Goal: Information Seeking & Learning: Learn about a topic

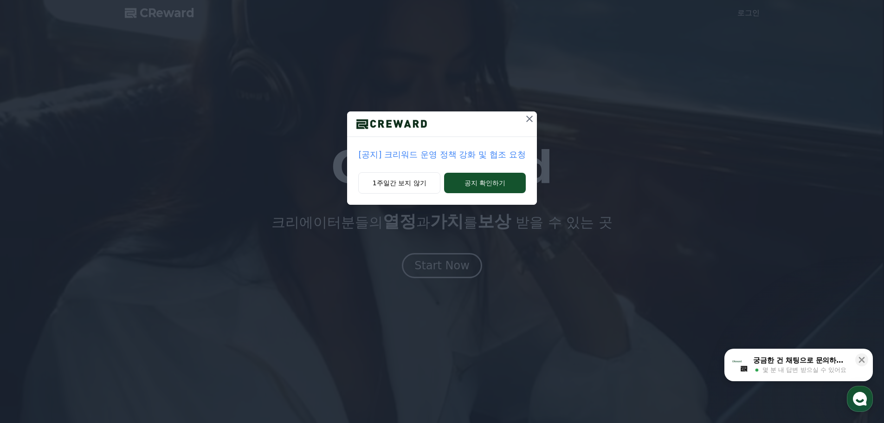
click at [427, 157] on p "[공지] 크리워드 운영 정책 강화 및 협조 요청" at bounding box center [441, 154] width 167 height 13
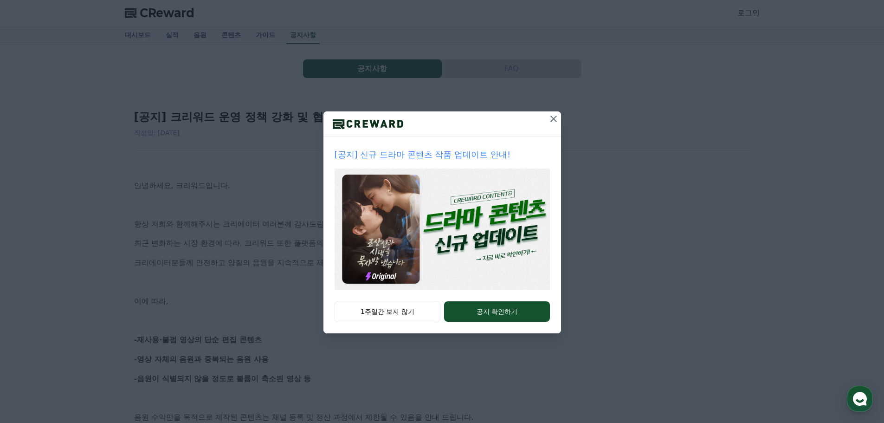
click at [550, 121] on icon at bounding box center [553, 118] width 11 height 11
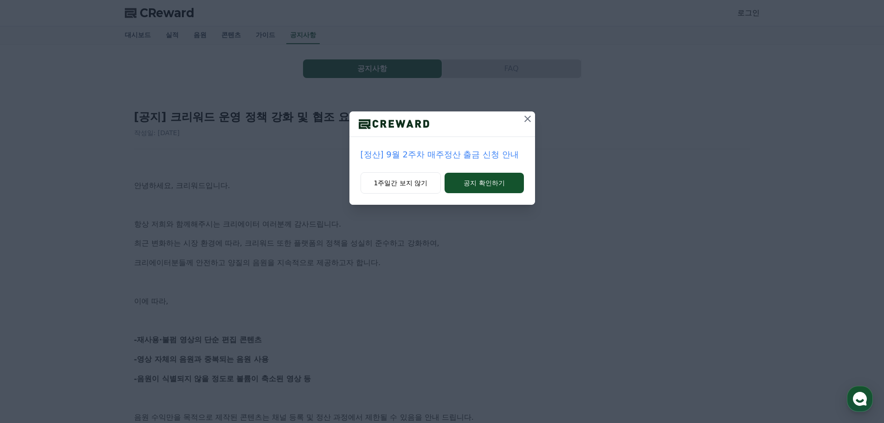
click at [527, 120] on icon at bounding box center [527, 118] width 11 height 11
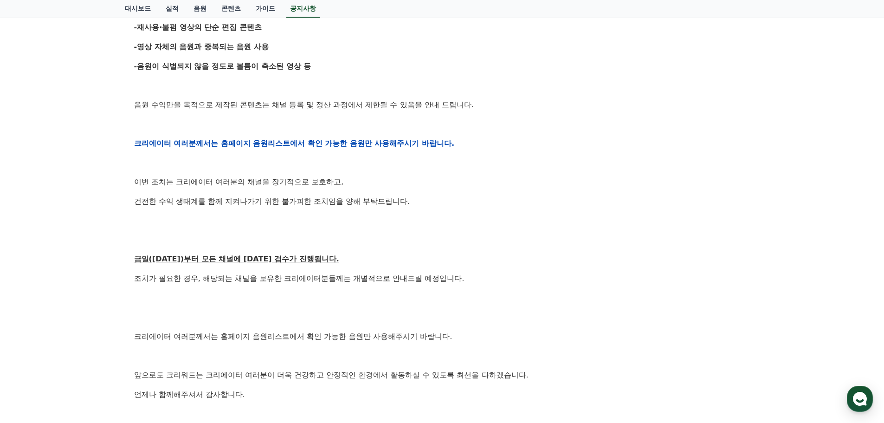
scroll to position [325, 0]
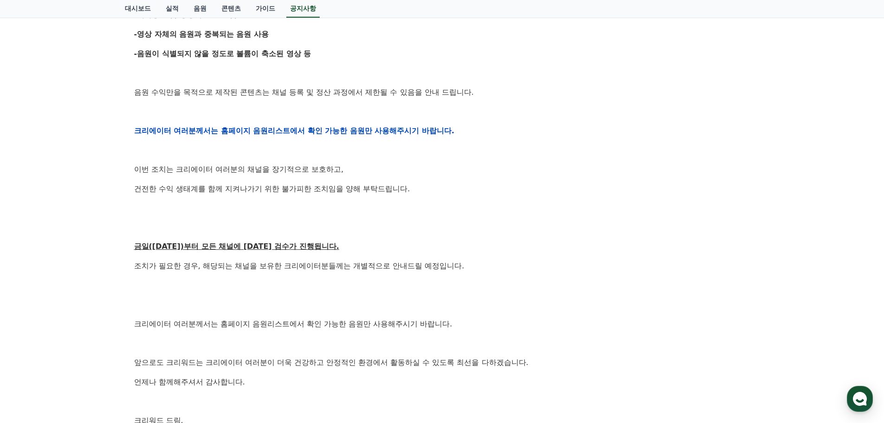
click at [381, 106] on p at bounding box center [442, 111] width 617 height 12
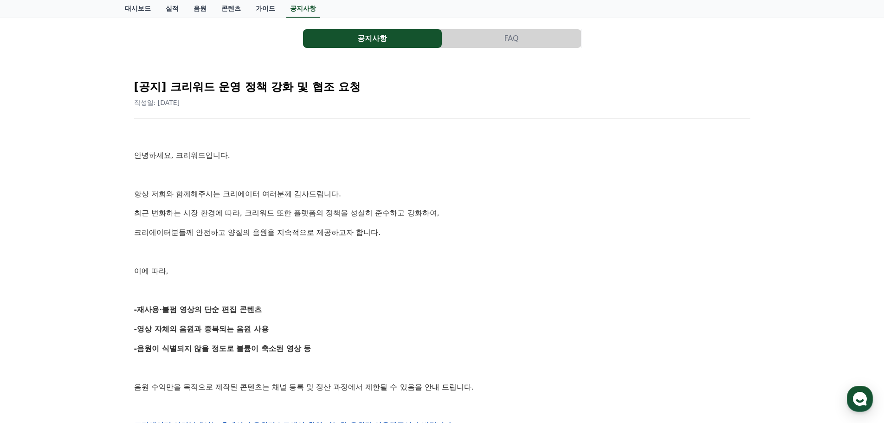
scroll to position [0, 0]
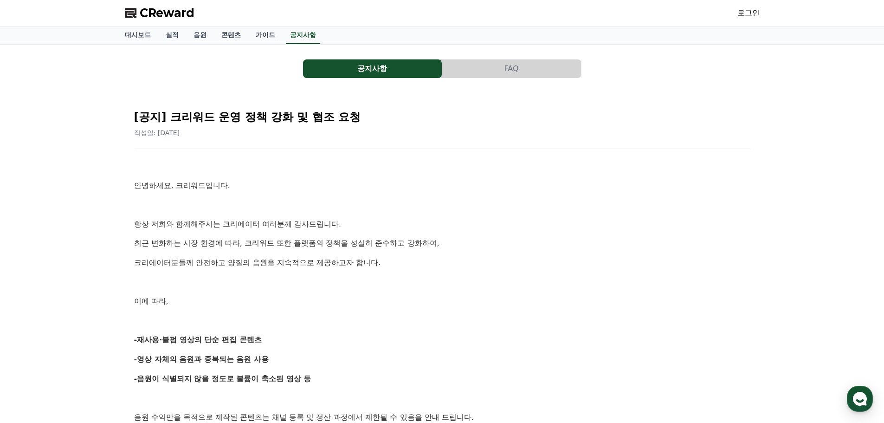
click at [487, 73] on button "FAQ" at bounding box center [511, 68] width 139 height 19
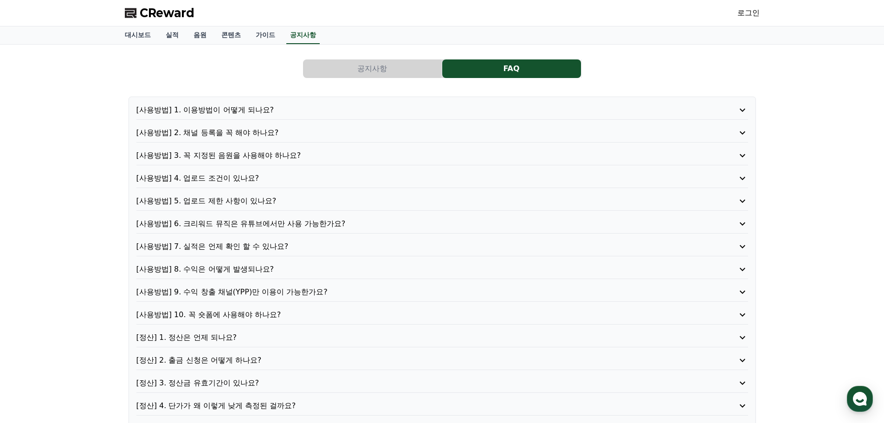
click at [89, 189] on div "공지사항 FAQ [사용방법] 1. 이용방법이 어떻게 되나요? [사용방법] 2. 채널 등록을 꼭 해야 하나요? [사용방법] 3. 꼭 지정된 음원…" at bounding box center [442, 249] width 884 height 409
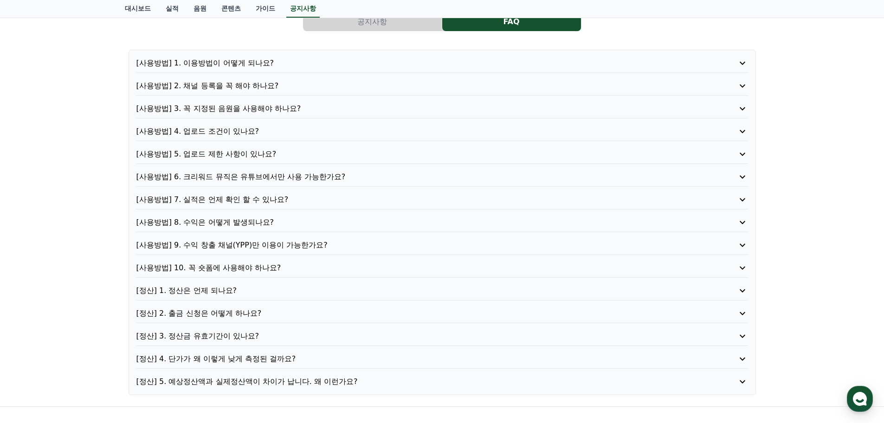
scroll to position [46, 0]
click at [250, 204] on p "[사용방법] 7. 실적은 언제 확인 할 수 있나요?" at bounding box center [417, 200] width 563 height 11
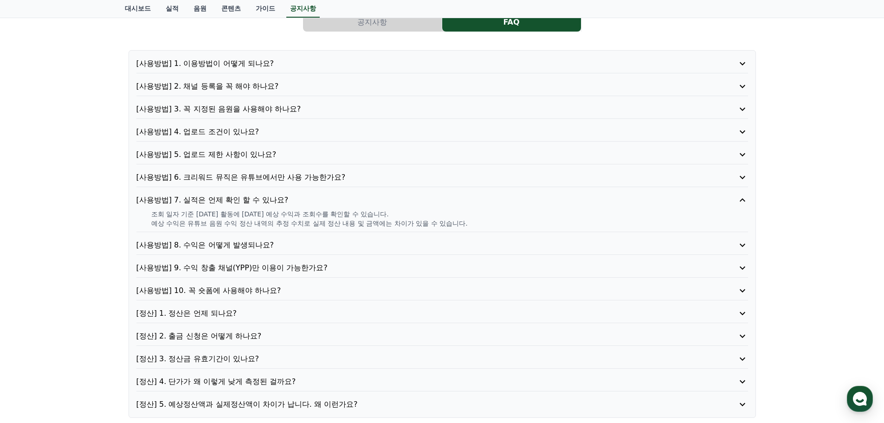
click at [217, 250] on p "[사용방법] 8. 수익은 어떻게 발생되나요?" at bounding box center [417, 245] width 563 height 11
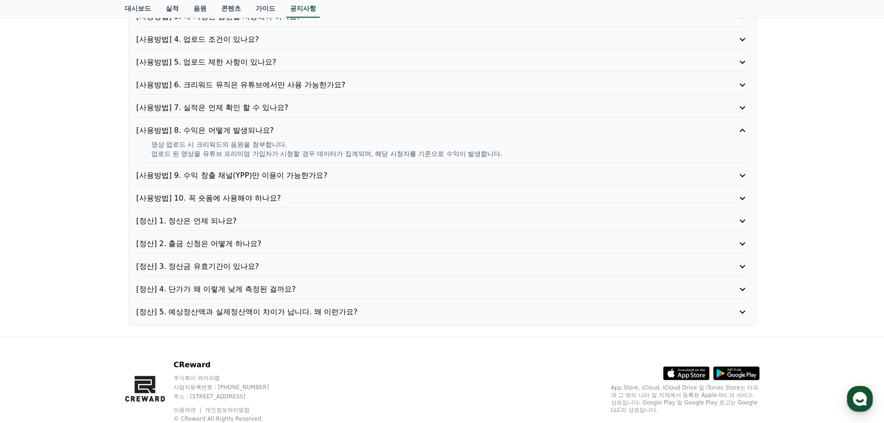
scroll to position [139, 0]
click at [220, 262] on p "[정산] 3. 정산금 유효기간이 있나요?" at bounding box center [417, 265] width 563 height 11
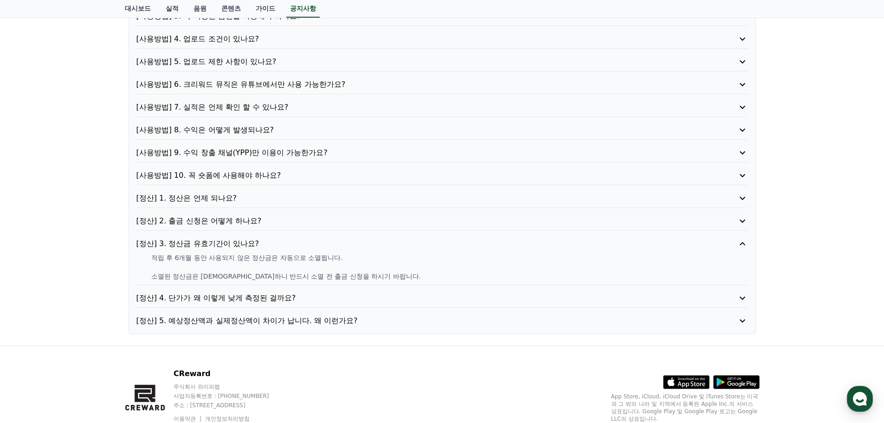
click at [258, 296] on p "[정산] 4. 단가가 왜 이렇게 낮게 측정된 걸까요?" at bounding box center [417, 297] width 563 height 11
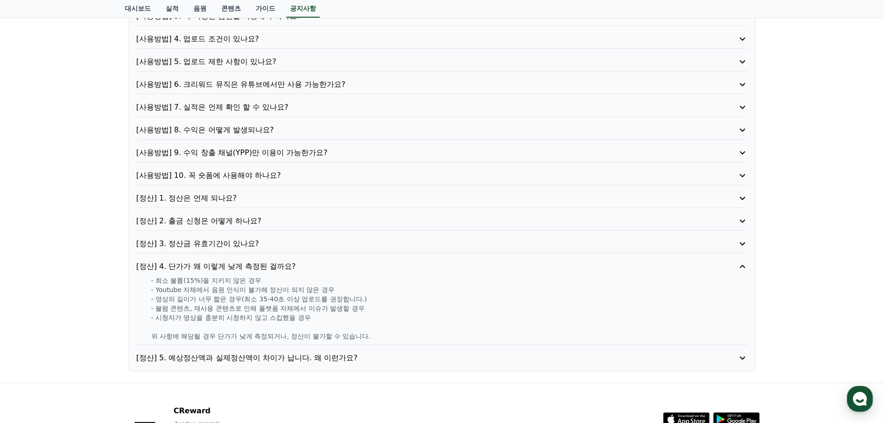
scroll to position [93, 0]
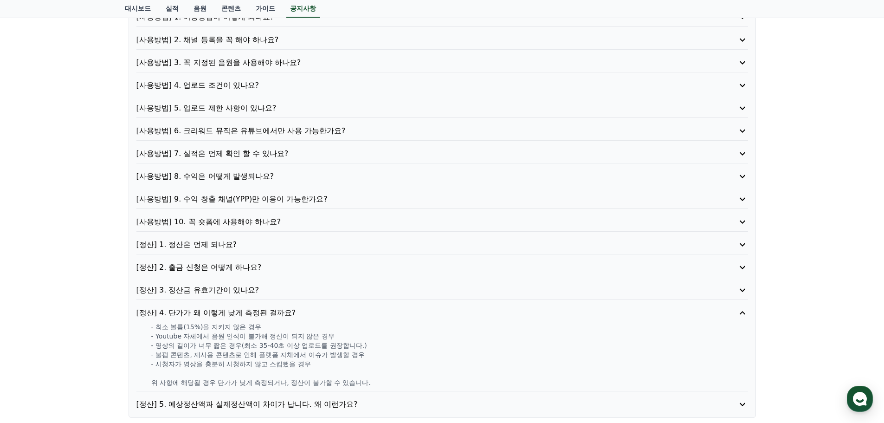
click at [235, 269] on p "[정산] 2. 출금 신청은 어떻게 하나요?" at bounding box center [417, 267] width 563 height 11
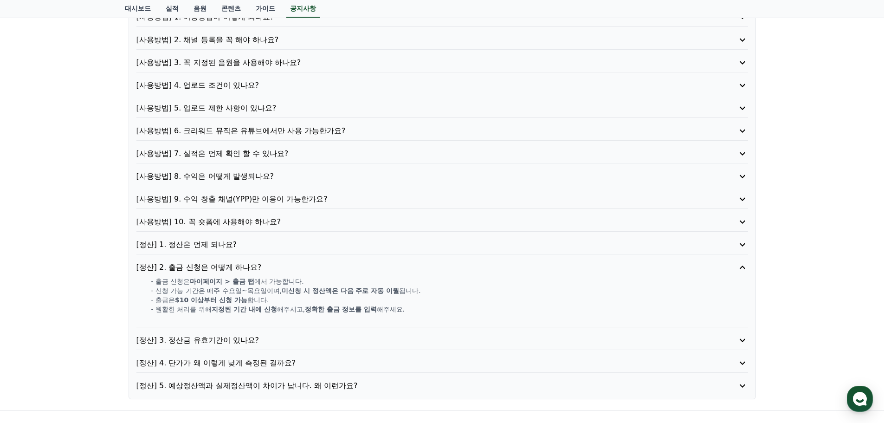
click at [847, 225] on div "공지사항 FAQ [사용방법] 1. 이용방법이 어떻게 되나요? [사용방법] 2. 채널 등록을 꼭 해야 하나요? [사용방법] 3. 꼭 지정된 음원…" at bounding box center [442, 181] width 884 height 459
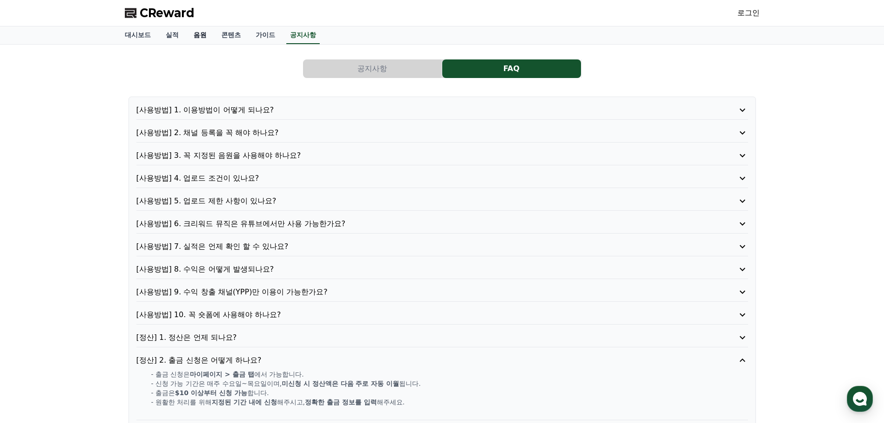
click at [203, 36] on link "음원" at bounding box center [200, 35] width 28 height 18
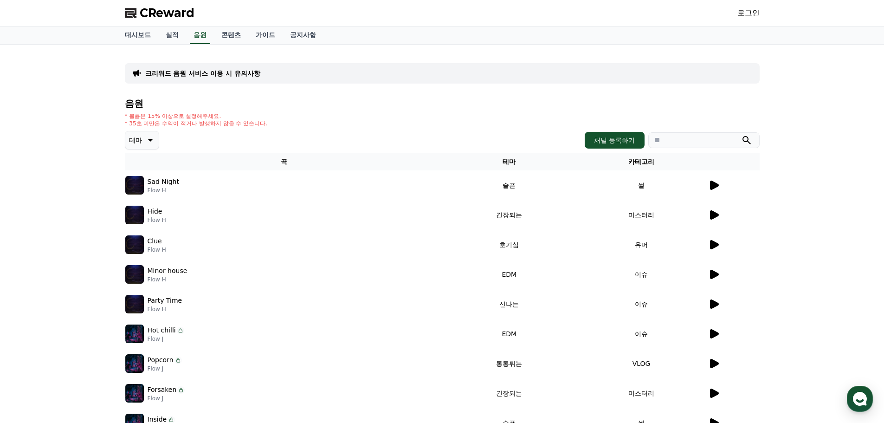
click at [317, 96] on div "크리워드 음원 서비스 이용 시 유의사항 음원 * 볼륨은 15% 이상으로 설정해주세요. * 35초 미만은 수익이 적거나 발생하지 않을 수 있습니…" at bounding box center [442, 269] width 635 height 434
click at [711, 183] on icon at bounding box center [714, 185] width 9 height 9
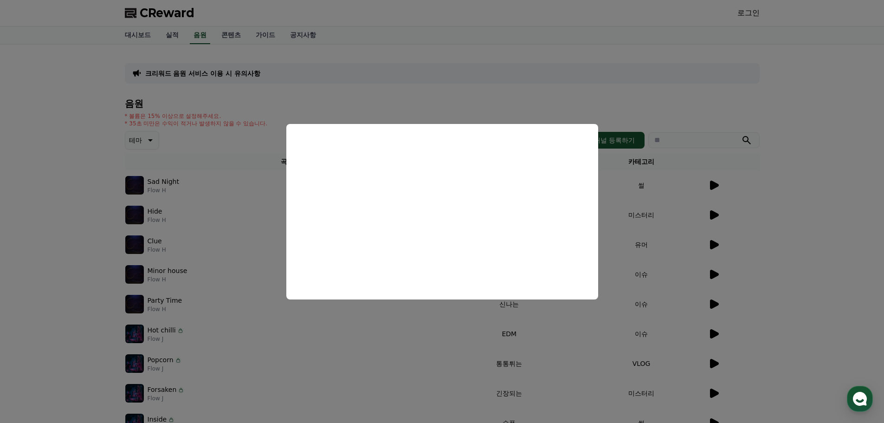
click at [705, 211] on button "close modal" at bounding box center [442, 211] width 884 height 423
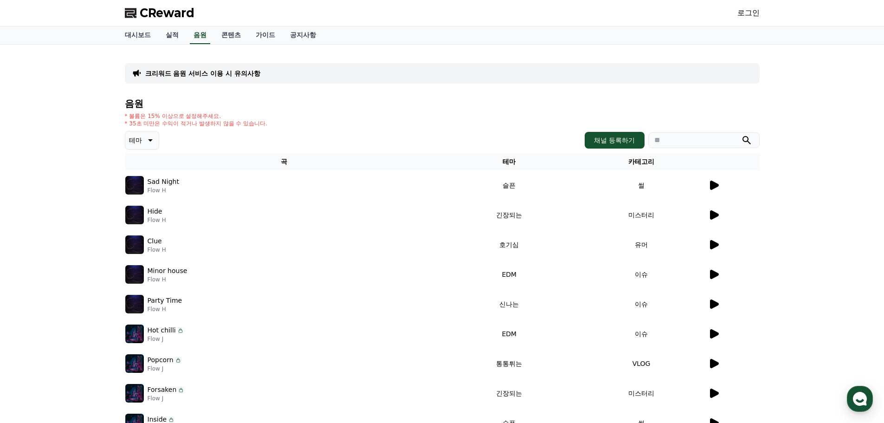
click at [151, 142] on icon at bounding box center [149, 140] width 11 height 11
click at [137, 166] on button "밝은" at bounding box center [136, 168] width 20 height 20
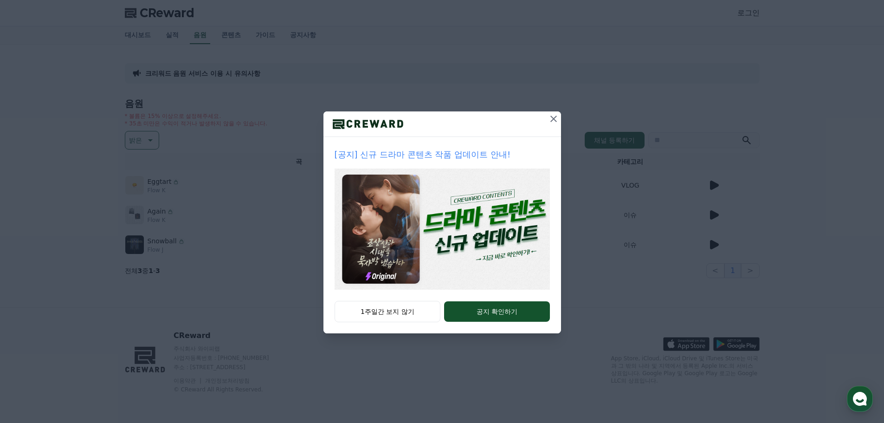
click at [552, 118] on icon at bounding box center [553, 118] width 11 height 11
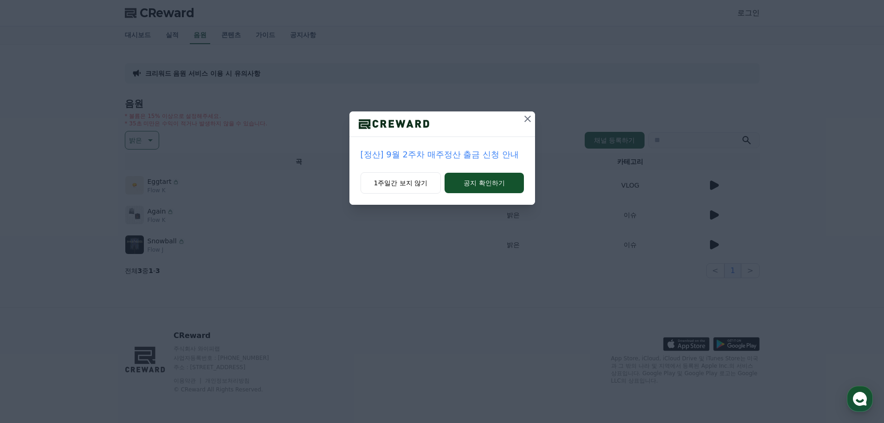
click at [478, 156] on p "[정산] 9월 2주차 매주정산 출금 신청 안내" at bounding box center [442, 154] width 163 height 13
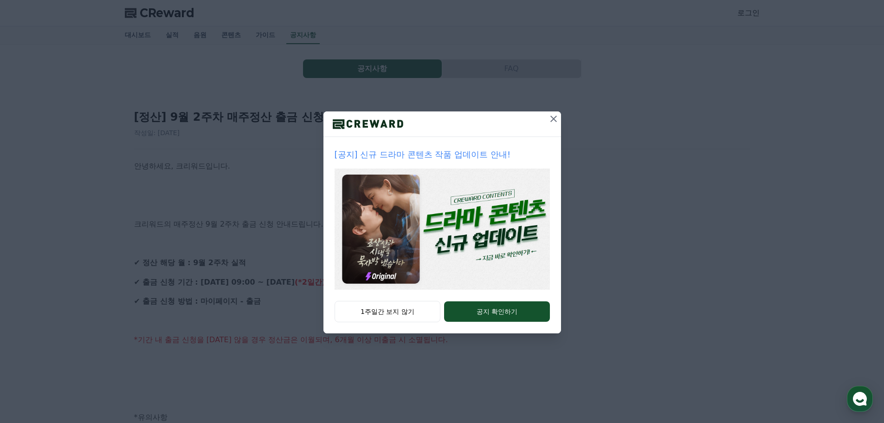
drag, startPoint x: 555, startPoint y: 123, endPoint x: 539, endPoint y: 131, distance: 18.1
click at [555, 123] on icon at bounding box center [553, 118] width 11 height 11
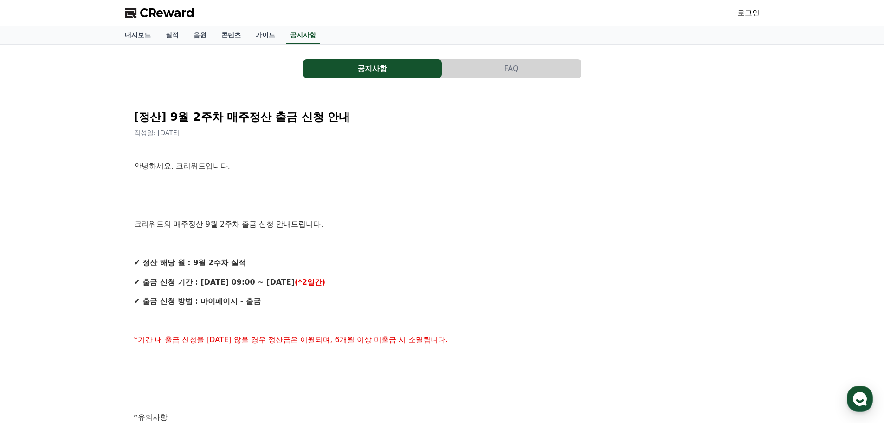
click at [466, 69] on button "FAQ" at bounding box center [511, 68] width 139 height 19
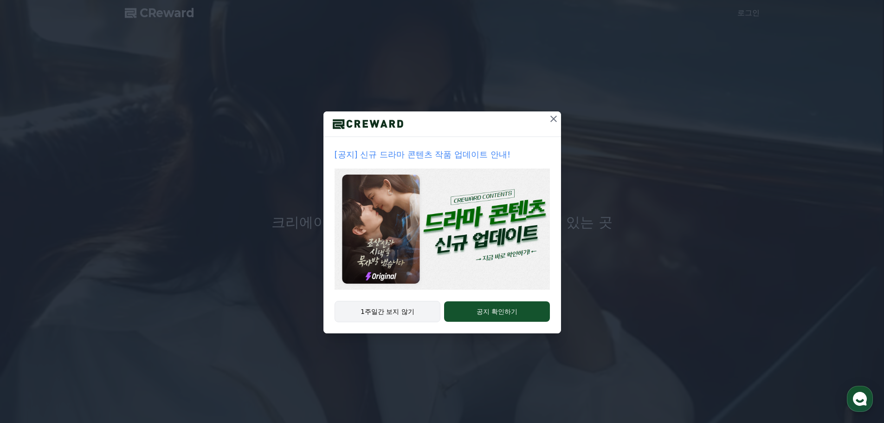
click at [411, 311] on button "1주일간 보지 않기" at bounding box center [388, 311] width 106 height 21
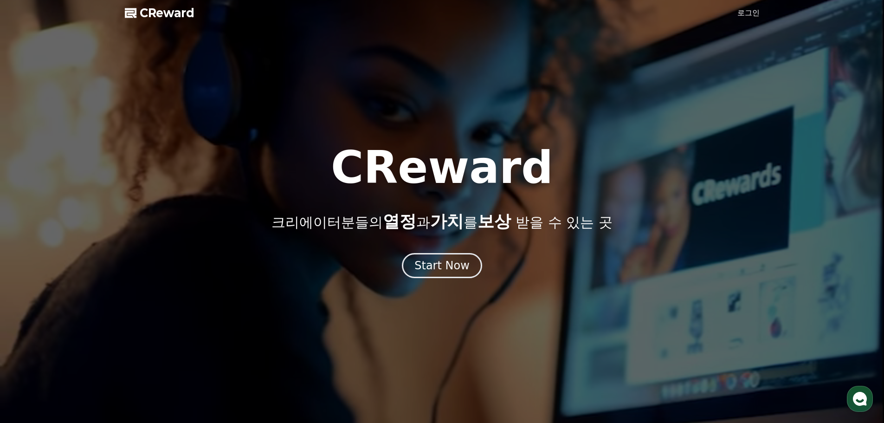
click at [745, 9] on link "로그인" at bounding box center [749, 12] width 22 height 11
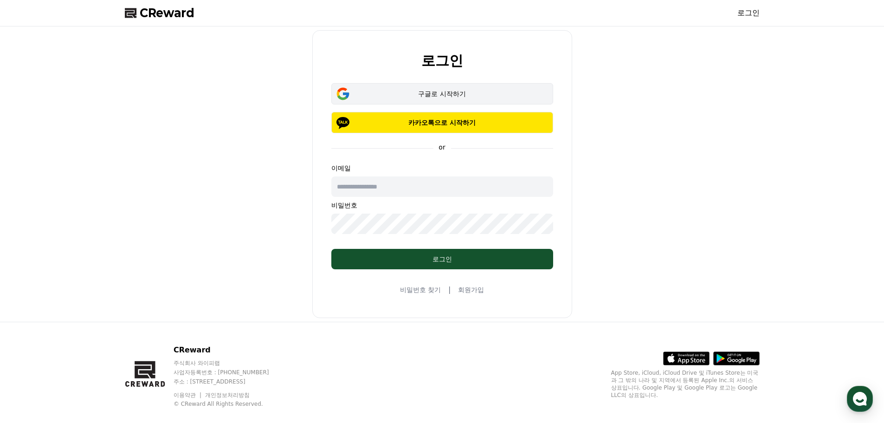
click at [449, 93] on div "구글로 시작하기" at bounding box center [442, 93] width 195 height 9
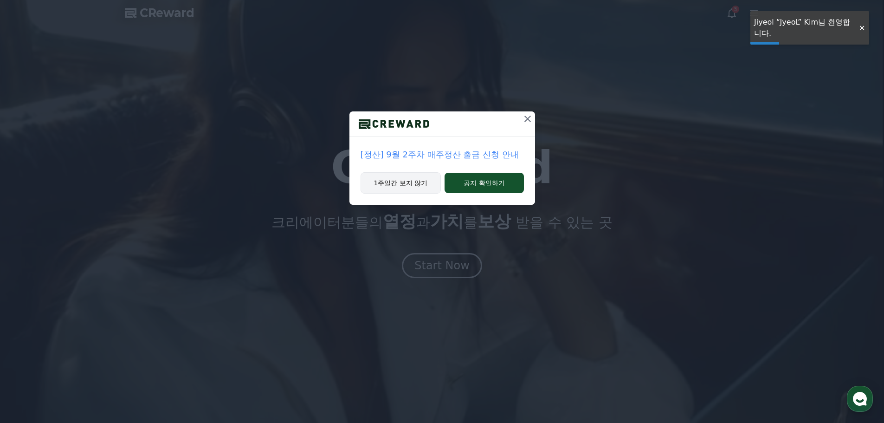
click at [422, 185] on button "1주일간 보지 않기" at bounding box center [401, 182] width 81 height 21
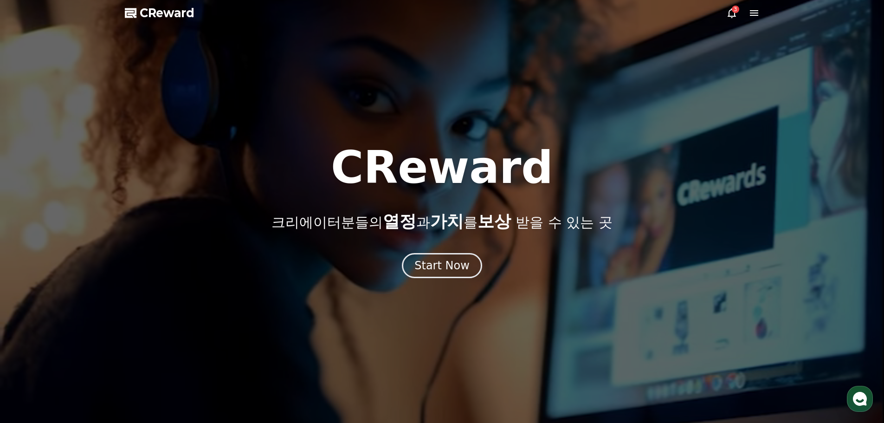
click at [733, 11] on div "3" at bounding box center [735, 9] width 7 height 7
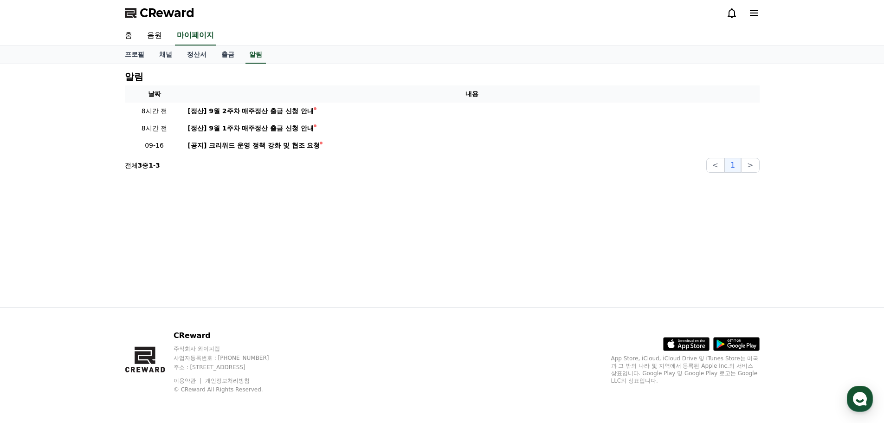
click at [733, 11] on icon at bounding box center [732, 12] width 11 height 11
click at [757, 14] on icon at bounding box center [754, 12] width 11 height 11
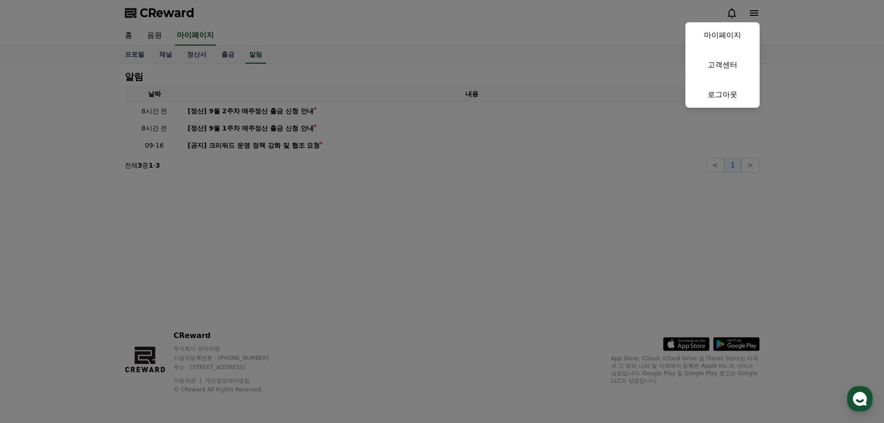
click at [565, 89] on button "close" at bounding box center [442, 211] width 884 height 423
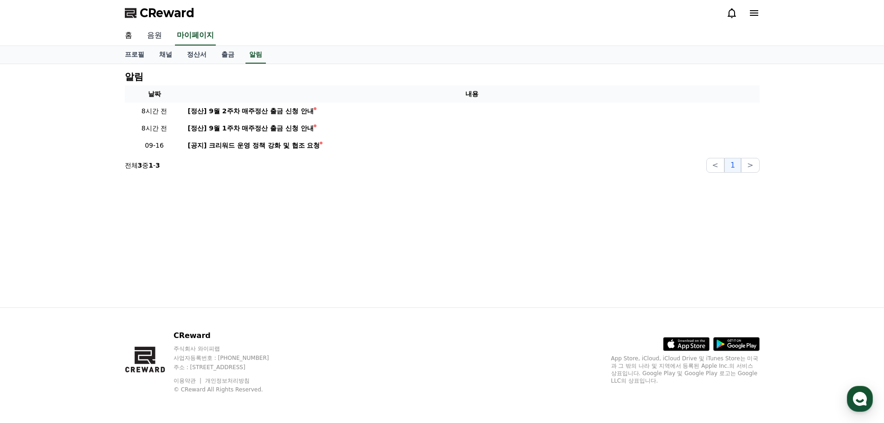
click at [153, 37] on link "음원" at bounding box center [155, 35] width 30 height 19
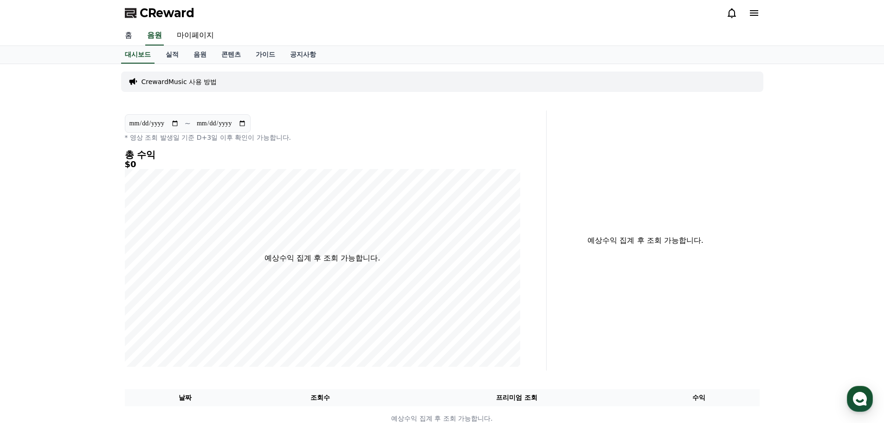
click at [133, 38] on link "홈" at bounding box center [128, 35] width 22 height 19
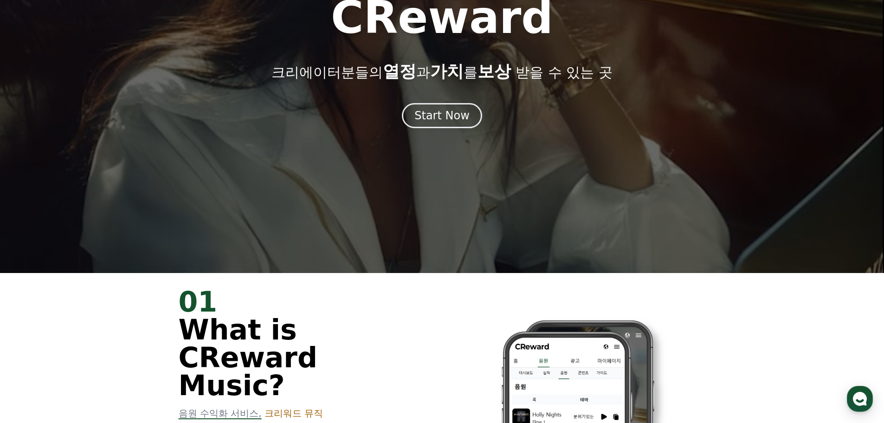
scroll to position [325, 0]
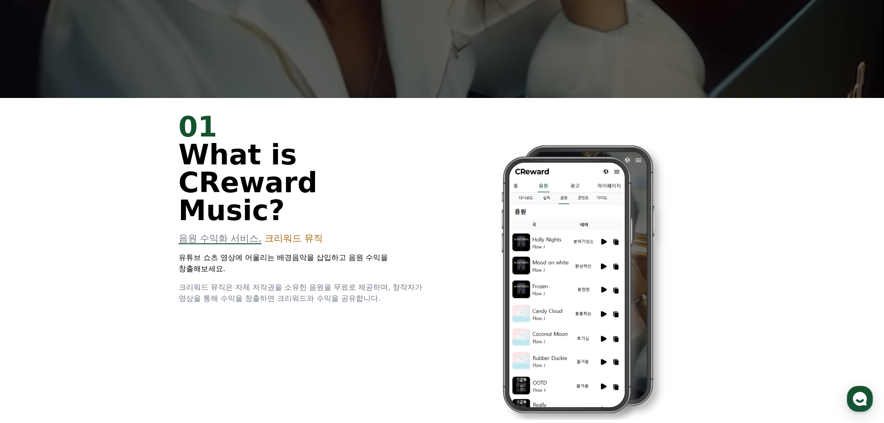
click at [291, 233] on span "크리워드 뮤직" at bounding box center [294, 238] width 58 height 11
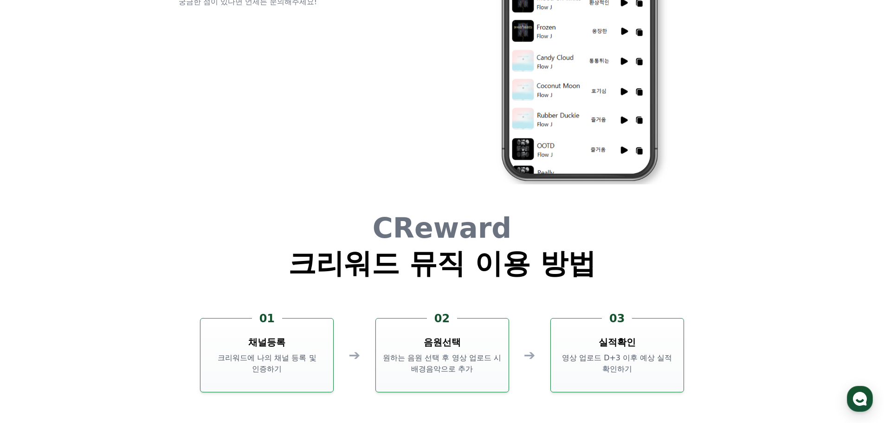
scroll to position [2507, 0]
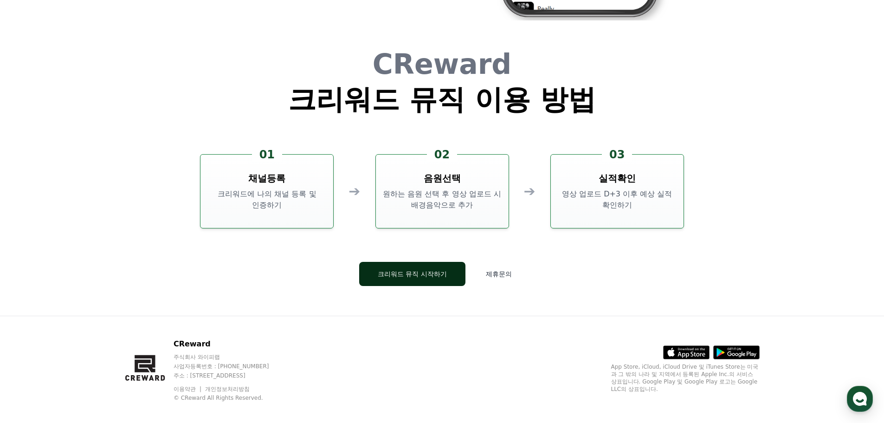
click at [444, 275] on button "크리워드 뮤직 시작하기" at bounding box center [412, 274] width 106 height 24
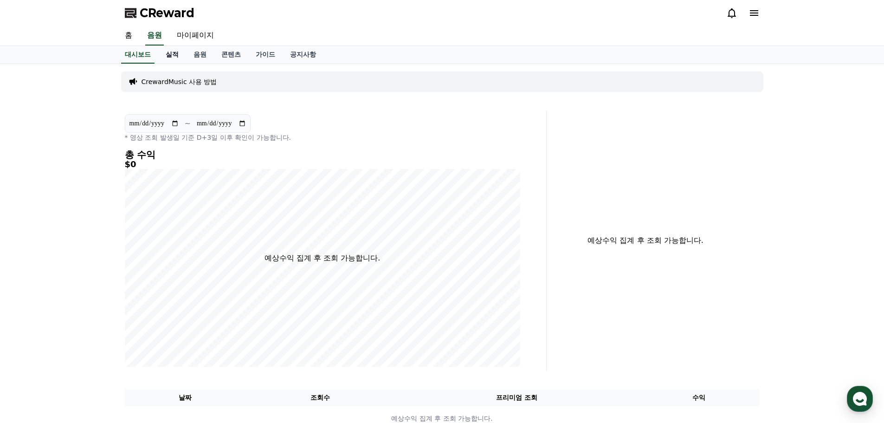
click at [171, 55] on link "실적" at bounding box center [172, 55] width 28 height 18
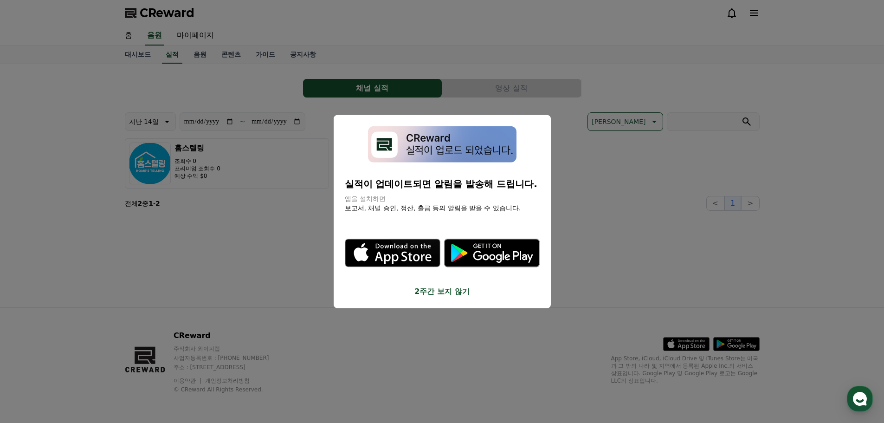
click at [447, 291] on button "2주간 보지 않기" at bounding box center [442, 291] width 195 height 11
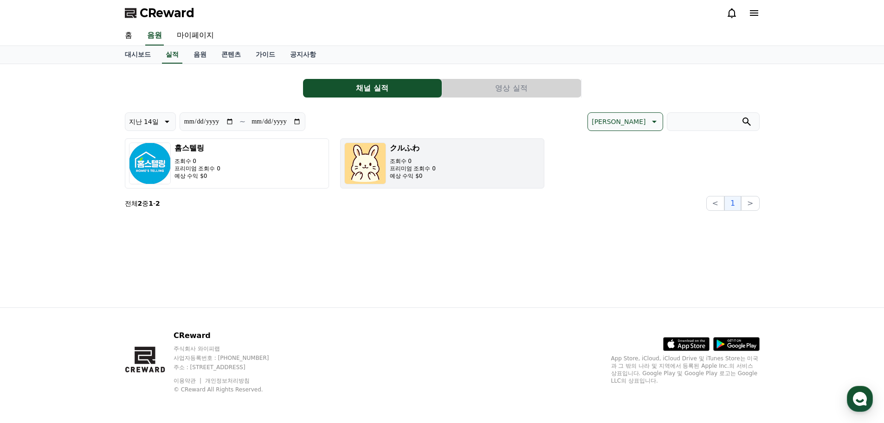
click at [391, 165] on p "프리미엄 조회수 0" at bounding box center [413, 168] width 46 height 7
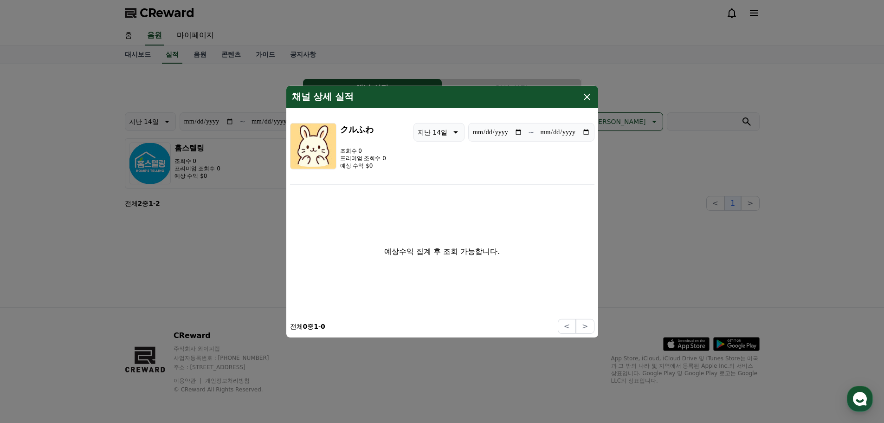
click at [584, 96] on icon "modal" at bounding box center [587, 96] width 11 height 11
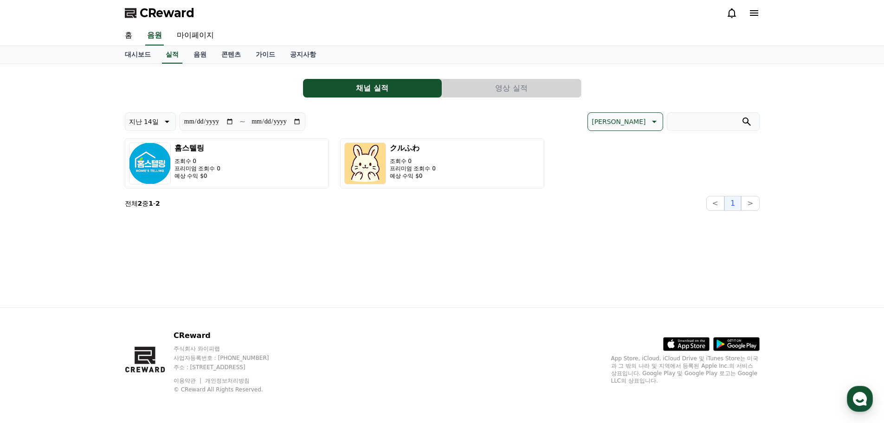
click at [387, 117] on div "**********" at bounding box center [284, 121] width 318 height 19
click at [476, 85] on button "영상 실적" at bounding box center [511, 88] width 139 height 19
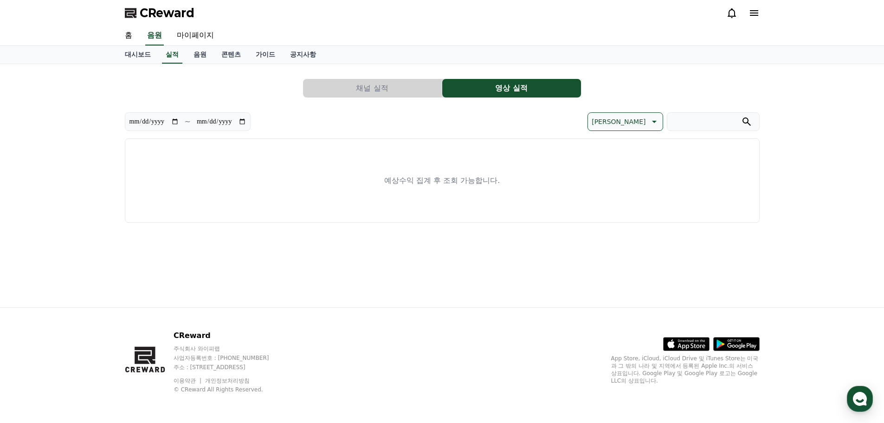
click at [385, 86] on button "채널 실적" at bounding box center [372, 88] width 139 height 19
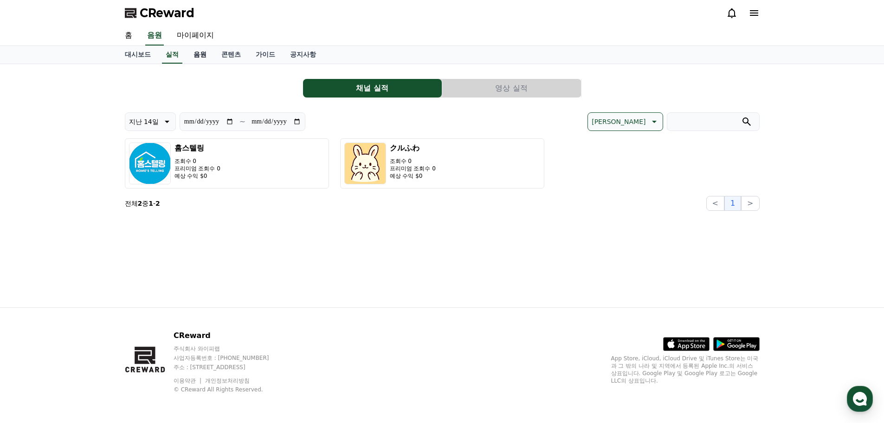
click at [198, 54] on link "음원" at bounding box center [200, 55] width 28 height 18
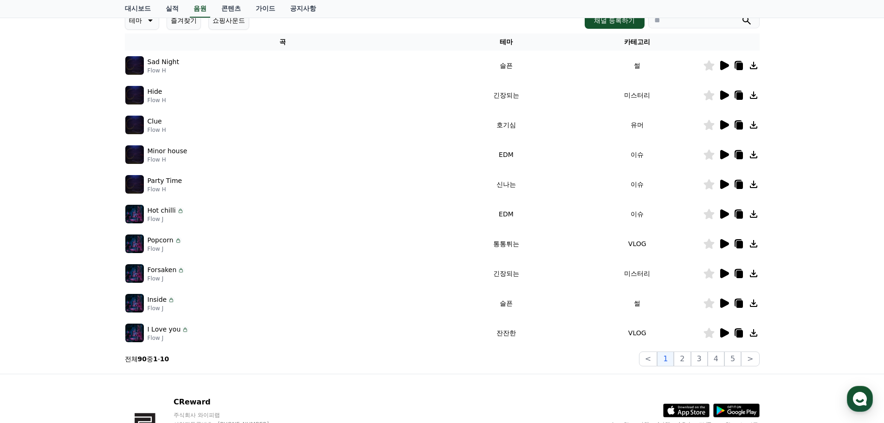
scroll to position [93, 0]
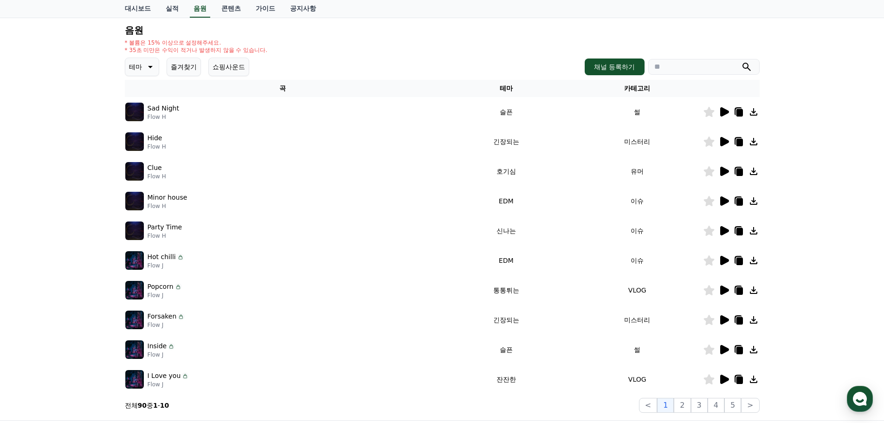
click at [156, 64] on button "테마" at bounding box center [142, 67] width 34 height 19
click at [141, 126] on button "통통튀는" at bounding box center [142, 119] width 33 height 20
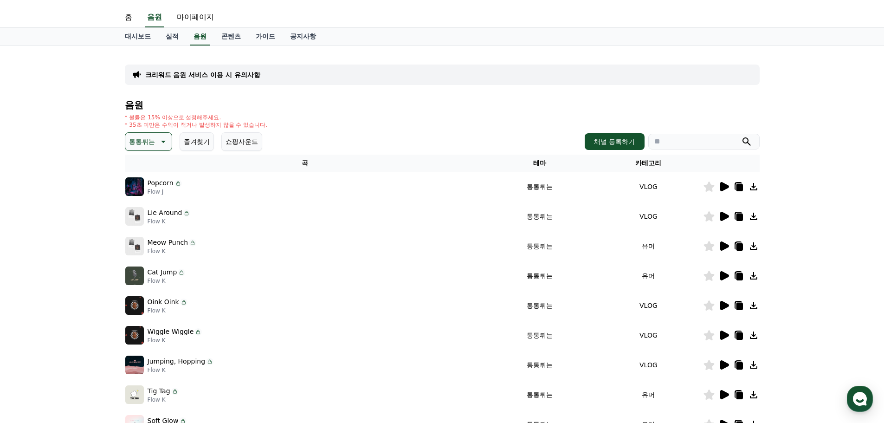
scroll to position [46, 0]
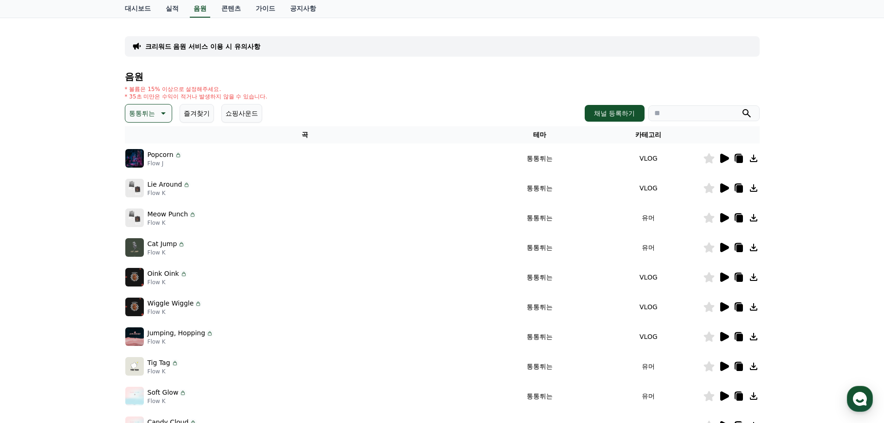
click at [348, 90] on div "* 볼륨은 15% 이상으로 설정해주세요. * 35초 미만은 수익이 적거나 발생하지 않을 수 있습니다." at bounding box center [442, 92] width 635 height 15
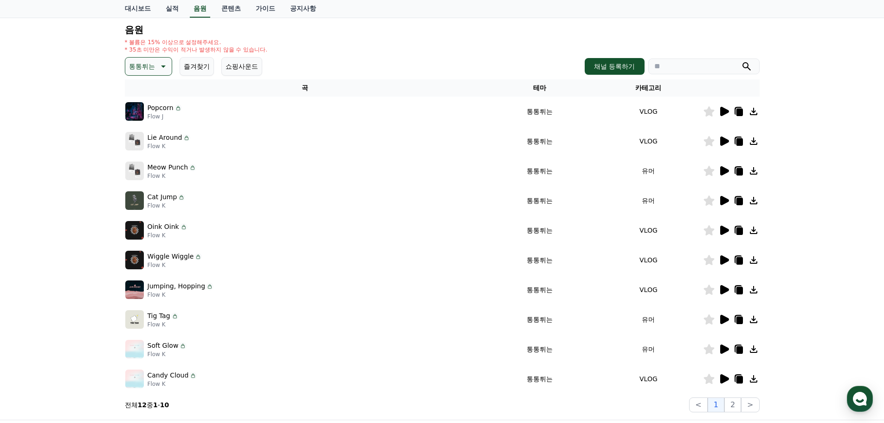
scroll to position [93, 0]
click at [727, 108] on icon at bounding box center [724, 111] width 11 height 11
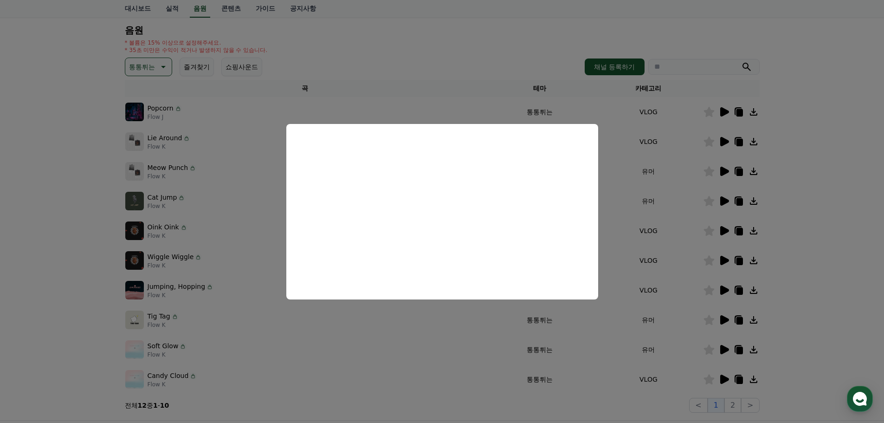
click at [621, 216] on button "close modal" at bounding box center [442, 211] width 884 height 423
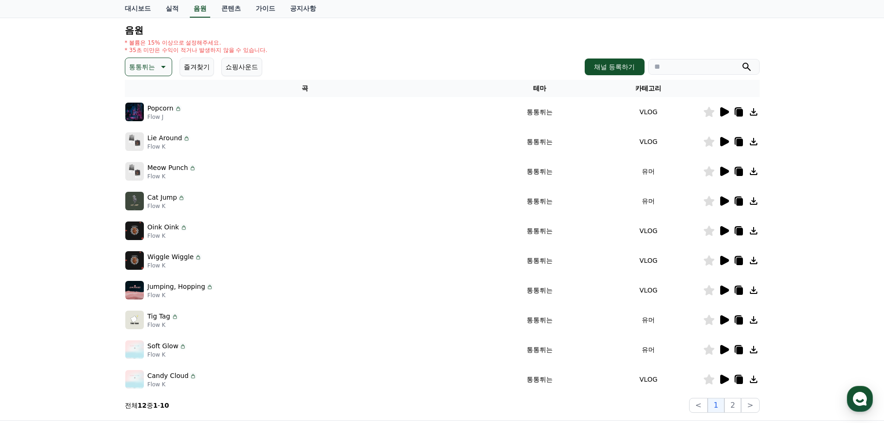
click at [146, 60] on p "통통튀는" at bounding box center [142, 66] width 26 height 13
click at [143, 141] on button "신나는" at bounding box center [139, 143] width 27 height 20
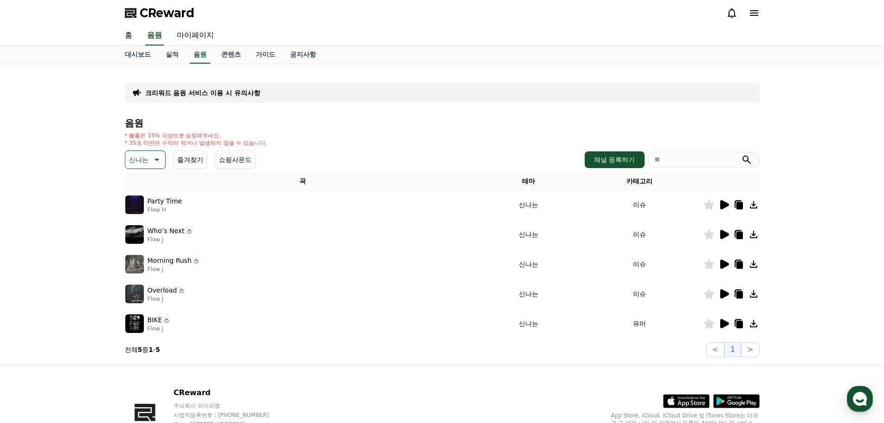
click at [724, 205] on icon at bounding box center [725, 204] width 9 height 9
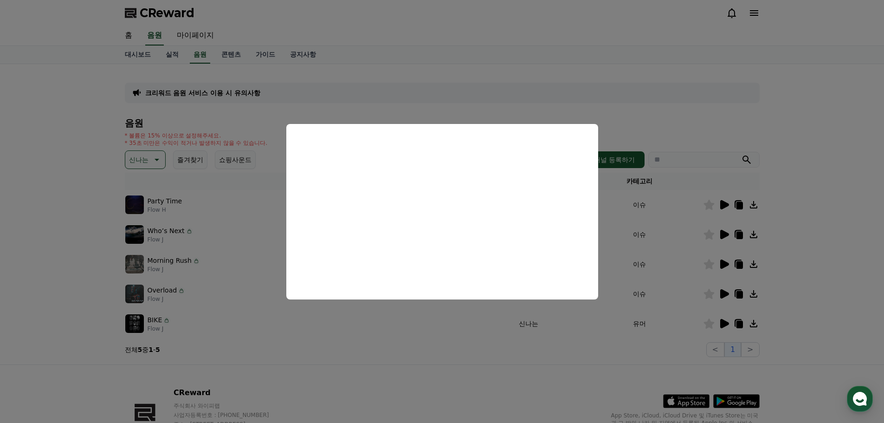
click at [583, 102] on button "close modal" at bounding box center [442, 211] width 884 height 423
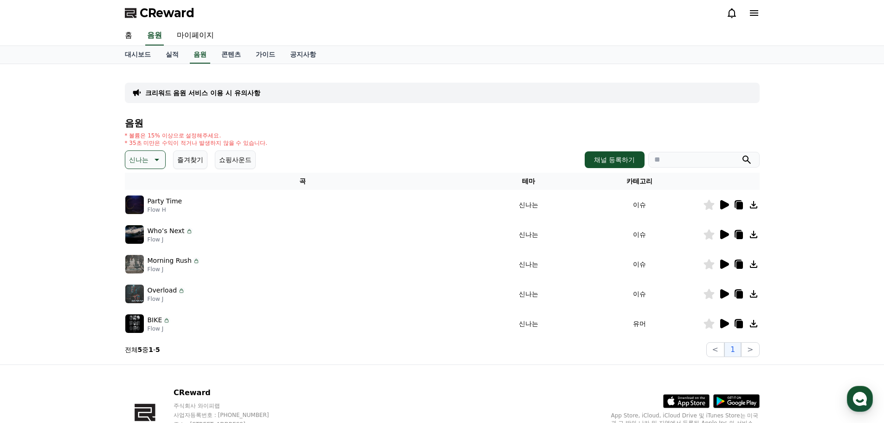
click at [722, 234] on icon at bounding box center [725, 234] width 9 height 9
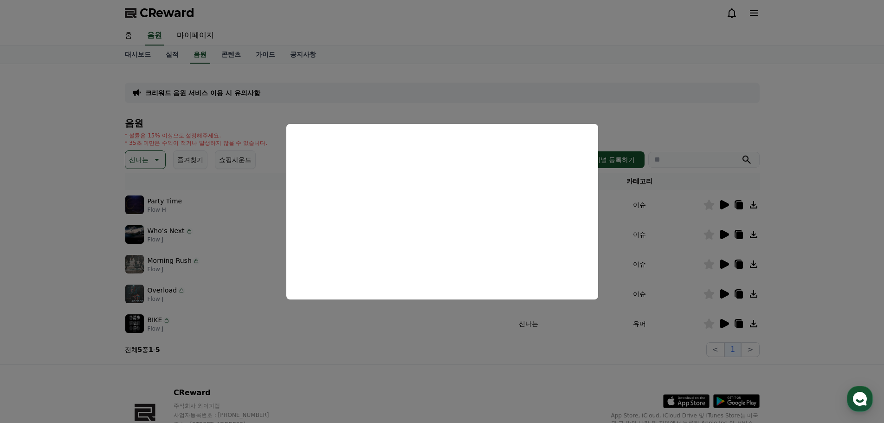
click at [636, 112] on button "close modal" at bounding box center [442, 211] width 884 height 423
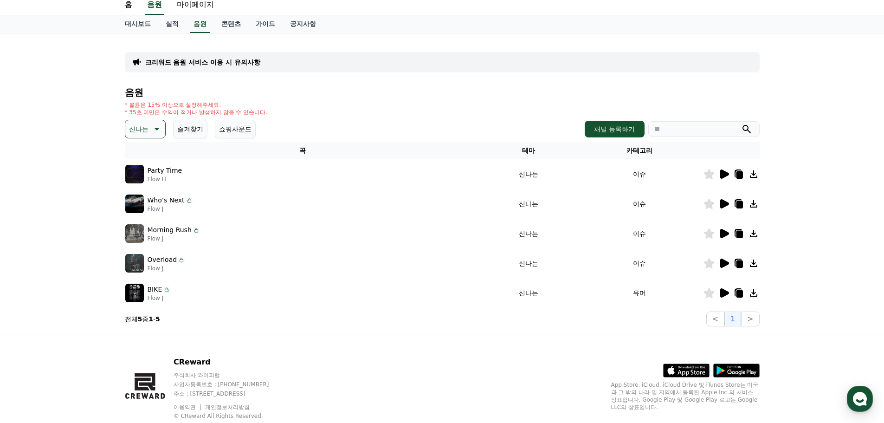
scroll to position [46, 0]
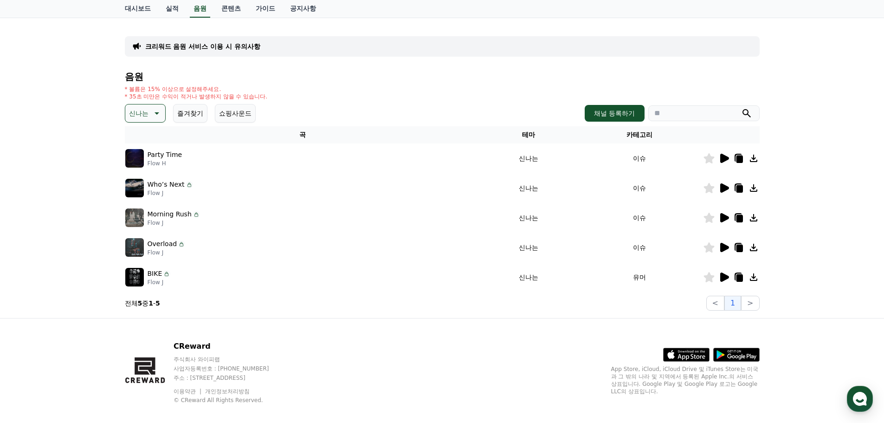
click at [153, 113] on icon at bounding box center [155, 113] width 11 height 11
click at [146, 151] on button "즐거움" at bounding box center [139, 147] width 27 height 20
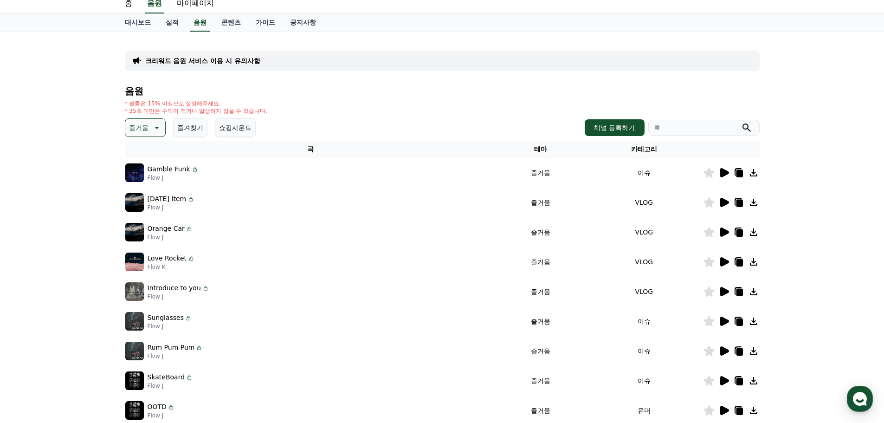
scroll to position [46, 0]
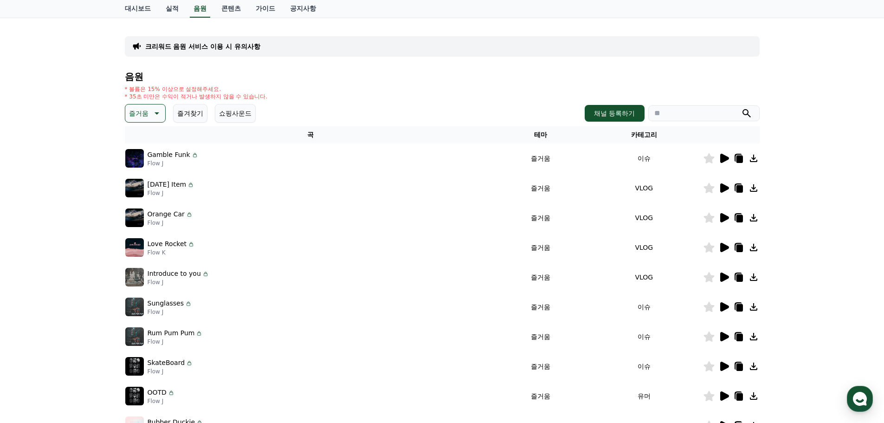
click at [723, 158] on icon at bounding box center [725, 158] width 9 height 9
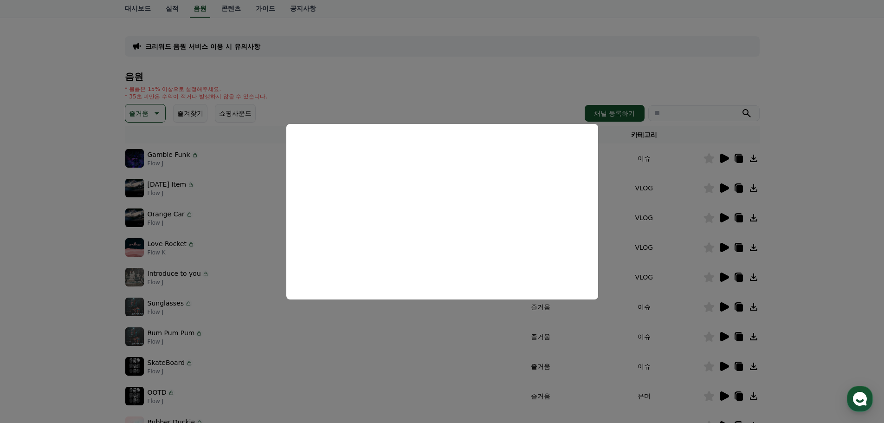
click at [639, 176] on button "close modal" at bounding box center [442, 211] width 884 height 423
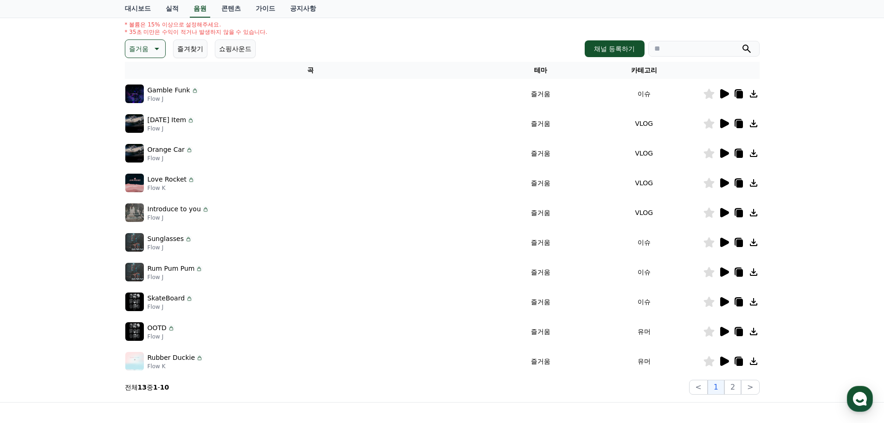
scroll to position [139, 0]
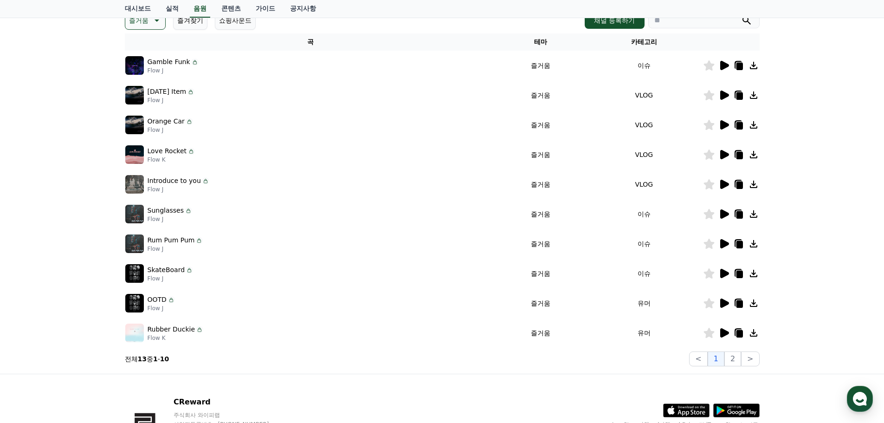
click at [723, 332] on icon at bounding box center [725, 332] width 9 height 9
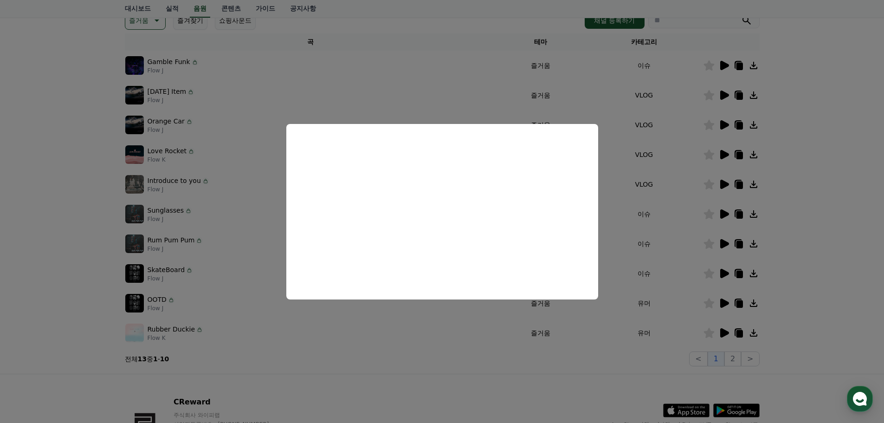
click at [676, 244] on button "close modal" at bounding box center [442, 211] width 884 height 423
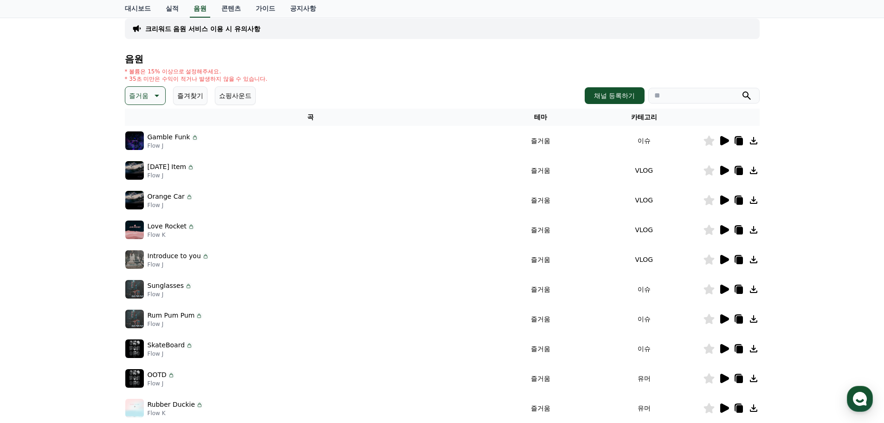
scroll to position [0, 0]
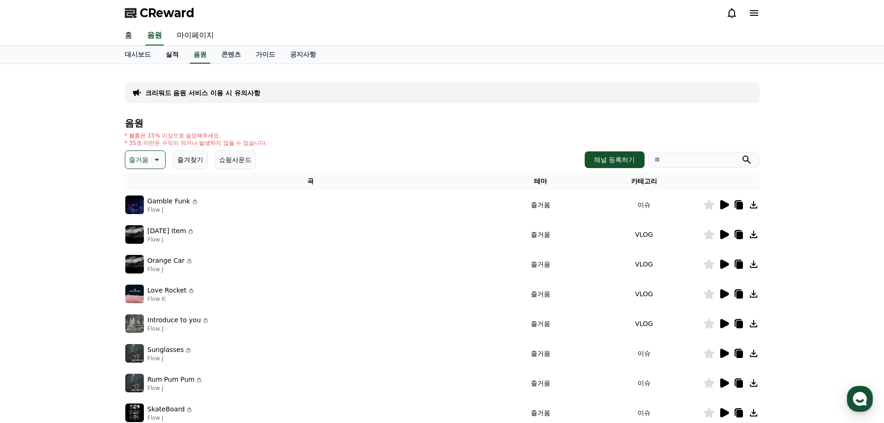
click at [173, 52] on link "실적" at bounding box center [172, 55] width 28 height 18
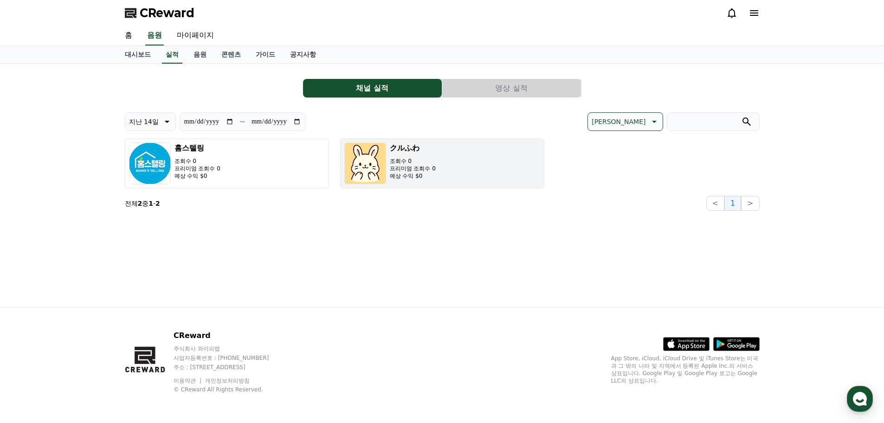
click at [381, 159] on img "button" at bounding box center [365, 164] width 42 height 42
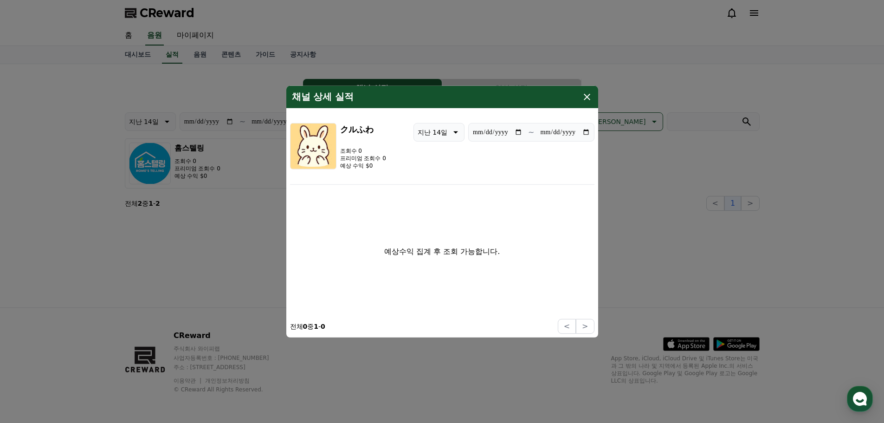
click at [588, 97] on icon "modal" at bounding box center [587, 96] width 6 height 6
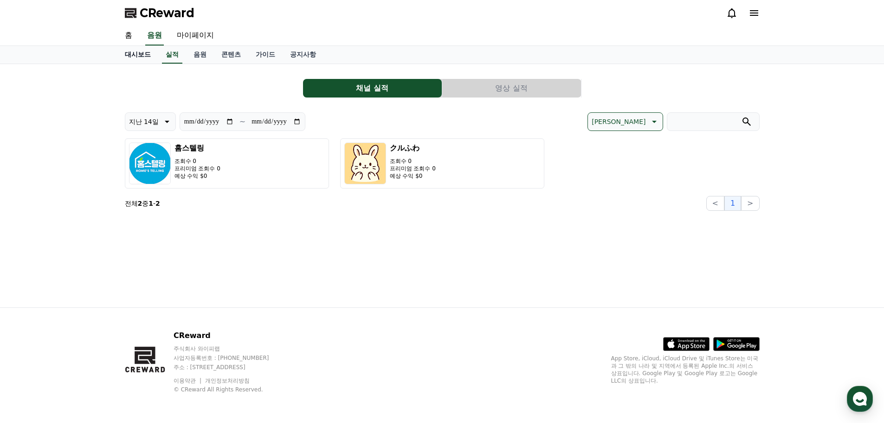
click at [145, 55] on link "대시보드" at bounding box center [137, 55] width 41 height 18
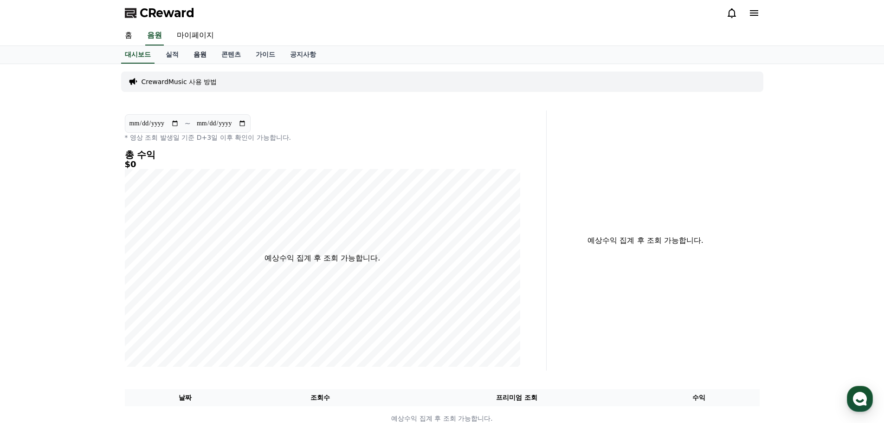
click at [198, 54] on link "음원" at bounding box center [200, 55] width 28 height 18
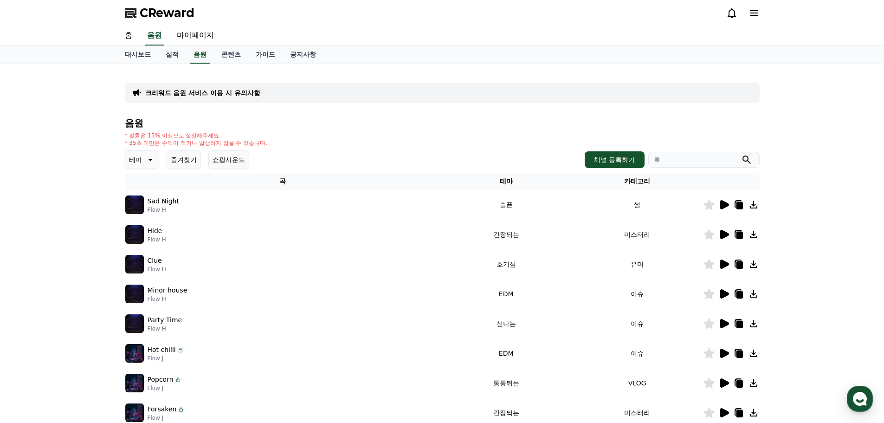
click at [149, 158] on icon at bounding box center [149, 159] width 11 height 11
click at [142, 177] on button "전체" at bounding box center [136, 184] width 20 height 20
click at [197, 159] on button "즐겨찾기" at bounding box center [184, 159] width 34 height 19
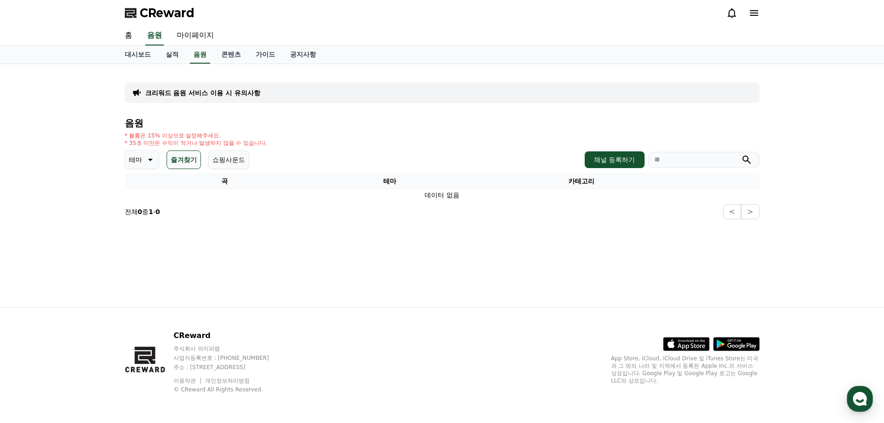
click at [193, 159] on button "즐겨찾기" at bounding box center [184, 159] width 34 height 19
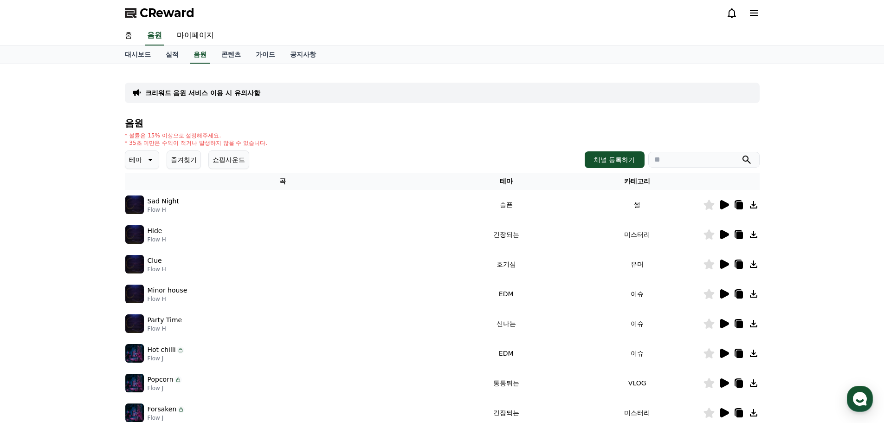
click at [243, 160] on button "쇼핑사운드" at bounding box center [228, 159] width 41 height 19
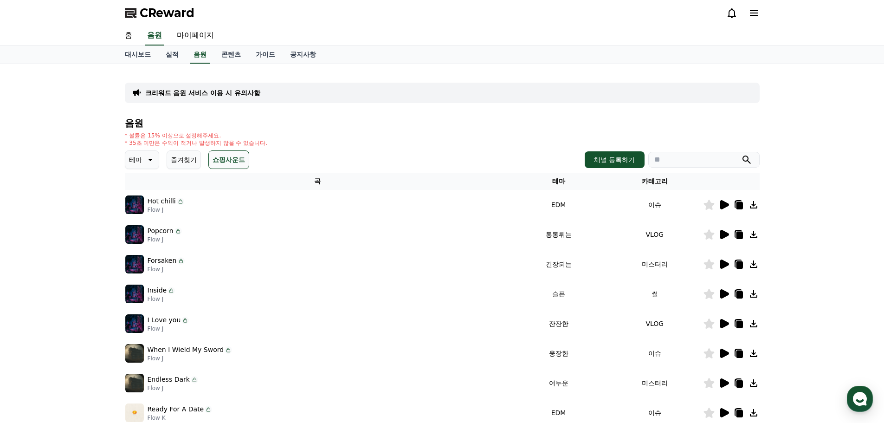
drag, startPoint x: 224, startPoint y: 165, endPoint x: 191, endPoint y: 169, distance: 33.2
click at [224, 165] on button "쇼핑사운드" at bounding box center [228, 159] width 41 height 19
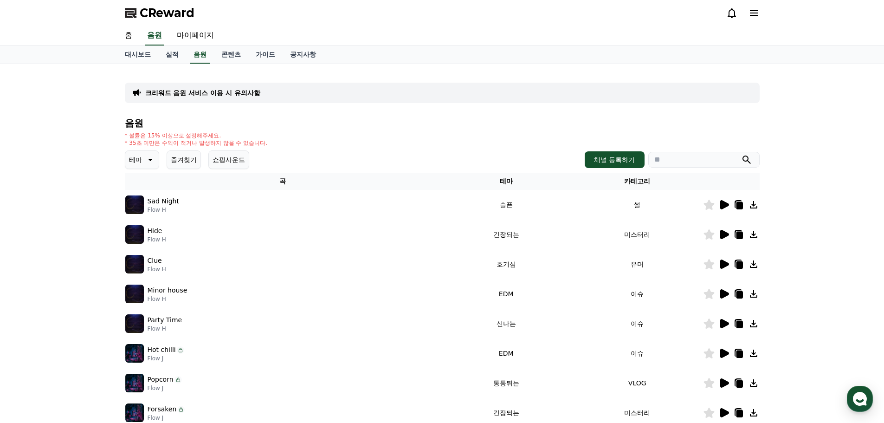
click at [148, 161] on icon at bounding box center [149, 159] width 11 height 11
click at [143, 191] on button "귀여운" at bounding box center [139, 188] width 27 height 20
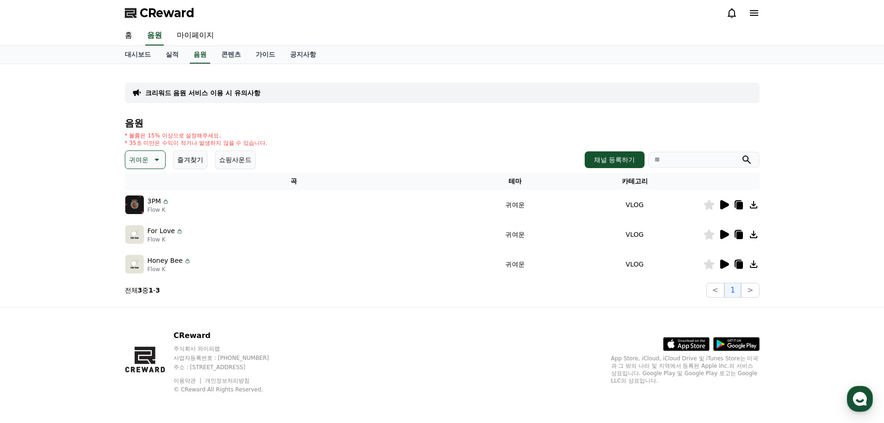
click at [721, 205] on icon at bounding box center [725, 204] width 9 height 9
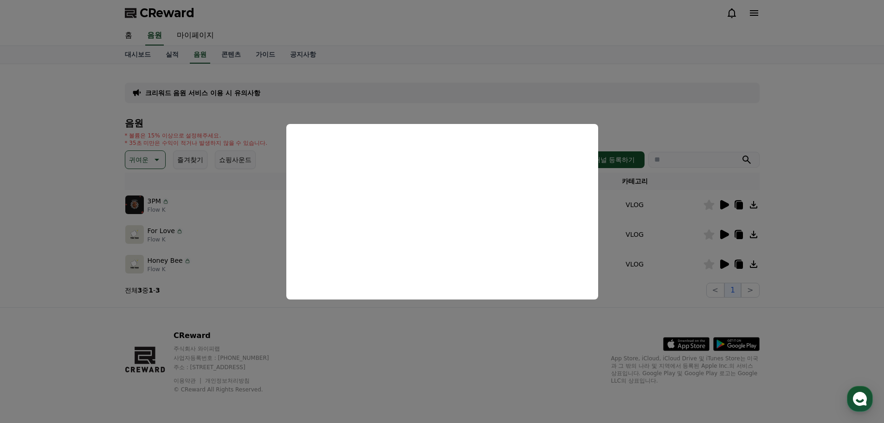
click at [636, 203] on button "close modal" at bounding box center [442, 211] width 884 height 423
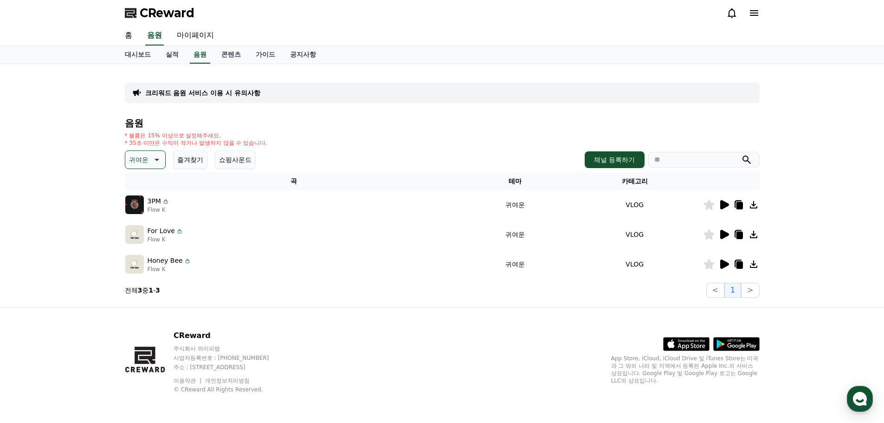
click at [752, 205] on icon at bounding box center [753, 204] width 11 height 11
click at [726, 234] on icon at bounding box center [725, 234] width 9 height 9
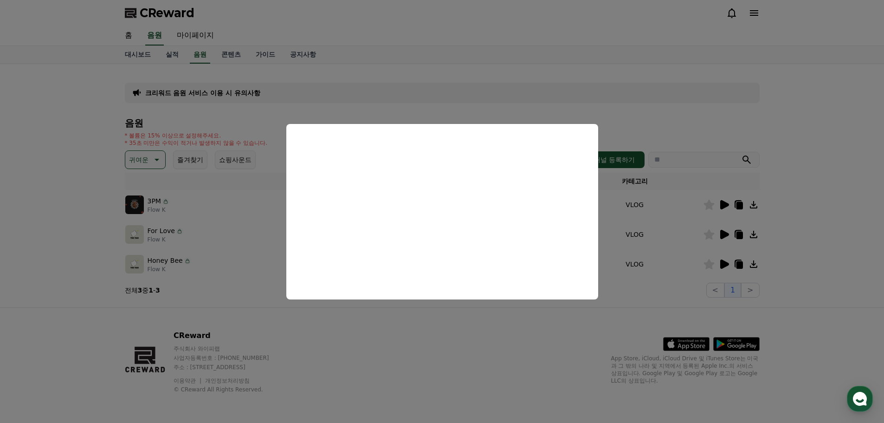
click at [662, 214] on button "close modal" at bounding box center [442, 211] width 884 height 423
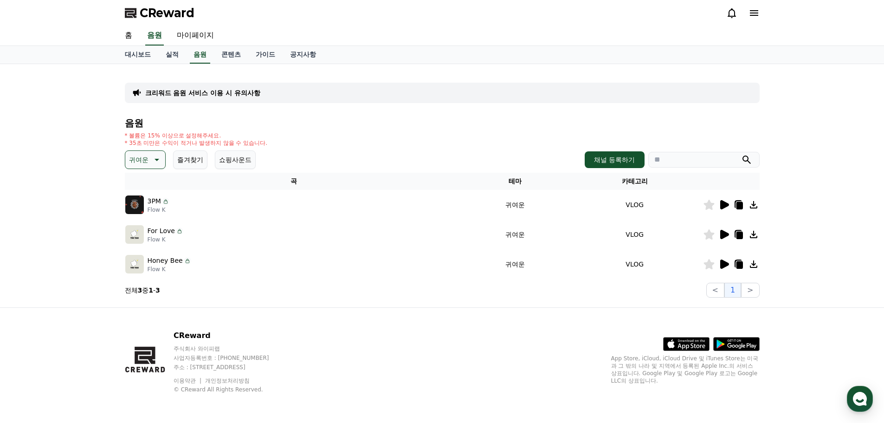
click at [723, 264] on icon at bounding box center [725, 264] width 9 height 9
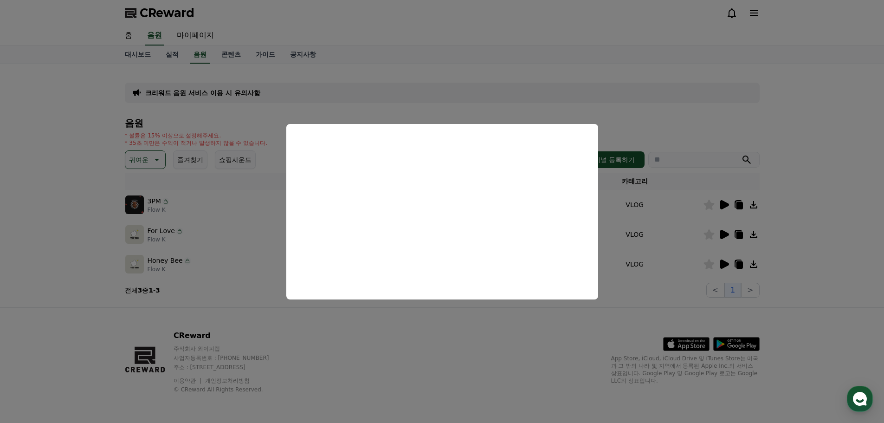
click at [650, 159] on button "close modal" at bounding box center [442, 211] width 884 height 423
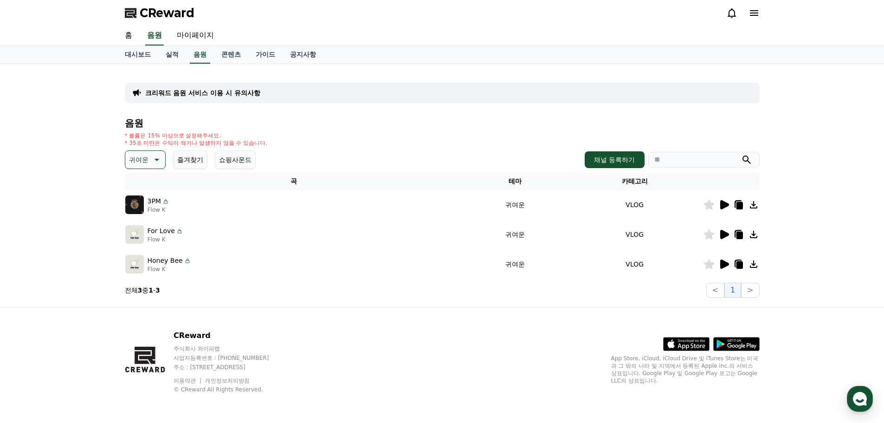
click at [709, 266] on icon at bounding box center [709, 264] width 11 height 10
click at [149, 163] on button "귀여운" at bounding box center [145, 159] width 41 height 19
click at [263, 244] on td "For Love Flow K" at bounding box center [294, 235] width 339 height 30
click at [343, 134] on div "* 볼륨은 15% 이상으로 설정해주세요. * 35초 미만은 수익이 적거나 발생하지 않을 수 있습니다." at bounding box center [442, 139] width 635 height 15
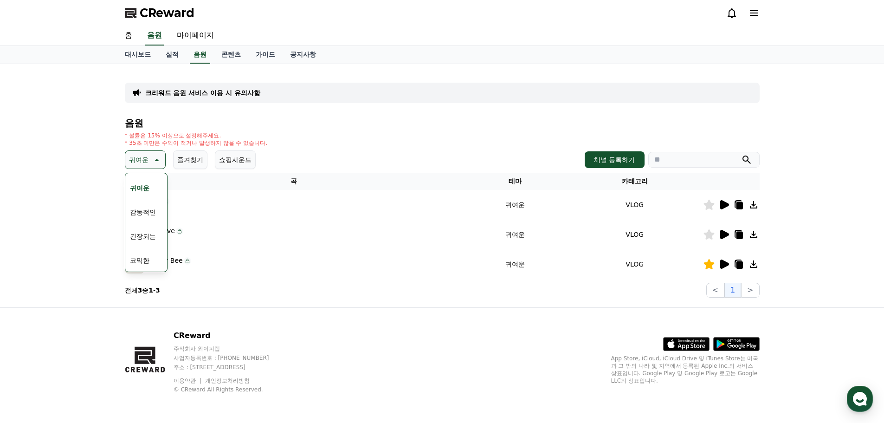
click at [143, 162] on p "귀여운" at bounding box center [138, 159] width 19 height 13
click at [379, 136] on div "* 볼륨은 15% 이상으로 설정해주세요. * 35초 미만은 수익이 적거나 발생하지 않을 수 있습니다." at bounding box center [442, 139] width 635 height 15
click at [187, 260] on icon at bounding box center [187, 260] width 1 height 2
click at [300, 132] on div "* 볼륨은 15% 이상으로 설정해주세요. * 35초 미만은 수익이 적거나 발생하지 않을 수 있습니다." at bounding box center [442, 139] width 635 height 15
click at [300, 133] on div "* 볼륨은 15% 이상으로 설정해주세요. * 35초 미만은 수익이 적거나 발생하지 않을 수 있습니다." at bounding box center [442, 139] width 635 height 15
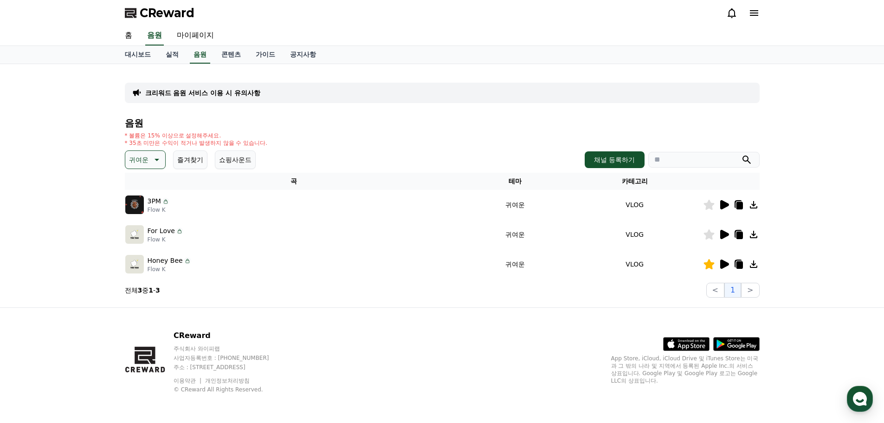
click at [248, 95] on p "크리워드 음원 서비스 이용 시 유의사항" at bounding box center [202, 92] width 115 height 9
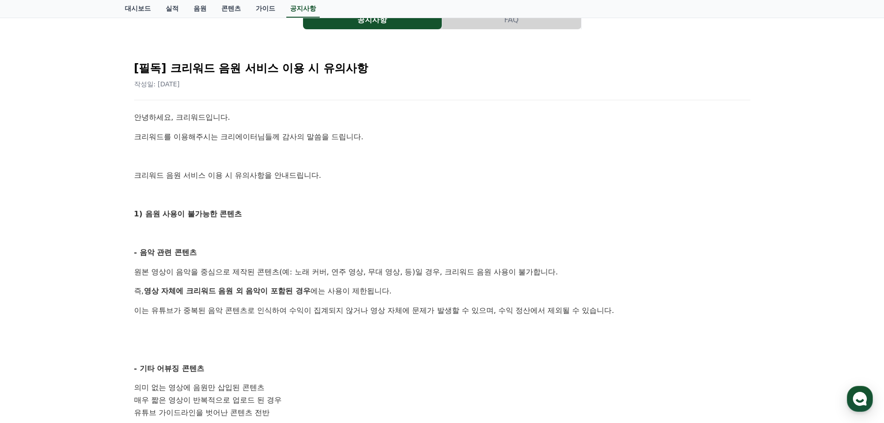
scroll to position [139, 0]
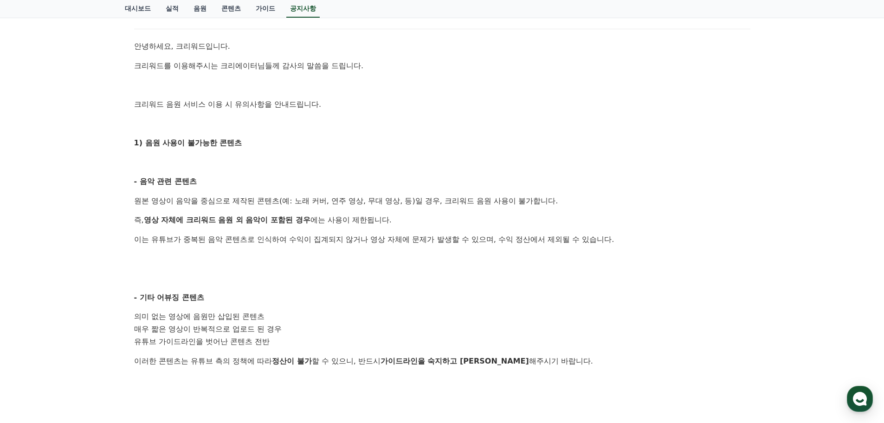
click at [320, 140] on p "1) 음원 사용이 불가능한 콘텐츠" at bounding box center [442, 143] width 617 height 12
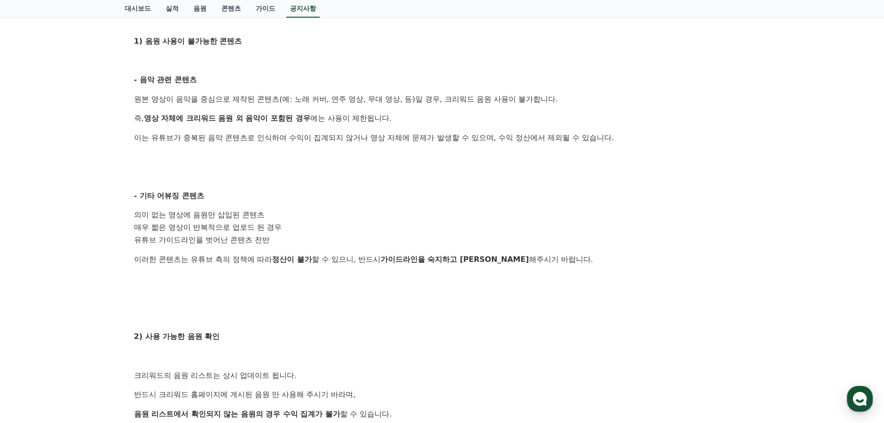
scroll to position [279, 0]
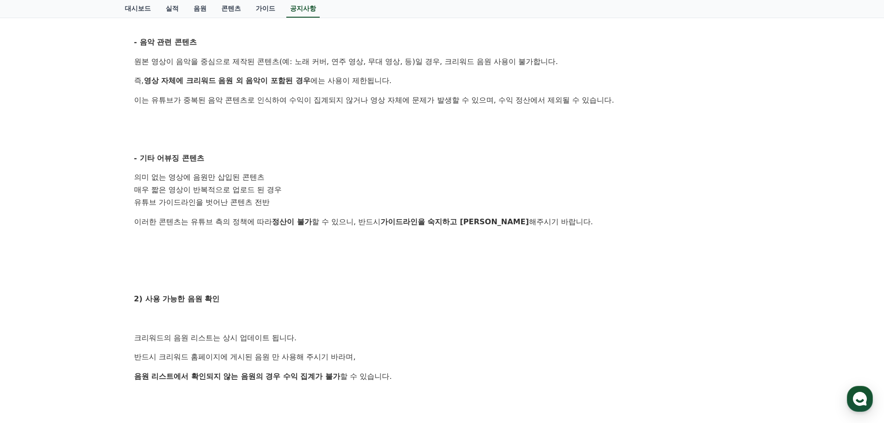
click at [369, 140] on p at bounding box center [442, 139] width 617 height 12
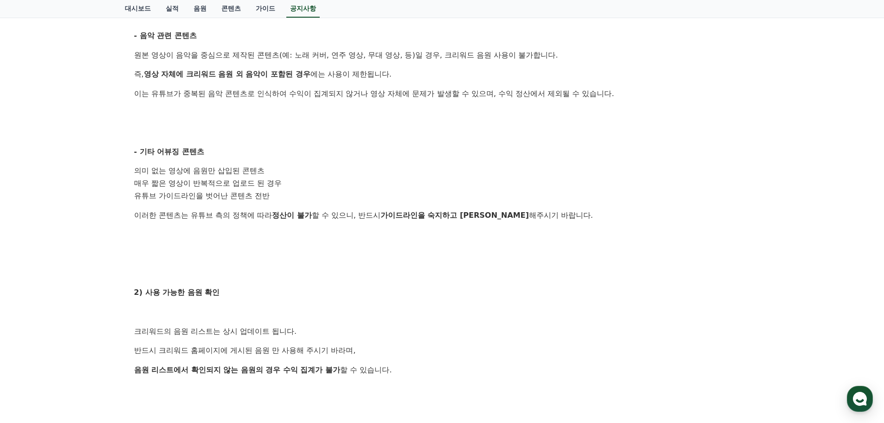
scroll to position [371, 0]
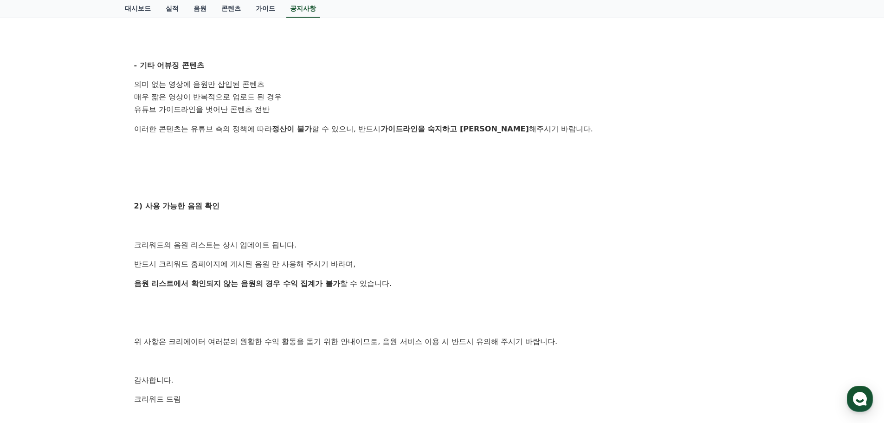
click at [376, 76] on div "안녕하세요, 크리워드입니다. 크리워드를 이용해주시는 크리에이터님들께 감사의 말씀을 드립니다. 크리워드 음원 서비스 이용 시 유의사항을 안내드립…" at bounding box center [442, 116] width 617 height 617
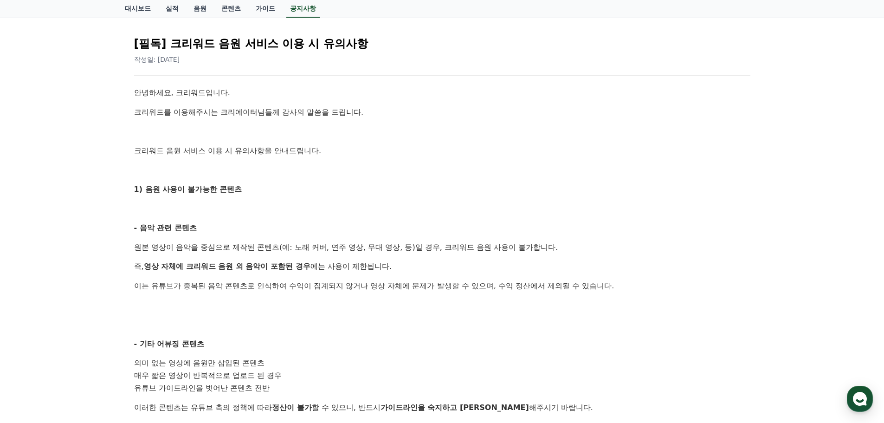
click at [368, 156] on p "크리워드 음원 서비스 이용 시 유의사항을 안내드립니다." at bounding box center [442, 151] width 617 height 12
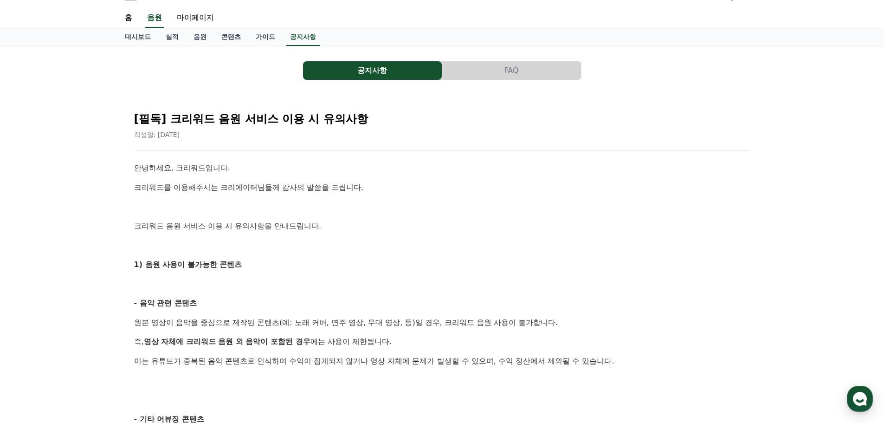
scroll to position [0, 0]
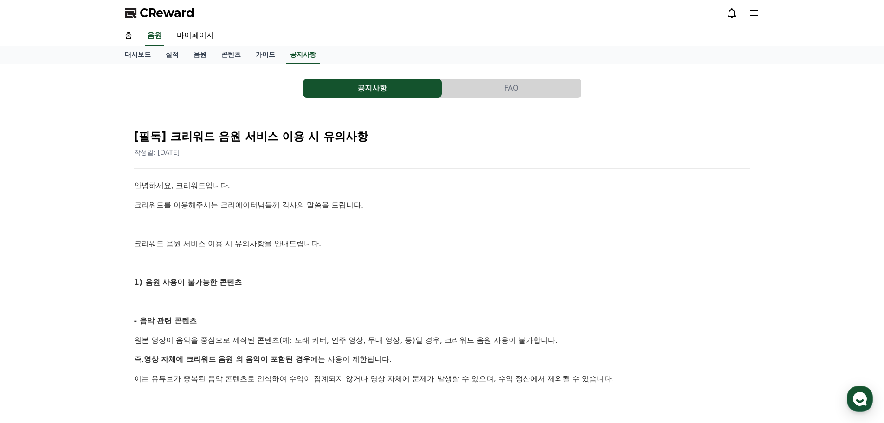
click at [399, 83] on button "공지사항" at bounding box center [372, 88] width 139 height 19
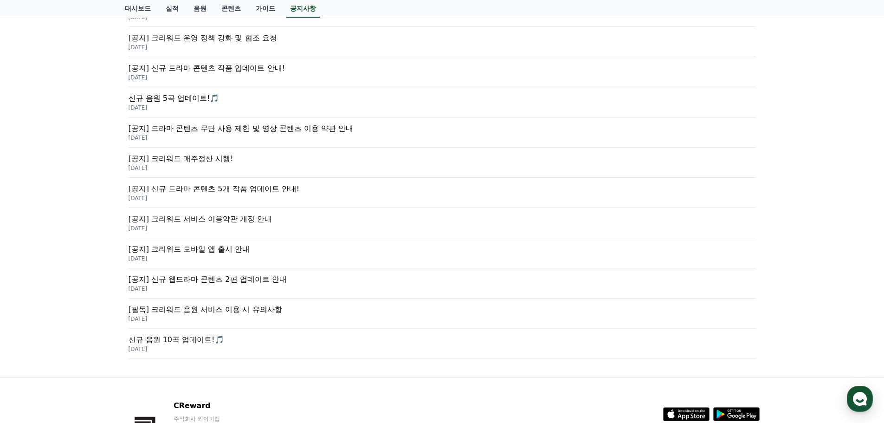
scroll to position [186, 0]
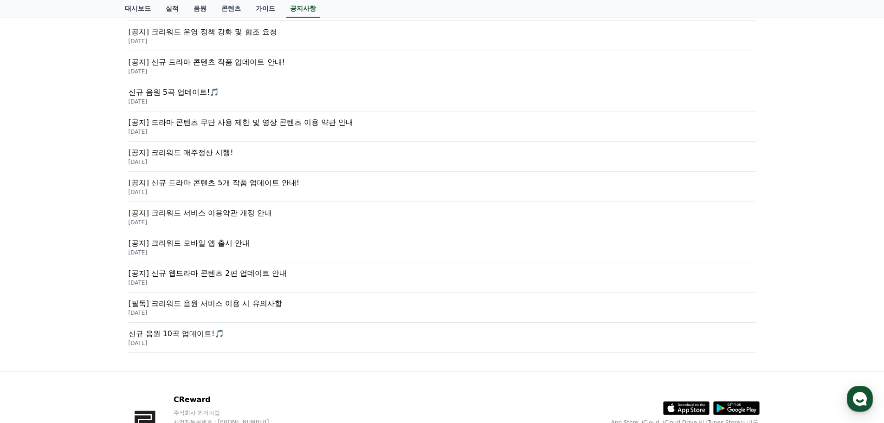
click at [217, 155] on p "[공지] 크리워드 매주정산 시행!" at bounding box center [443, 152] width 628 height 11
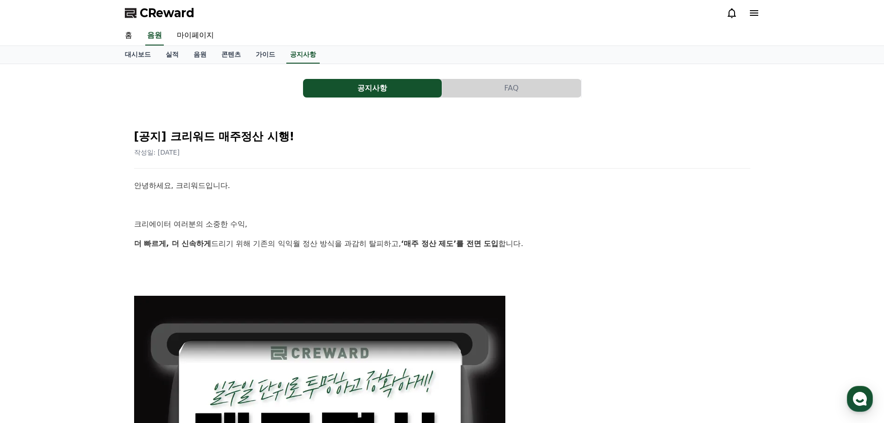
click at [510, 94] on button "FAQ" at bounding box center [511, 88] width 139 height 19
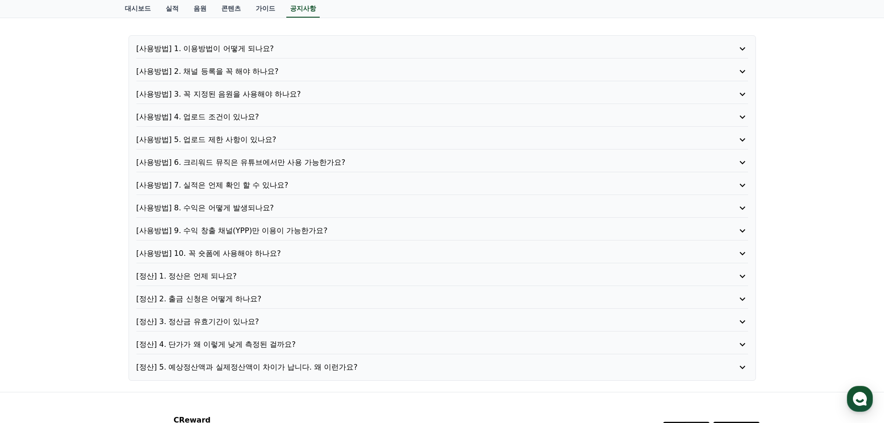
scroll to position [46, 0]
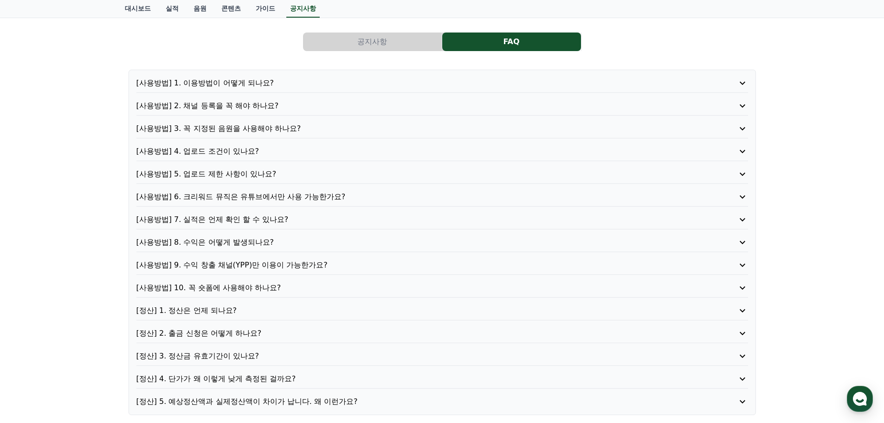
click at [214, 76] on div "[사용방법] 1. 이용방법이 어떻게 되나요? [사용방법] 2. 채널 등록을 꼭 해야 하나요? [사용방법] 3. 꼭 지정된 음원을 사용해야 하나…" at bounding box center [443, 242] width 628 height 345
click at [214, 84] on p "[사용방법] 1. 이용방법이 어떻게 되나요?" at bounding box center [417, 83] width 563 height 11
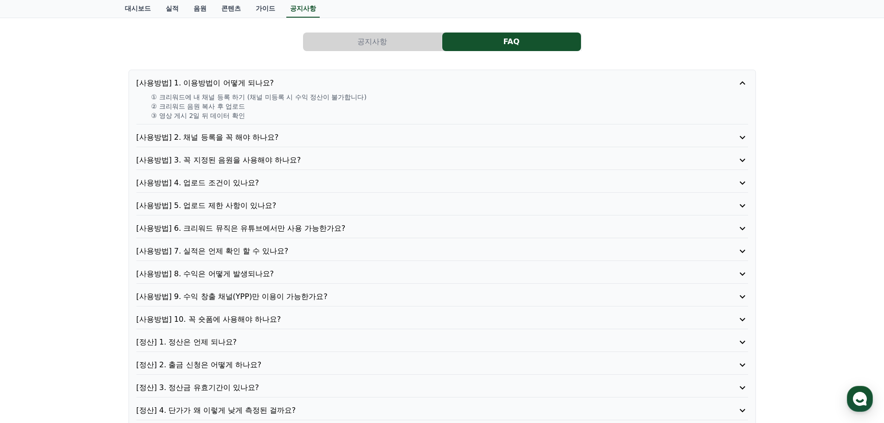
click at [201, 180] on p "[사용방법] 4. 업로드 조건이 있나요?" at bounding box center [417, 182] width 563 height 11
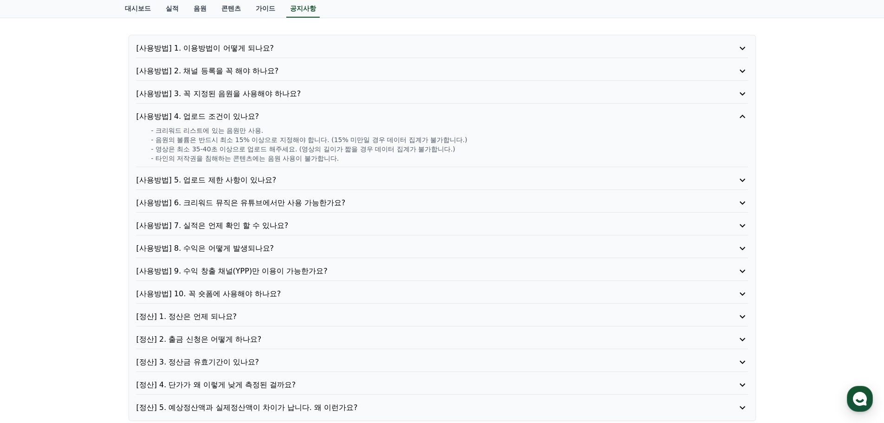
scroll to position [0, 0]
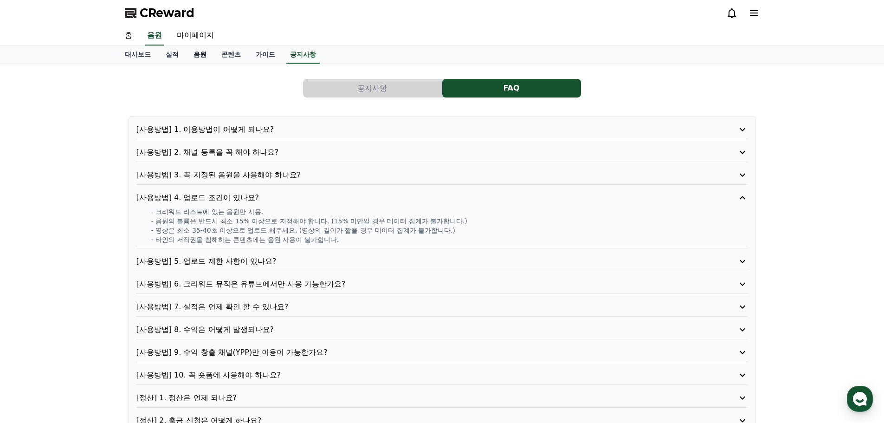
click at [196, 50] on link "음원" at bounding box center [200, 55] width 28 height 18
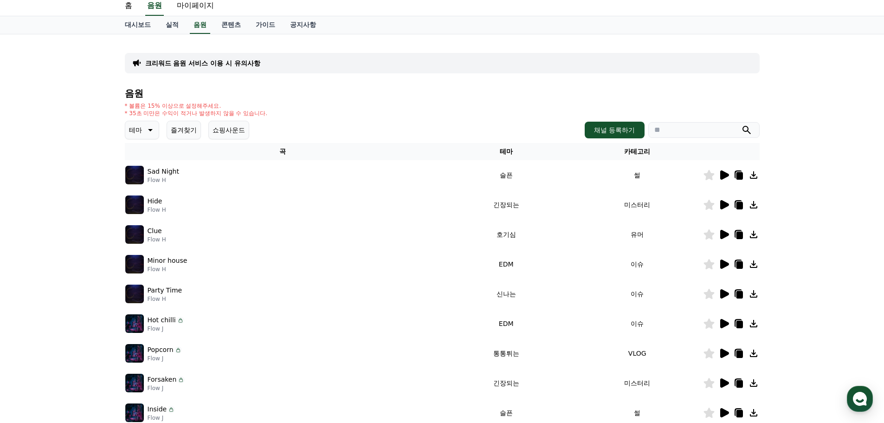
scroll to position [46, 0]
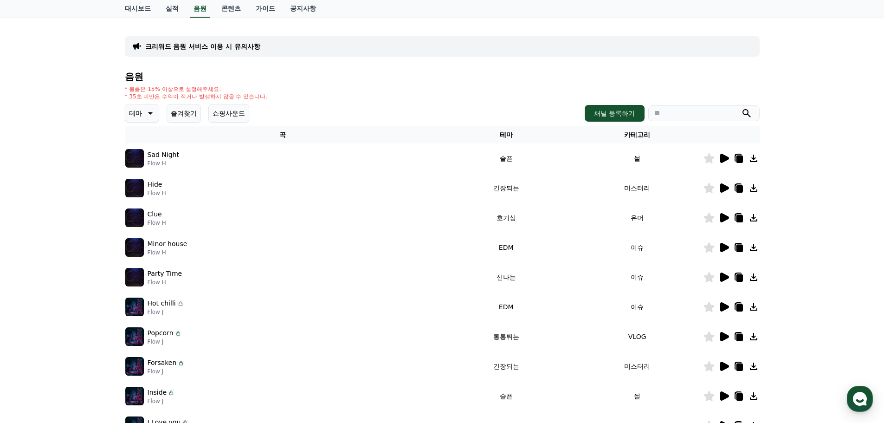
click at [144, 115] on icon at bounding box center [149, 113] width 11 height 11
click at [140, 200] on button "귀여운" at bounding box center [139, 199] width 27 height 20
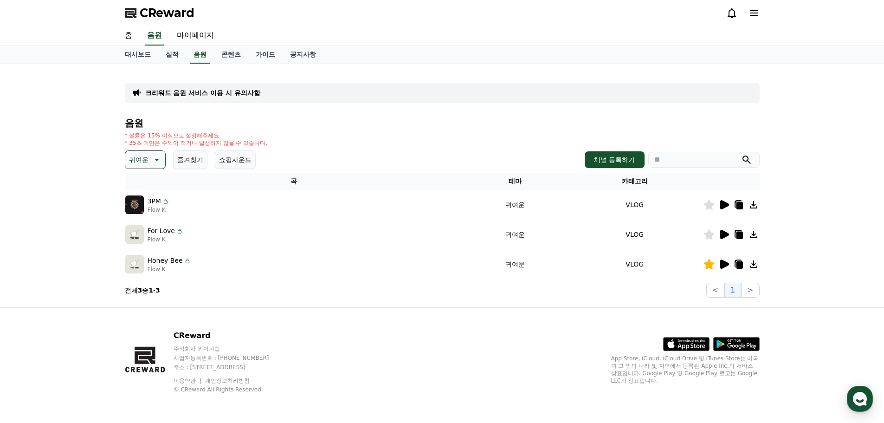
click at [164, 161] on button "귀여운" at bounding box center [145, 159] width 41 height 19
click at [143, 231] on button "즐거움" at bounding box center [139, 240] width 27 height 20
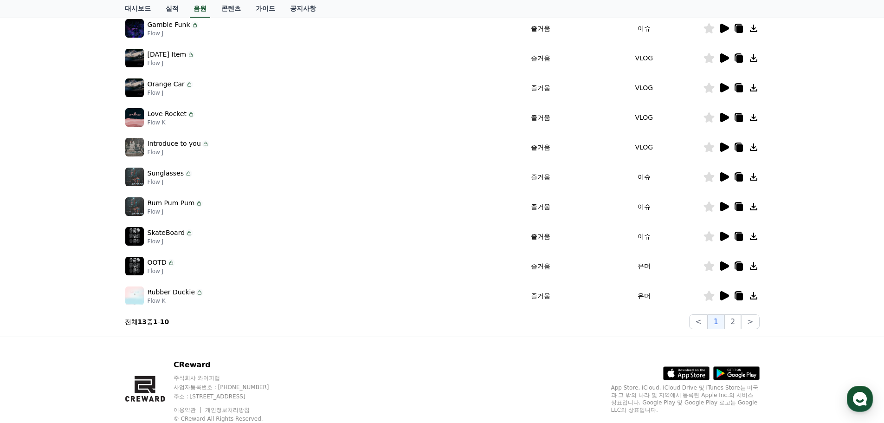
scroll to position [186, 0]
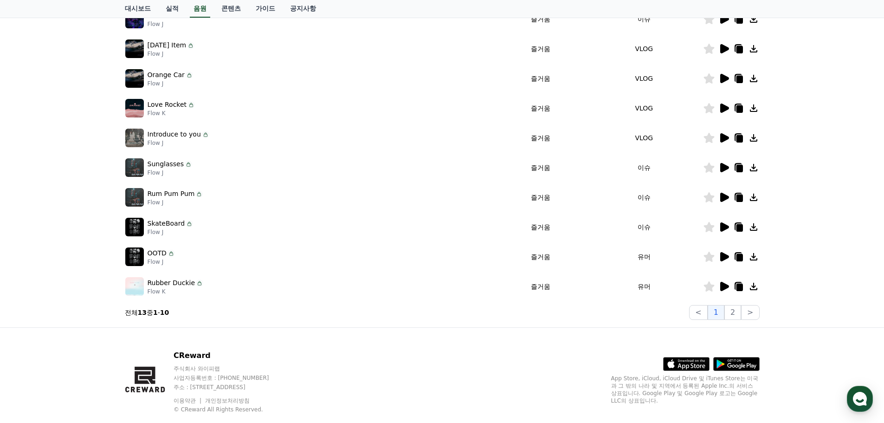
click at [726, 169] on icon at bounding box center [725, 167] width 9 height 9
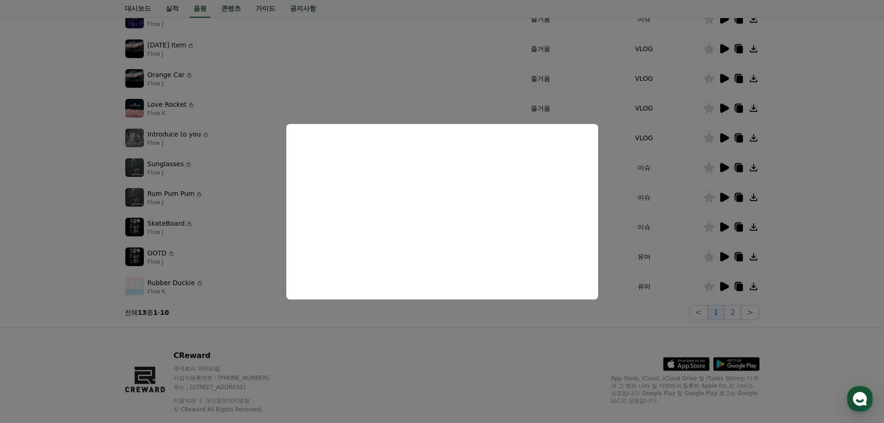
click at [634, 232] on button "close modal" at bounding box center [442, 211] width 884 height 423
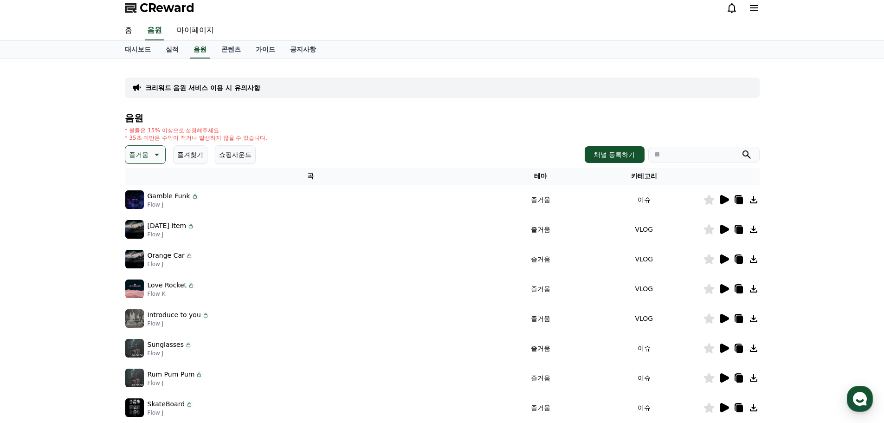
scroll to position [0, 0]
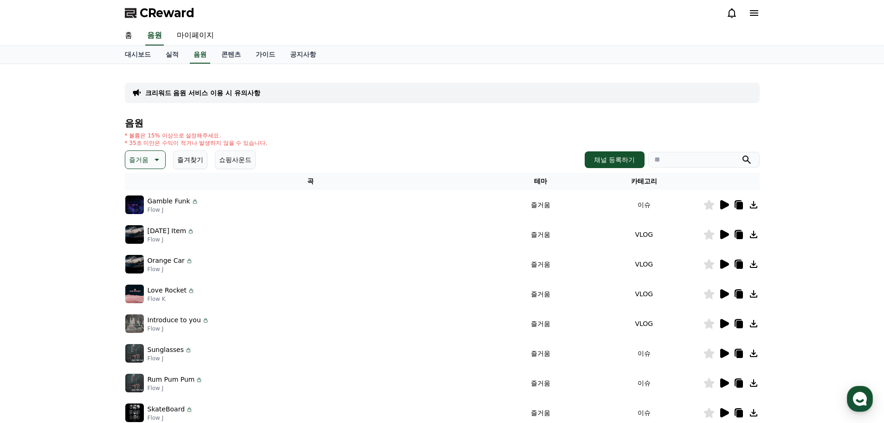
click at [149, 165] on button "즐거움" at bounding box center [145, 159] width 41 height 19
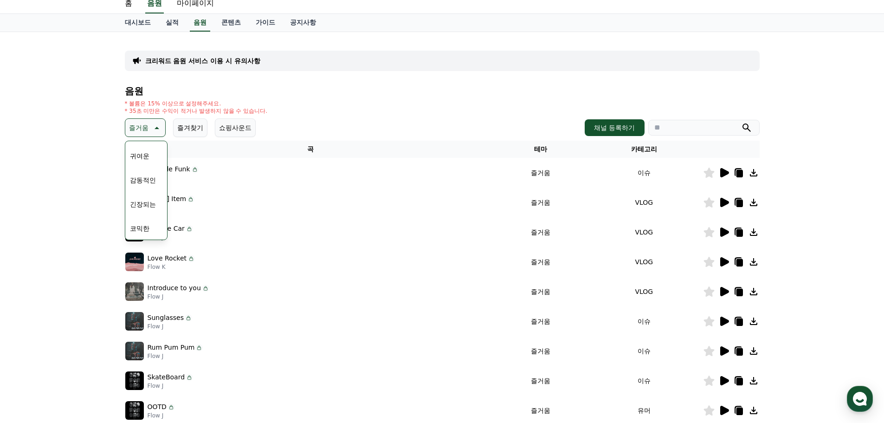
scroll to position [46, 0]
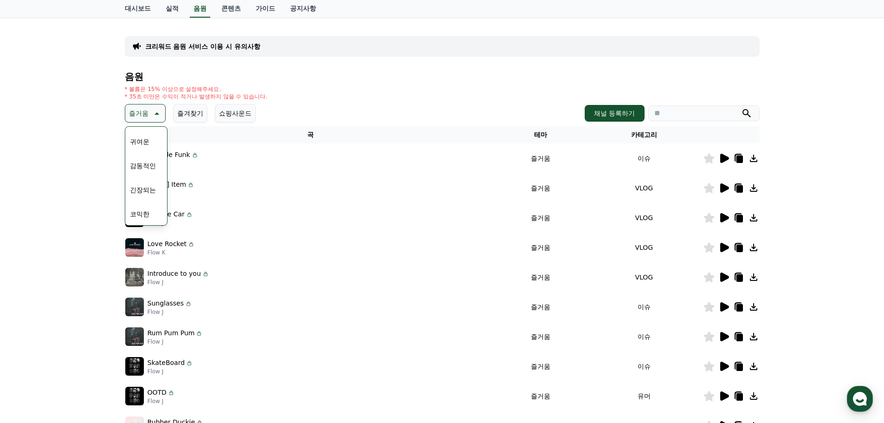
click at [142, 146] on button "귀여운" at bounding box center [139, 141] width 27 height 20
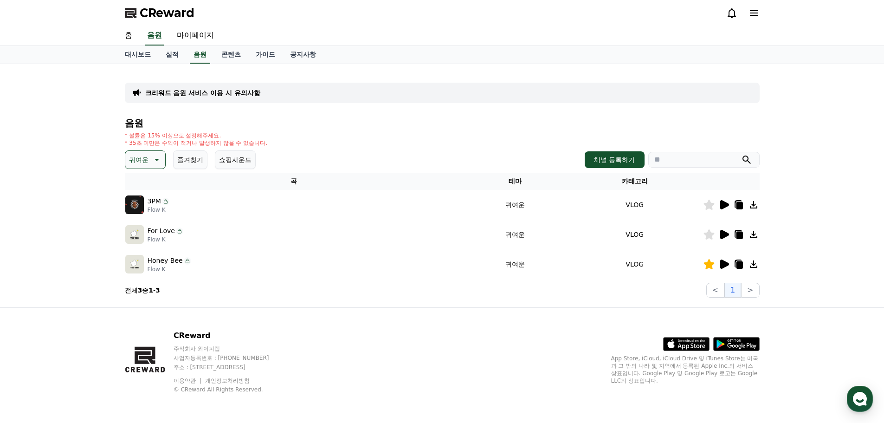
click at [150, 154] on icon at bounding box center [155, 159] width 11 height 11
click at [142, 260] on button "코믹한" at bounding box center [139, 260] width 27 height 20
click at [721, 235] on icon at bounding box center [725, 234] width 9 height 9
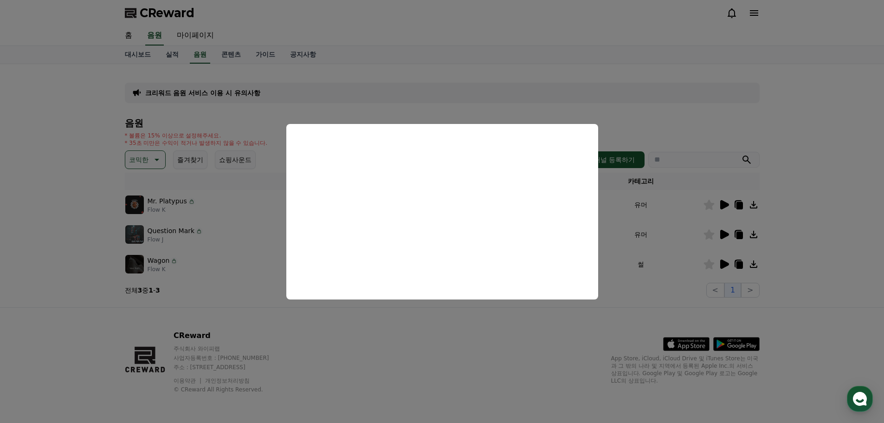
click at [669, 208] on button "close modal" at bounding box center [442, 211] width 884 height 423
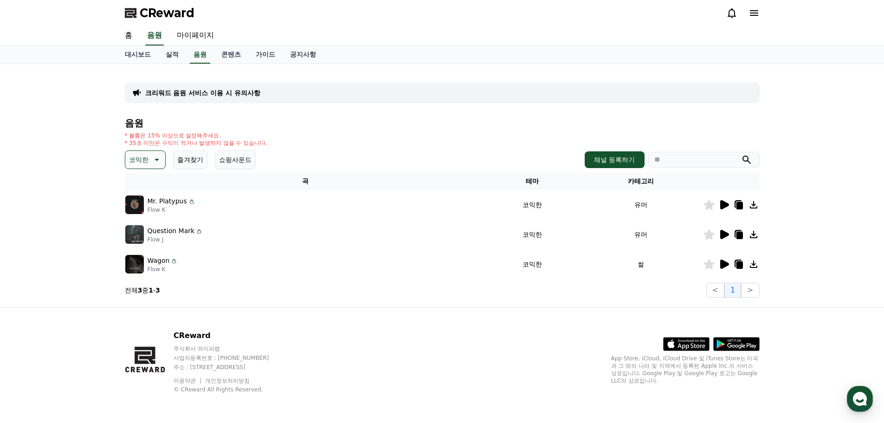
click at [722, 203] on icon at bounding box center [725, 204] width 9 height 9
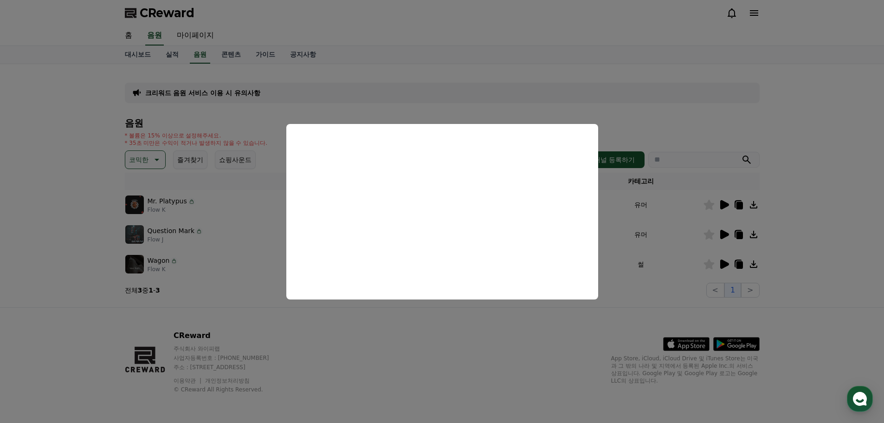
click at [637, 221] on button "close modal" at bounding box center [442, 211] width 884 height 423
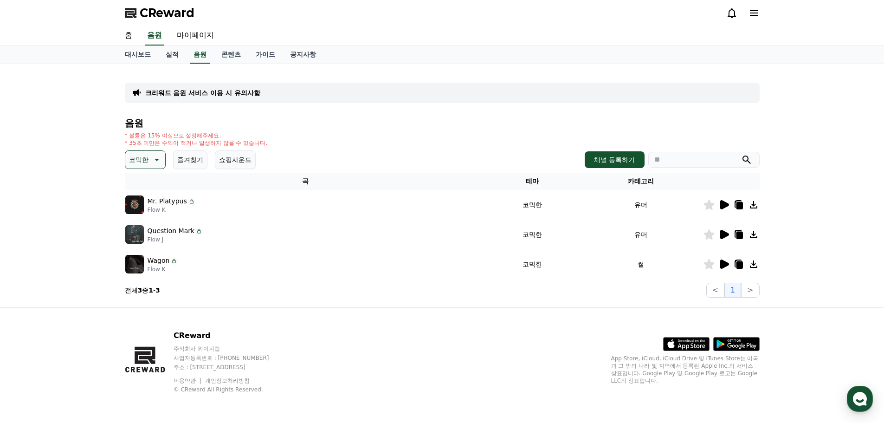
click at [724, 265] on icon at bounding box center [725, 264] width 9 height 9
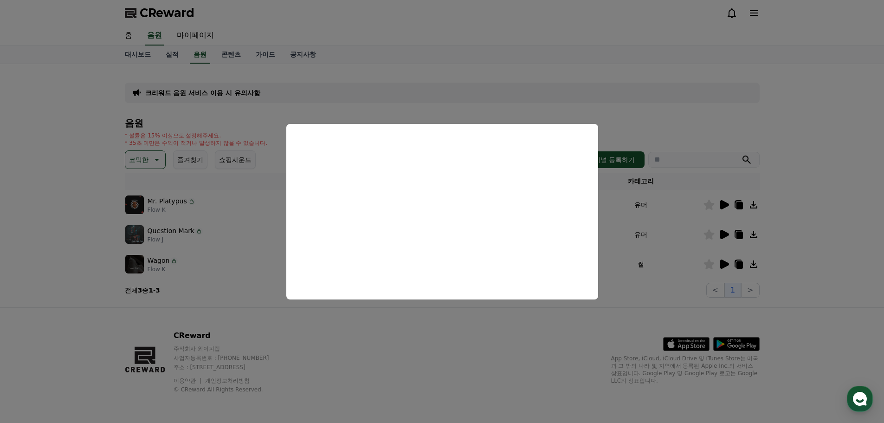
click at [630, 220] on button "close modal" at bounding box center [442, 211] width 884 height 423
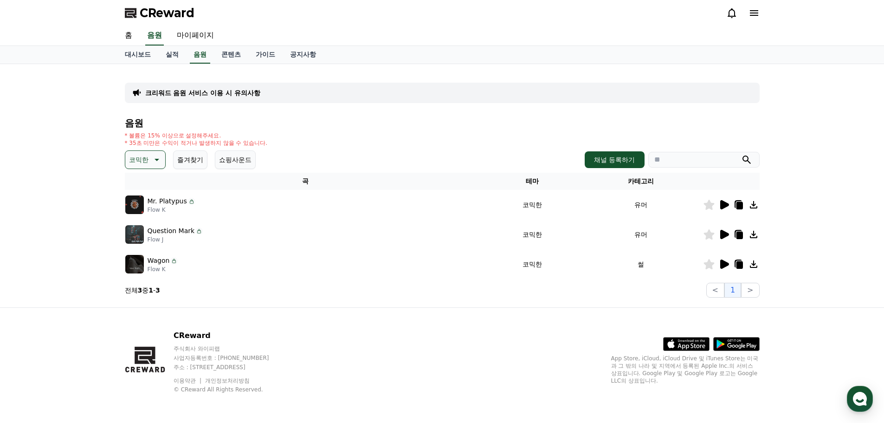
click at [147, 160] on p "코믹한" at bounding box center [138, 159] width 19 height 13
click at [145, 208] on button "환상적인" at bounding box center [142, 208] width 33 height 20
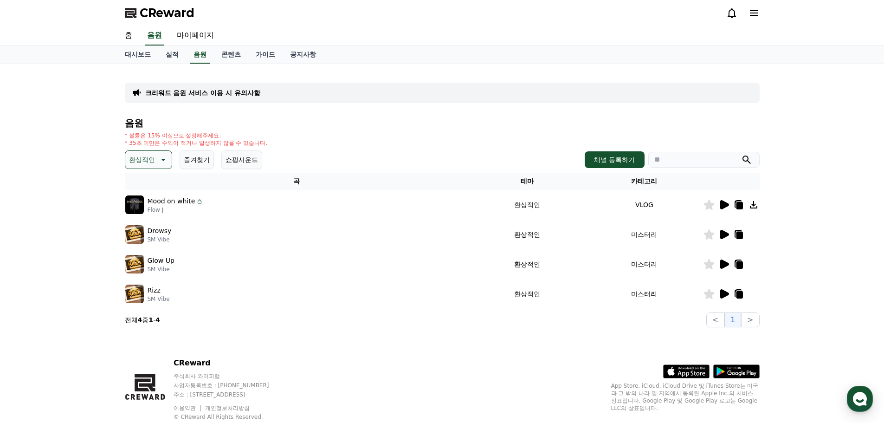
click at [724, 203] on icon at bounding box center [725, 204] width 9 height 9
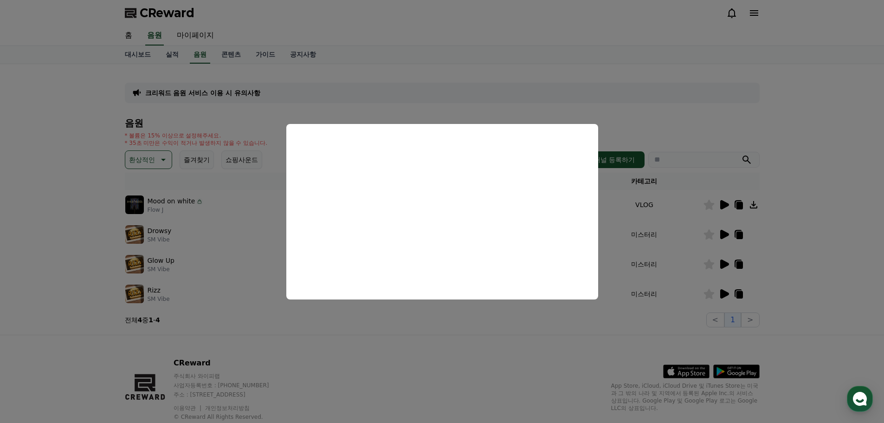
click at [635, 230] on button "close modal" at bounding box center [442, 211] width 884 height 423
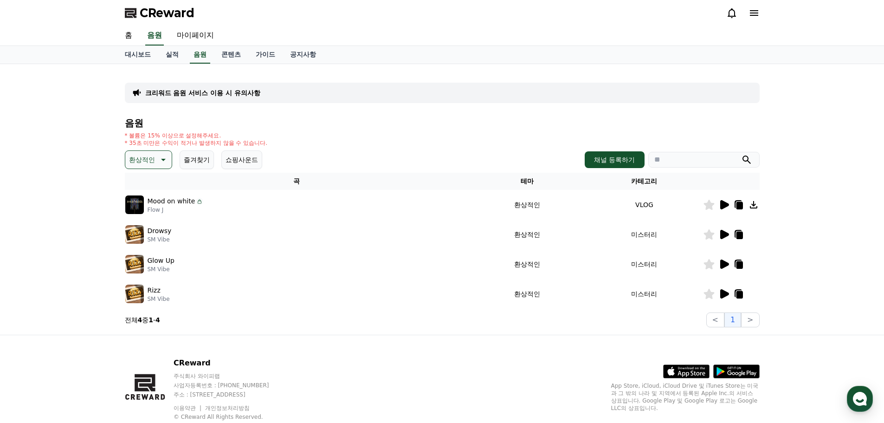
click at [712, 204] on icon at bounding box center [709, 205] width 11 height 10
click at [724, 263] on icon at bounding box center [725, 264] width 9 height 9
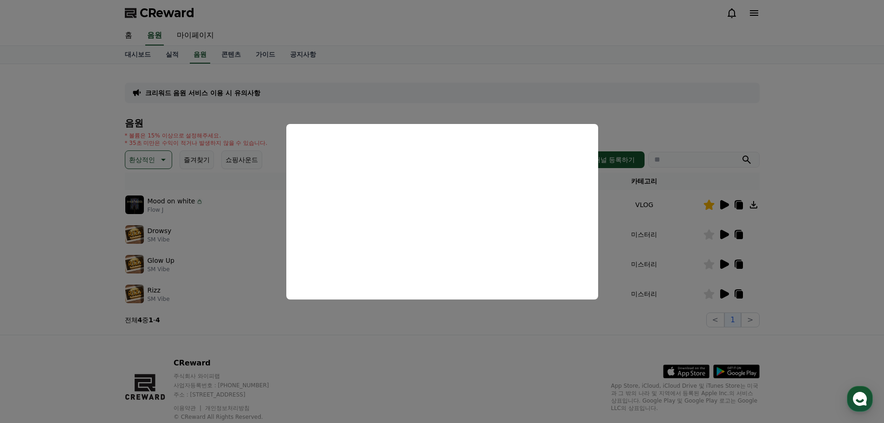
click at [214, 245] on button "close modal" at bounding box center [442, 211] width 884 height 423
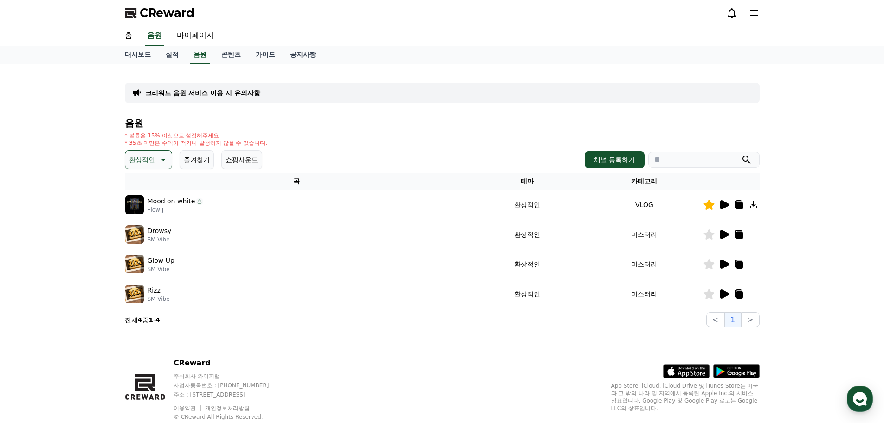
click at [151, 163] on p "환상적인" at bounding box center [142, 159] width 26 height 13
click at [147, 234] on button "호기심" at bounding box center [139, 232] width 27 height 20
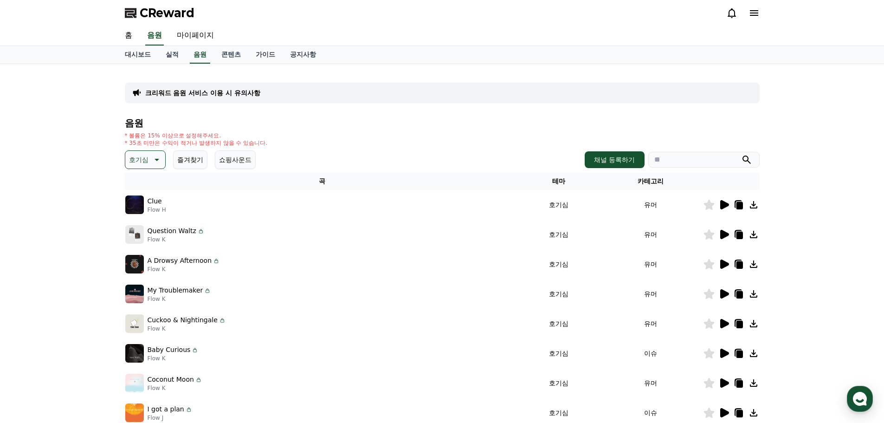
click at [721, 204] on icon at bounding box center [725, 204] width 9 height 9
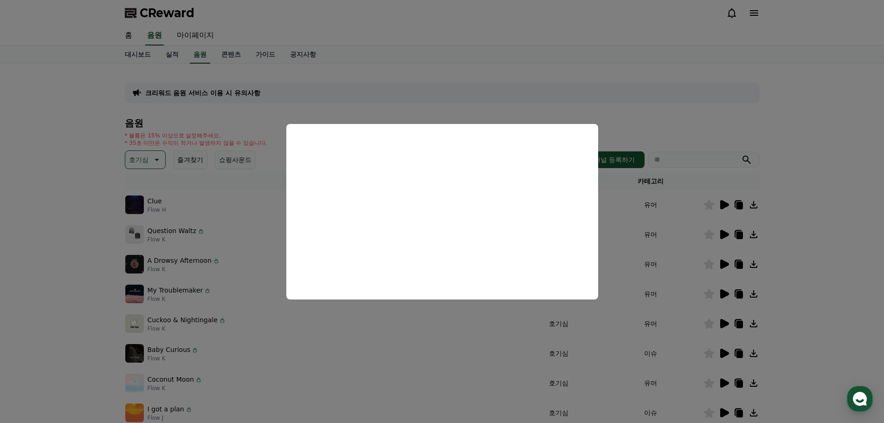
click at [642, 181] on button "close modal" at bounding box center [442, 211] width 884 height 423
click at [634, 156] on button "채널 등록하기" at bounding box center [614, 159] width 59 height 17
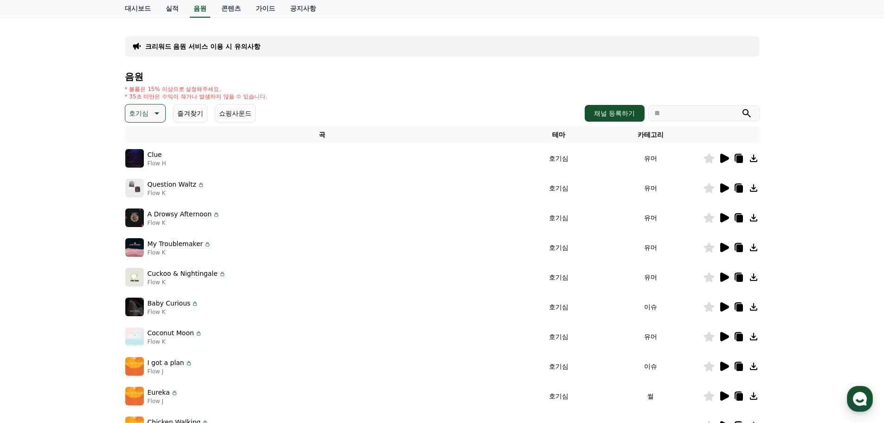
click at [365, 107] on div "호기심 즐겨찾기 쇼핑사운드 채널 등록하기" at bounding box center [442, 113] width 635 height 19
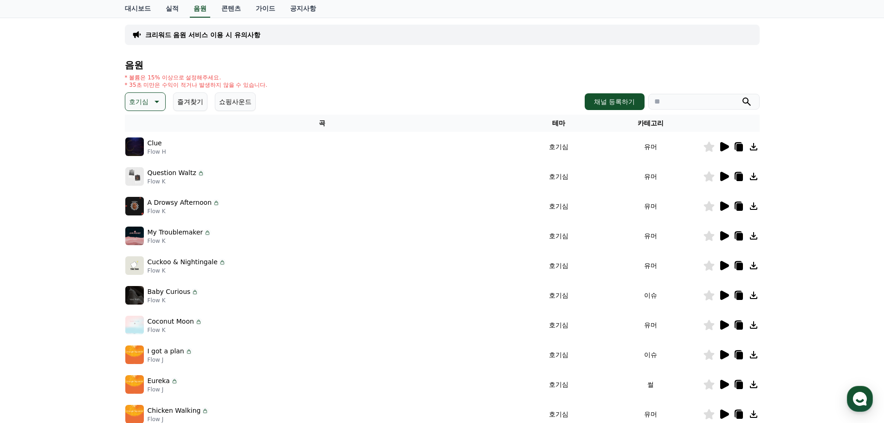
scroll to position [139, 0]
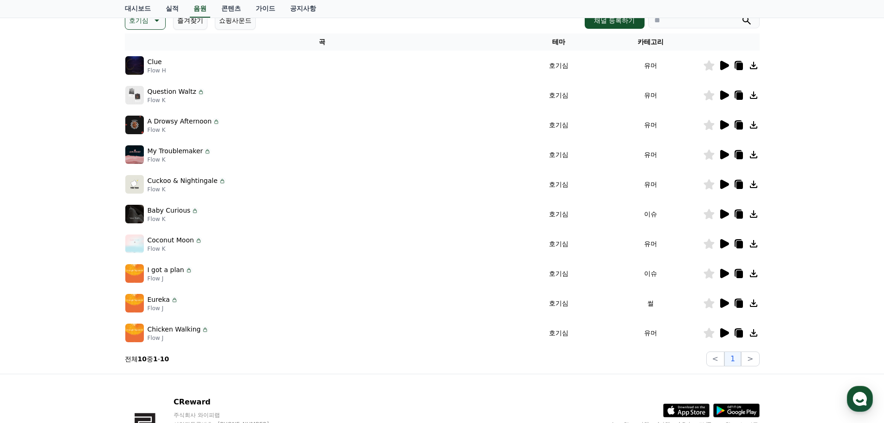
click at [722, 186] on icon at bounding box center [725, 184] width 9 height 9
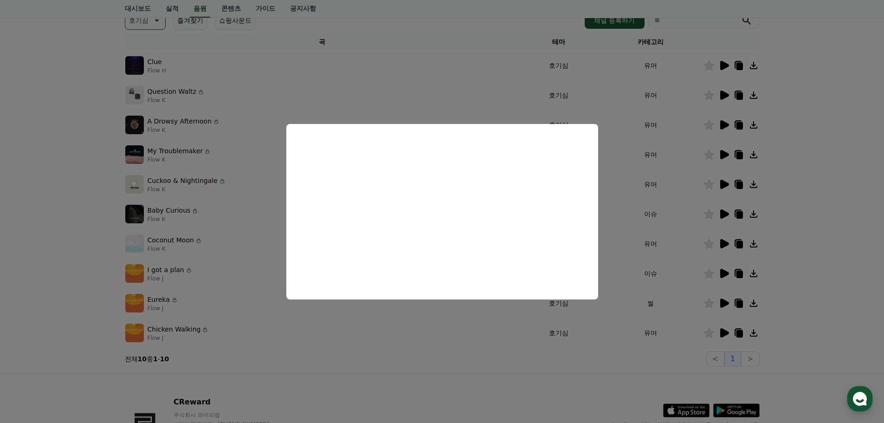
click at [266, 228] on button "close modal" at bounding box center [442, 211] width 884 height 423
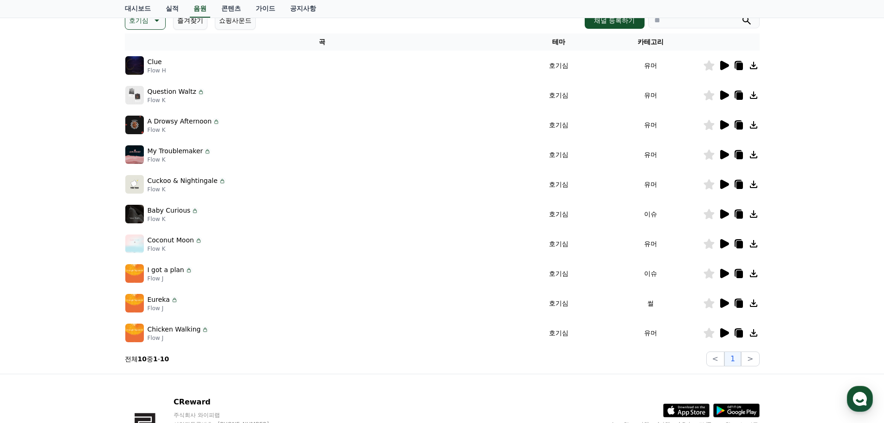
click at [721, 275] on icon at bounding box center [725, 273] width 9 height 9
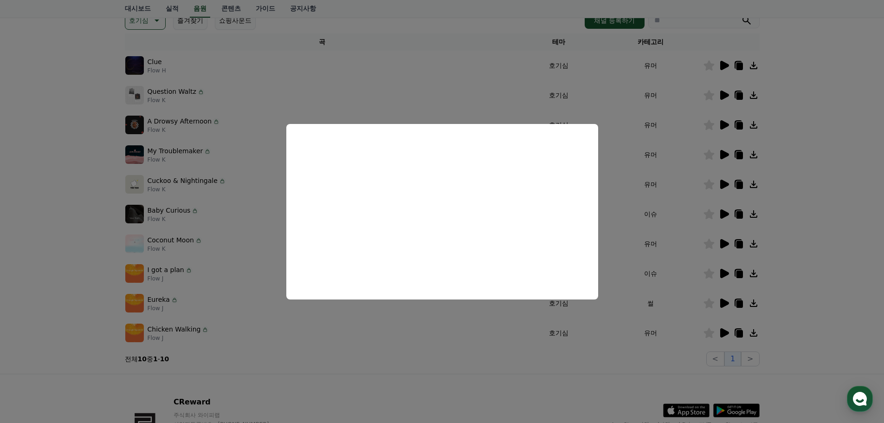
click at [401, 334] on button "close modal" at bounding box center [442, 211] width 884 height 423
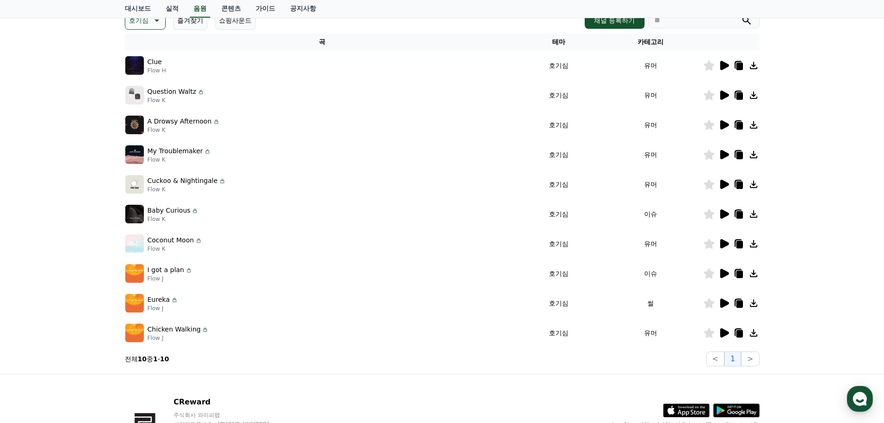
click at [728, 302] on icon at bounding box center [725, 303] width 9 height 9
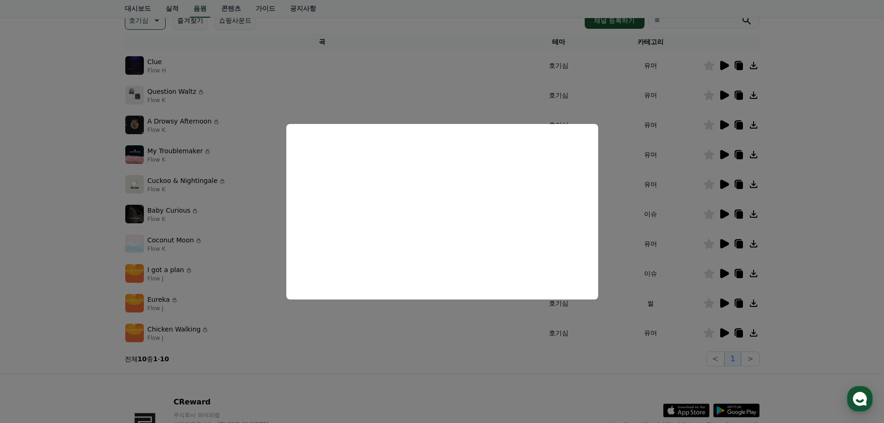
click at [720, 330] on button "close modal" at bounding box center [442, 211] width 884 height 423
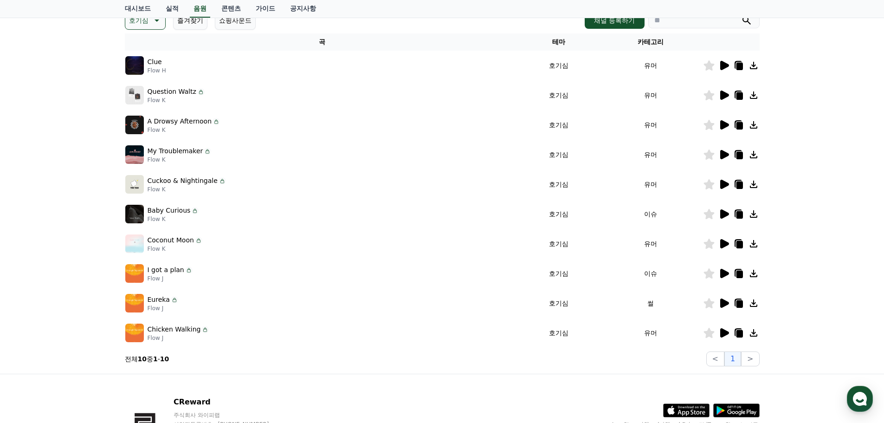
click at [741, 279] on icon at bounding box center [739, 273] width 11 height 11
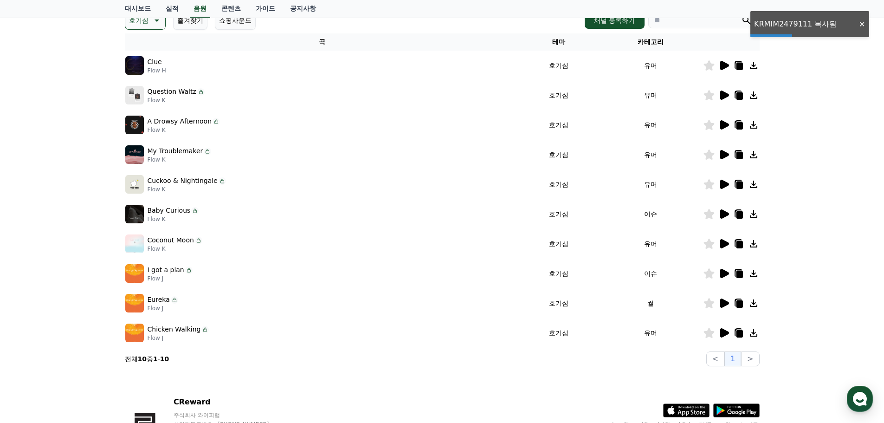
click at [722, 272] on icon at bounding box center [725, 273] width 9 height 9
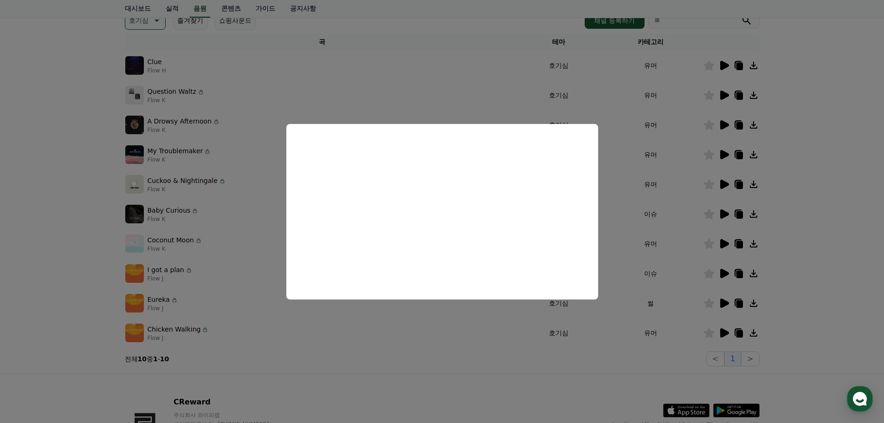
click at [436, 332] on button "close modal" at bounding box center [442, 211] width 884 height 423
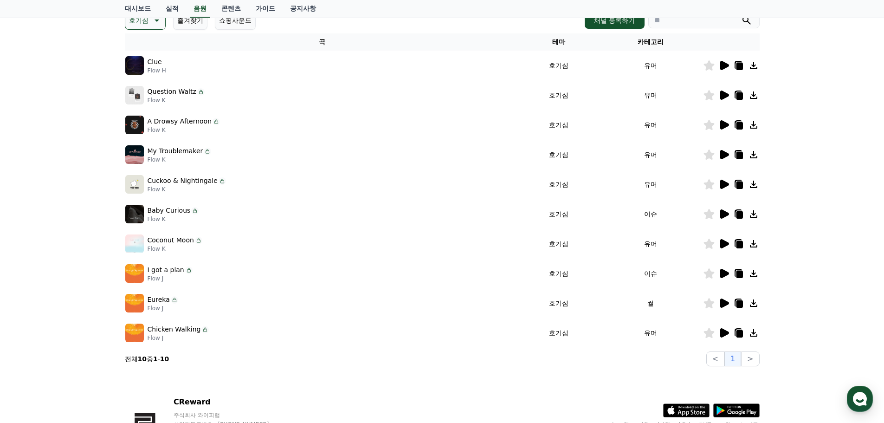
click at [741, 274] on icon at bounding box center [739, 274] width 6 height 7
click at [292, 86] on div "Question Waltz Flow K" at bounding box center [322, 95] width 394 height 19
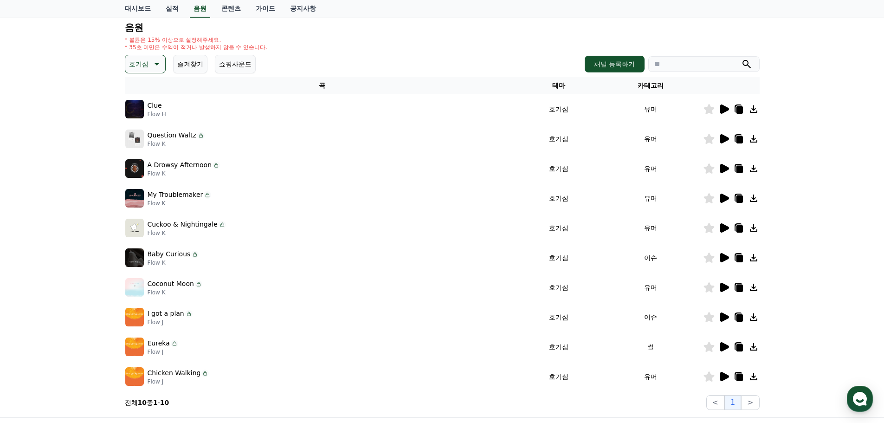
scroll to position [93, 0]
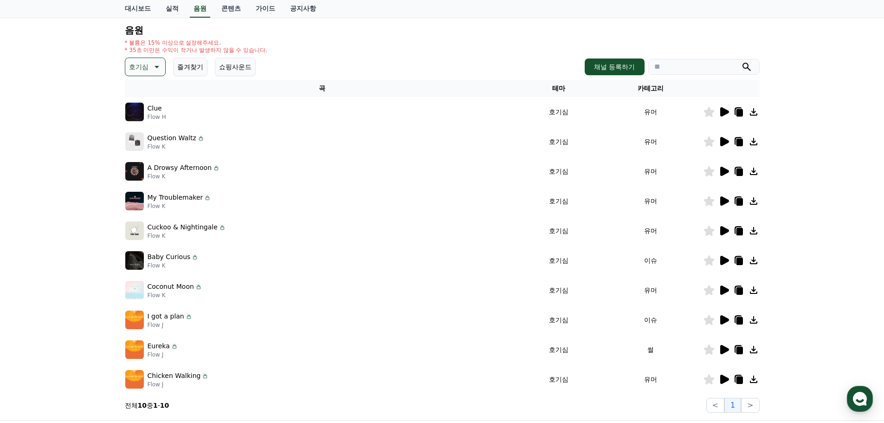
click at [150, 67] on icon at bounding box center [155, 66] width 11 height 11
click at [240, 59] on button "쇼핑사운드" at bounding box center [235, 67] width 41 height 19
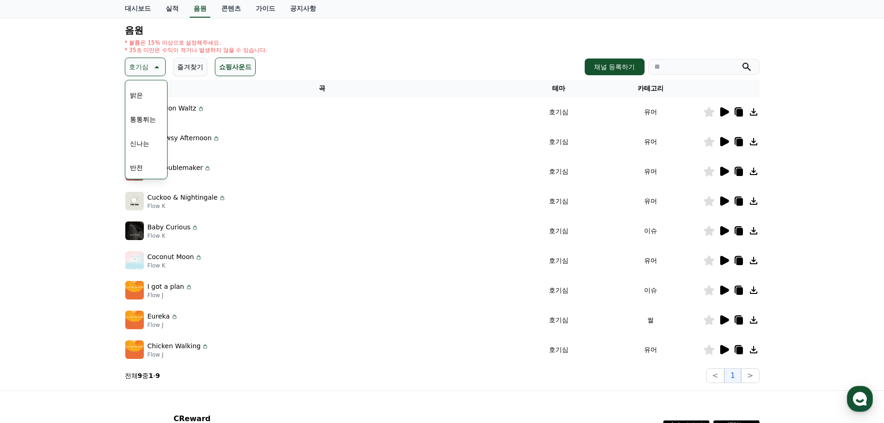
click at [294, 68] on div "호기심 테마 전체 환상적인 호기심 어두운 밝은 통통튀는 신나는 반전 웅장한 드라마틱 즐거움 분위기있는 EDM 그루브 슬픈 잔잔한 귀여운 감동적…" at bounding box center [442, 67] width 635 height 19
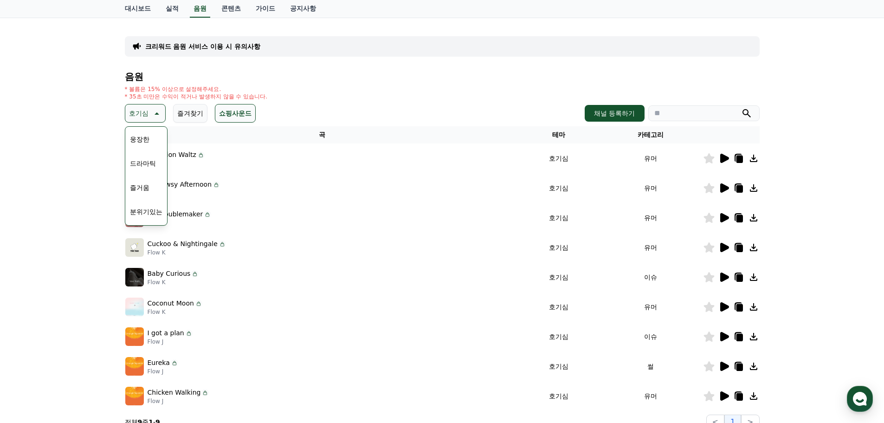
scroll to position [371, 0]
click at [93, 179] on div "크리워드 음원 서비스 이용 시 유의사항 음원 * 볼륨은 15% 이상으로 설정해주세요. * 35초 미만은 수익이 적거나 발생하지 않을 수 있습니…" at bounding box center [442, 227] width 884 height 419
click at [138, 111] on p "호기심" at bounding box center [138, 113] width 19 height 13
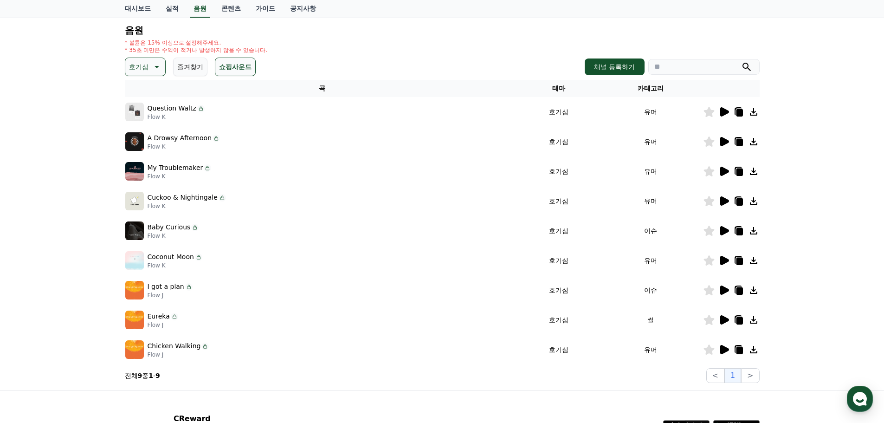
click at [151, 69] on icon at bounding box center [155, 66] width 11 height 11
click at [143, 95] on button "귀여운" at bounding box center [139, 95] width 27 height 20
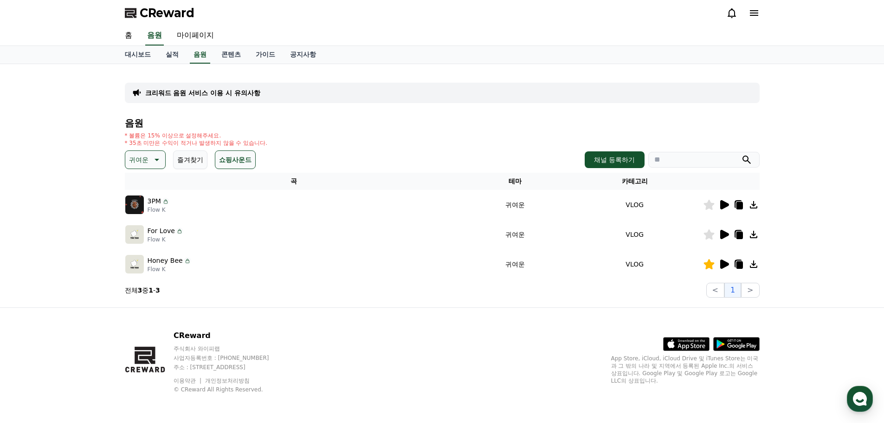
click at [192, 156] on button "즐겨찾기" at bounding box center [190, 159] width 34 height 19
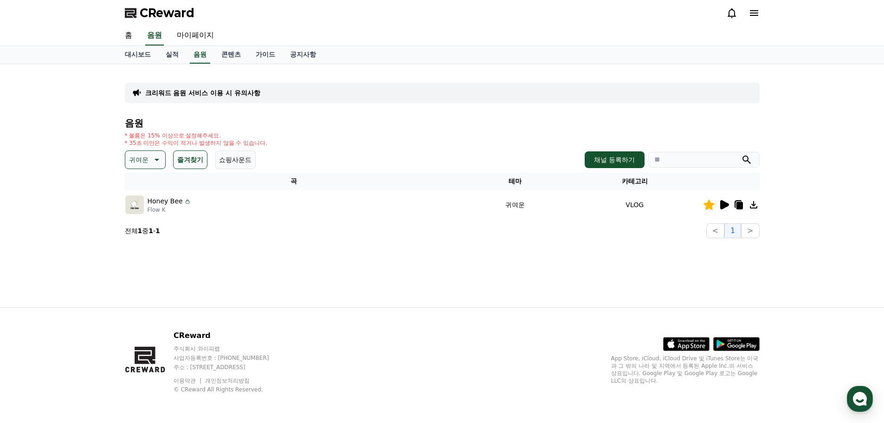
click at [223, 161] on button "쇼핑사운드" at bounding box center [235, 159] width 41 height 19
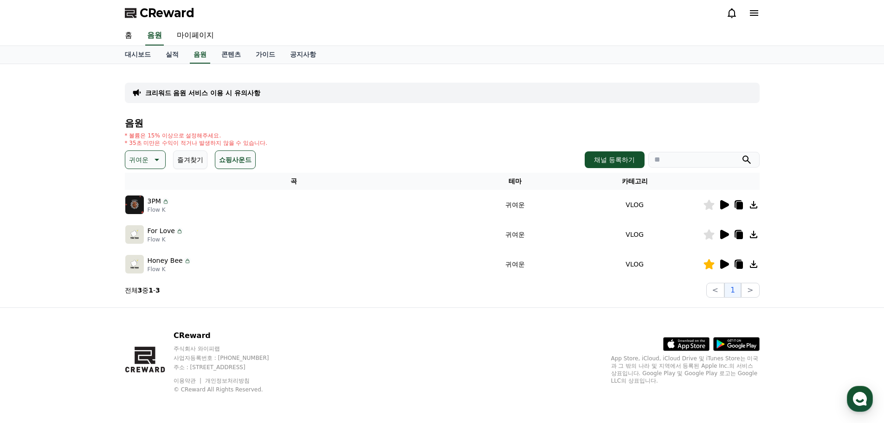
click at [233, 162] on button "쇼핑사운드" at bounding box center [235, 159] width 41 height 19
click at [151, 162] on icon at bounding box center [155, 159] width 11 height 11
click at [144, 222] on button "잔잔한" at bounding box center [139, 221] width 27 height 20
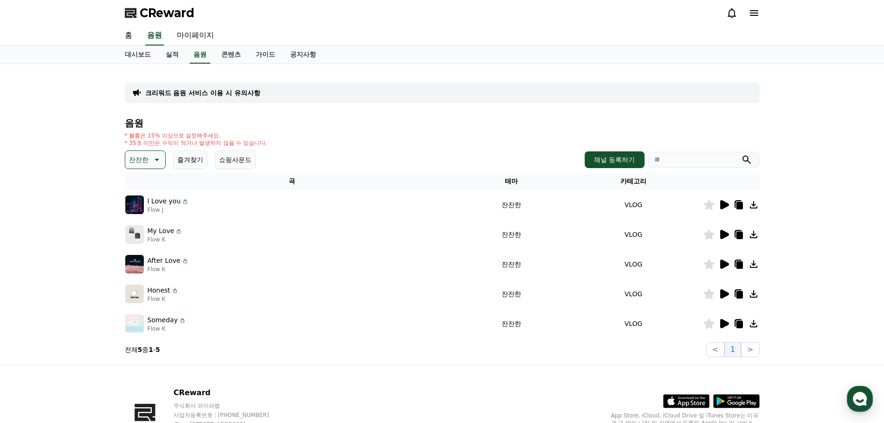
click at [725, 296] on icon at bounding box center [725, 293] width 9 height 9
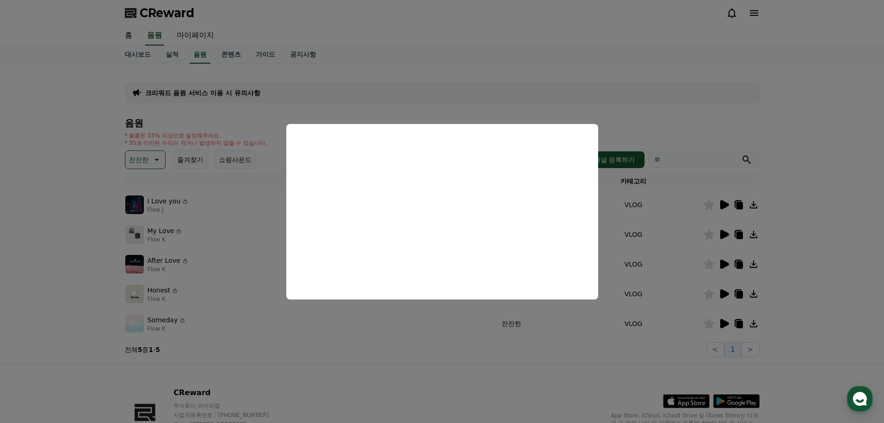
click at [238, 244] on button "close modal" at bounding box center [442, 211] width 884 height 423
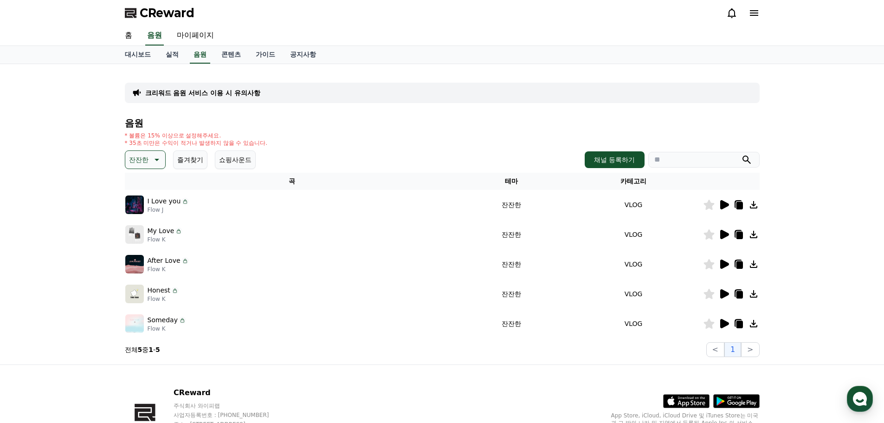
click at [155, 154] on button "잔잔한" at bounding box center [145, 159] width 41 height 19
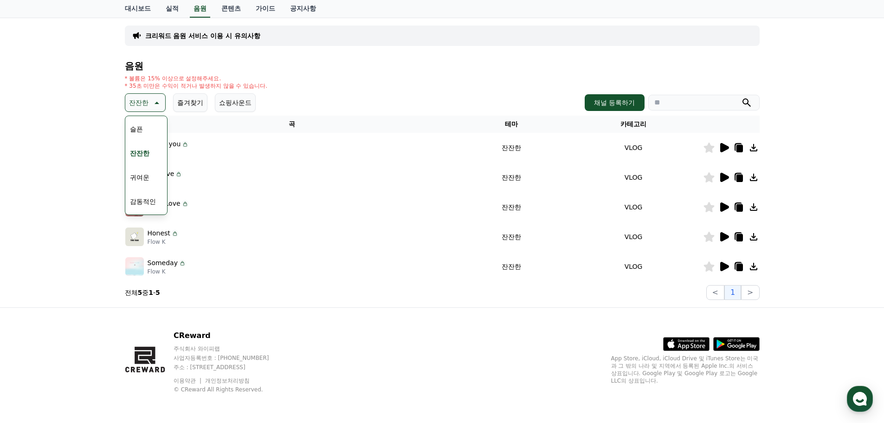
scroll to position [383, 0]
click at [150, 180] on button "긴장되는" at bounding box center [142, 179] width 33 height 20
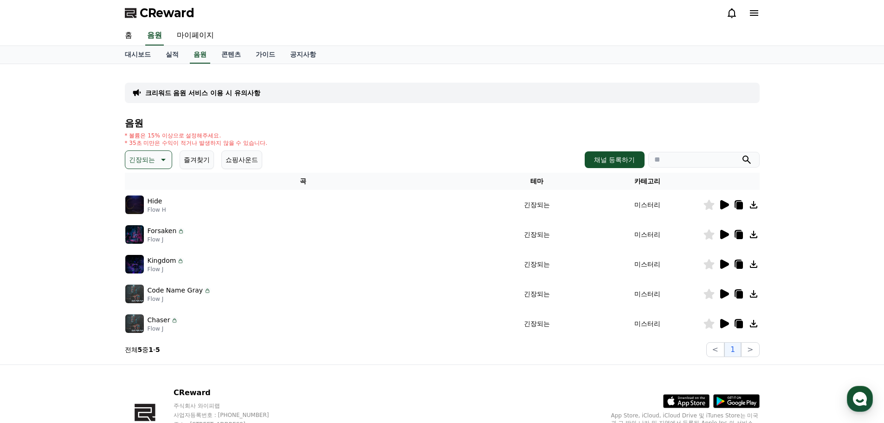
click at [721, 203] on icon at bounding box center [724, 204] width 11 height 11
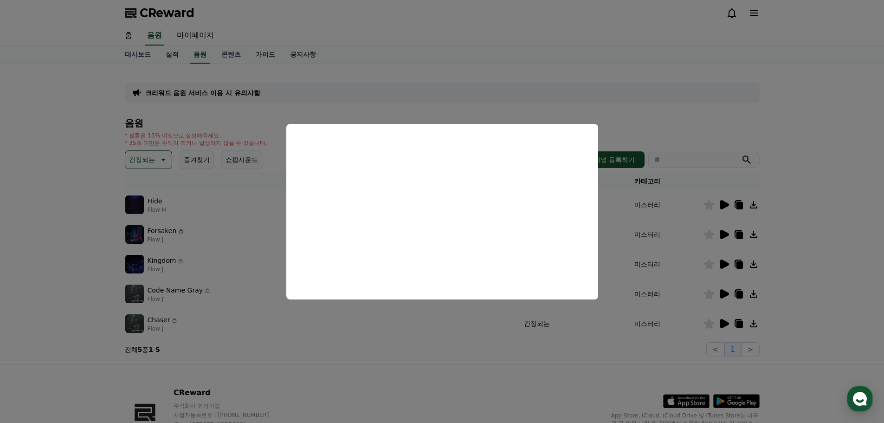
click at [432, 337] on button "close modal" at bounding box center [442, 211] width 884 height 423
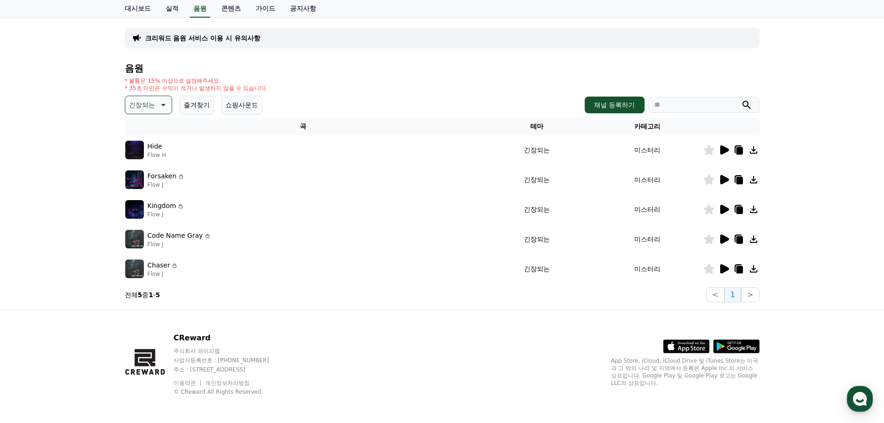
scroll to position [57, 0]
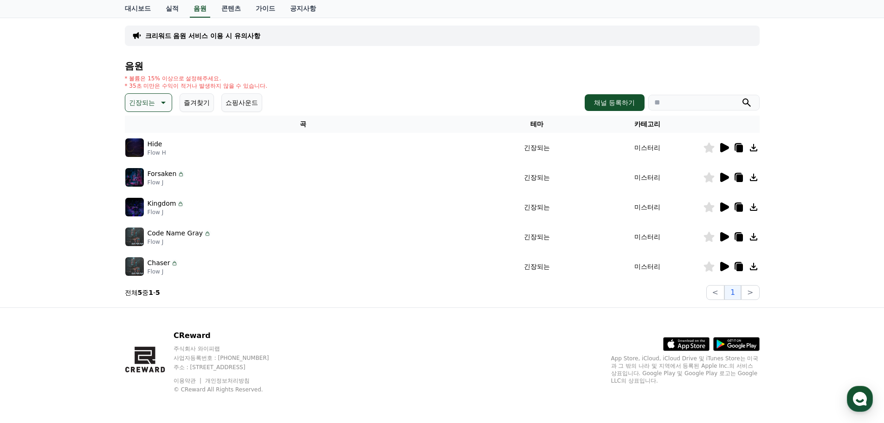
click at [726, 176] on icon at bounding box center [725, 177] width 9 height 9
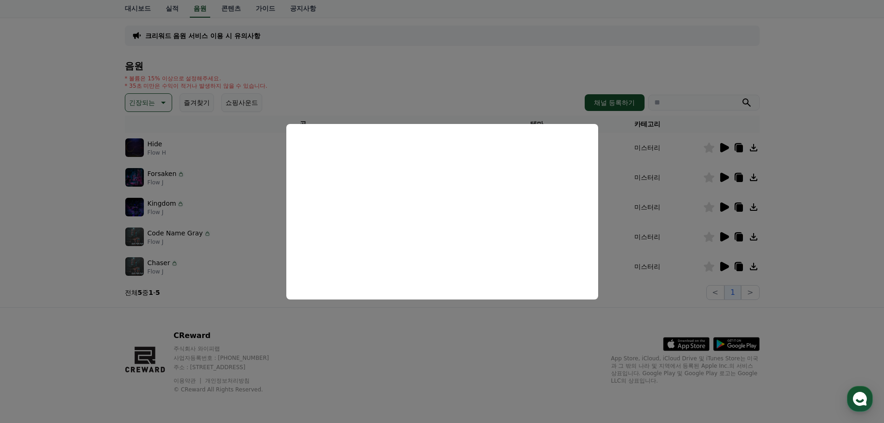
click at [356, 321] on button "close modal" at bounding box center [442, 211] width 884 height 423
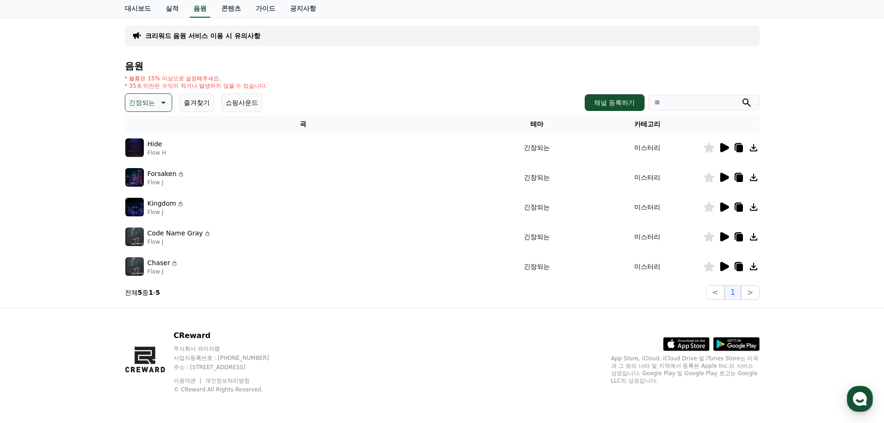
click at [150, 103] on p "긴장되는" at bounding box center [142, 102] width 26 height 13
click at [145, 201] on button "코믹한" at bounding box center [139, 203] width 27 height 20
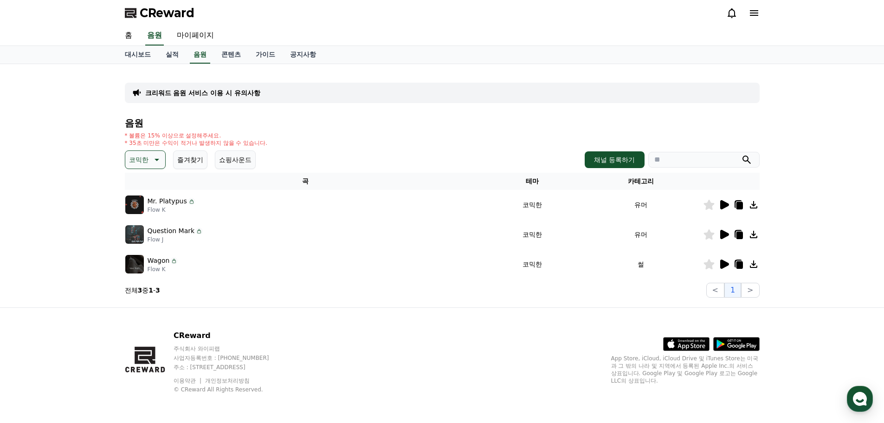
click at [727, 203] on icon at bounding box center [725, 204] width 9 height 9
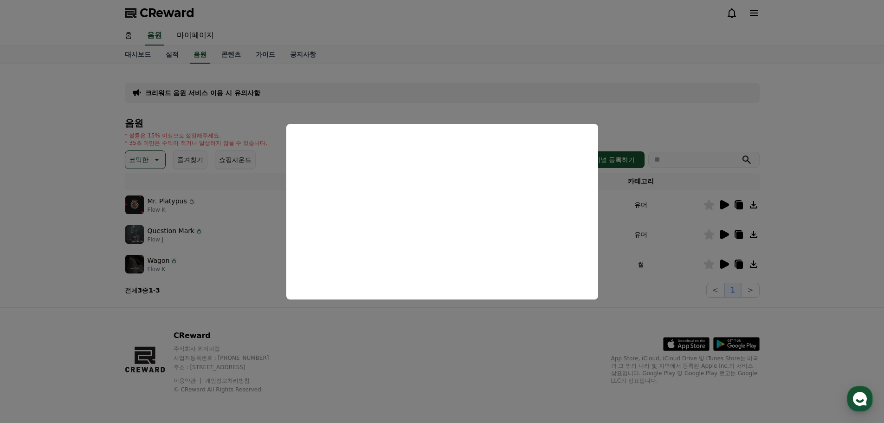
drag, startPoint x: 413, startPoint y: 317, endPoint x: 510, endPoint y: 299, distance: 99.3
click at [414, 317] on button "close modal" at bounding box center [442, 211] width 884 height 423
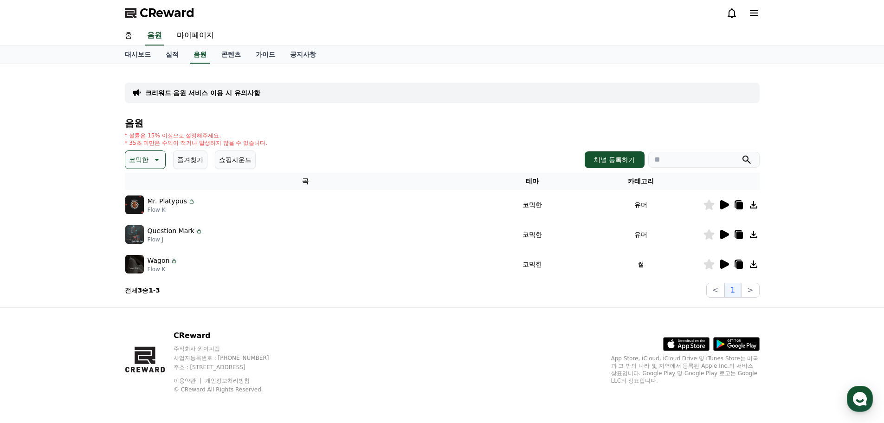
click at [725, 236] on icon at bounding box center [725, 234] width 9 height 9
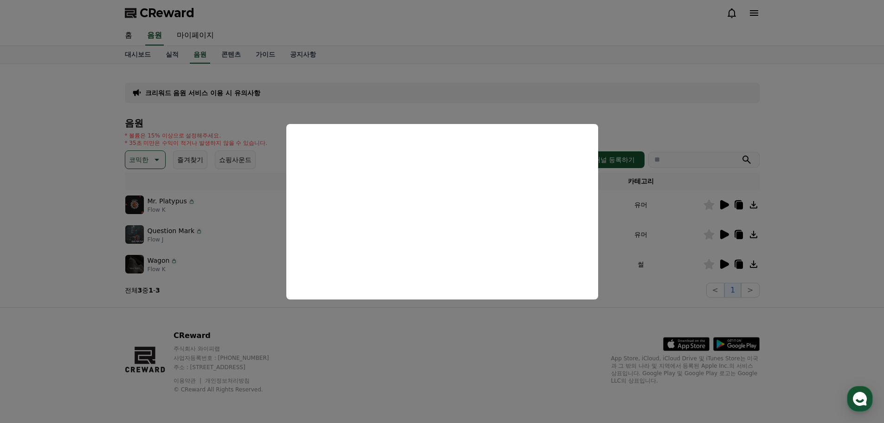
click at [556, 328] on button "close modal" at bounding box center [442, 211] width 884 height 423
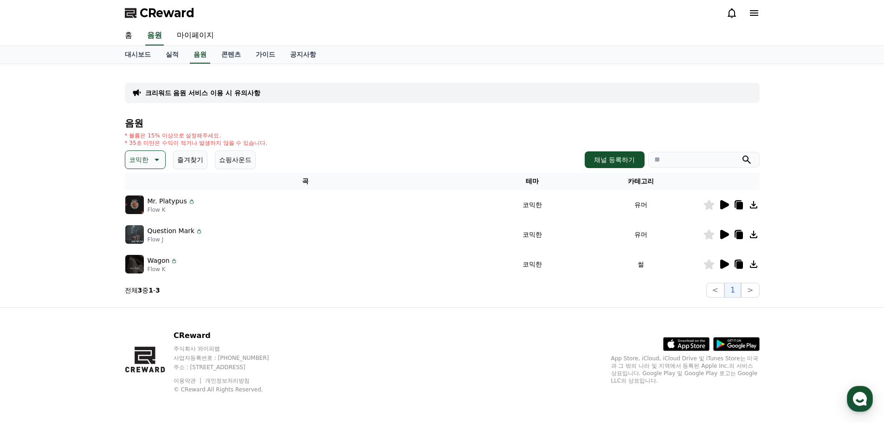
click at [726, 265] on icon at bounding box center [725, 264] width 9 height 9
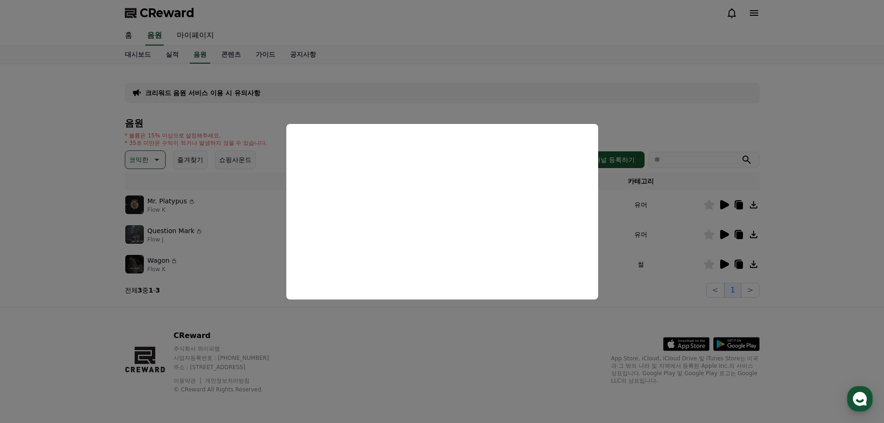
click at [407, 320] on button "close modal" at bounding box center [442, 211] width 884 height 423
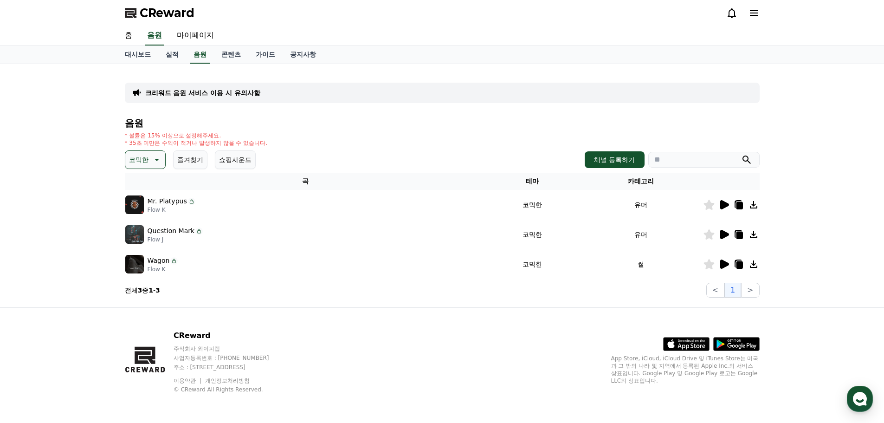
click at [149, 157] on button "코믹한" at bounding box center [145, 159] width 41 height 19
click at [146, 190] on button "밝은" at bounding box center [136, 188] width 20 height 20
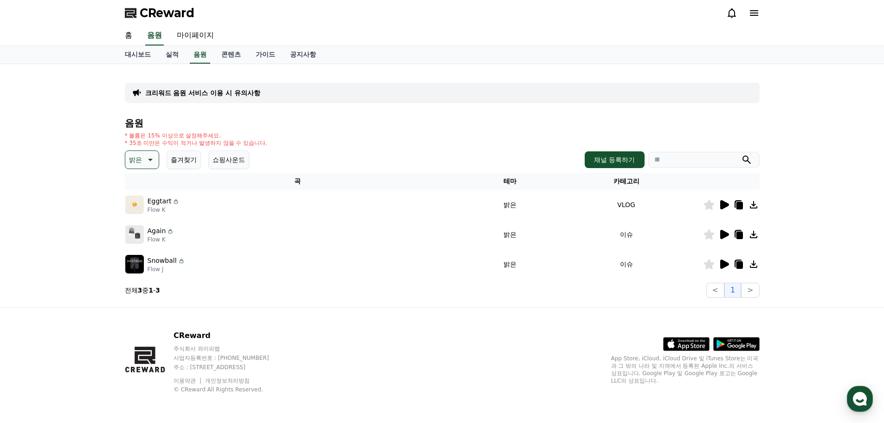
click at [720, 203] on icon at bounding box center [724, 204] width 11 height 11
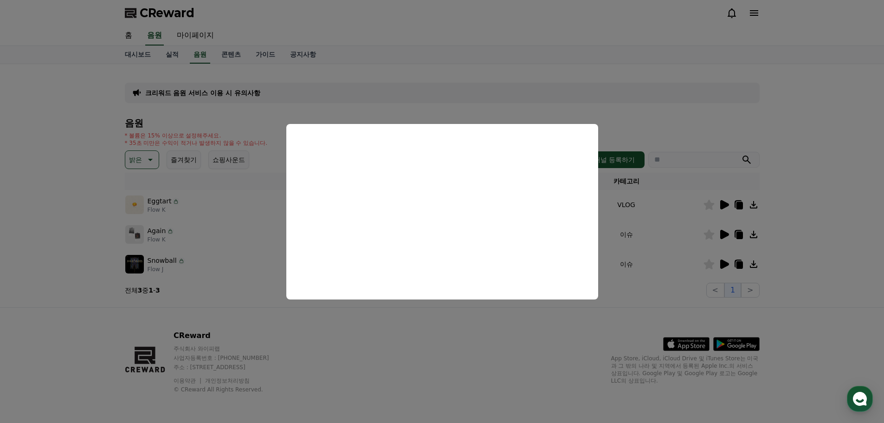
click at [440, 334] on button "close modal" at bounding box center [442, 211] width 884 height 423
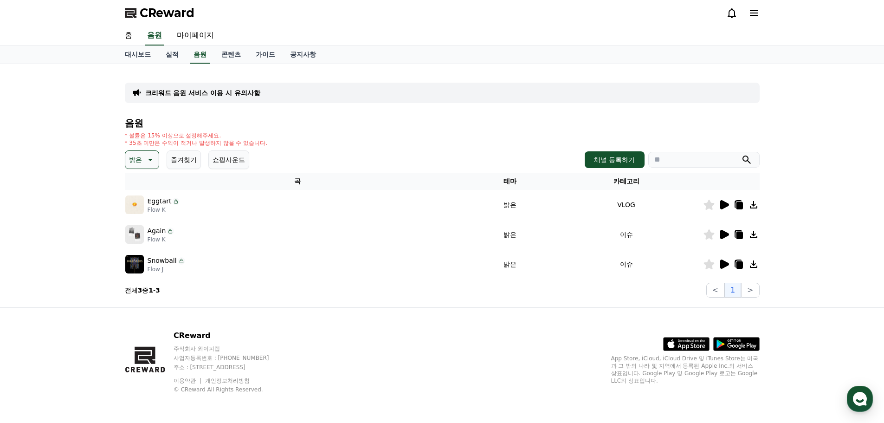
click at [725, 236] on icon at bounding box center [725, 234] width 9 height 9
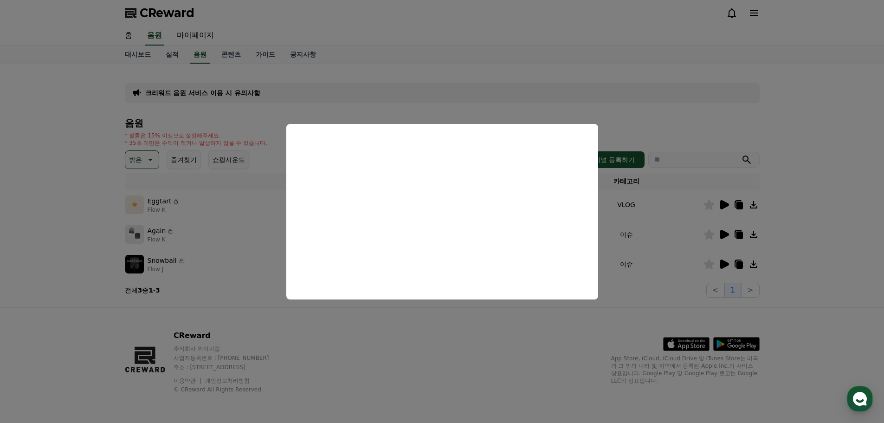
click at [388, 341] on button "close modal" at bounding box center [442, 211] width 884 height 423
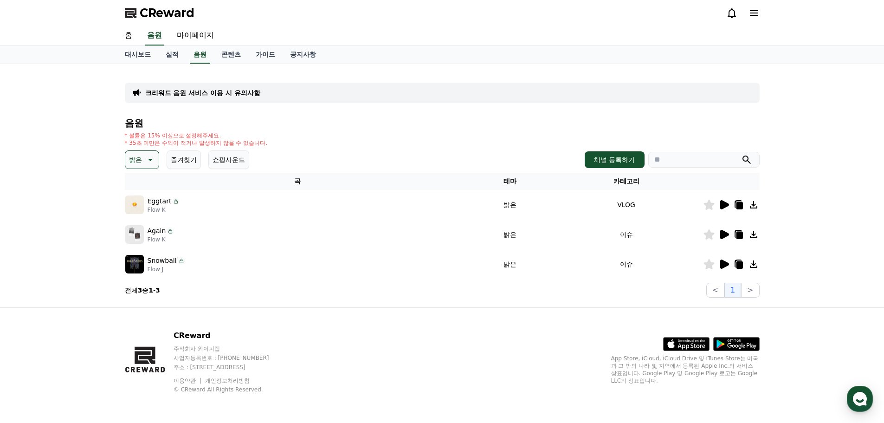
click at [728, 264] on icon at bounding box center [725, 264] width 9 height 9
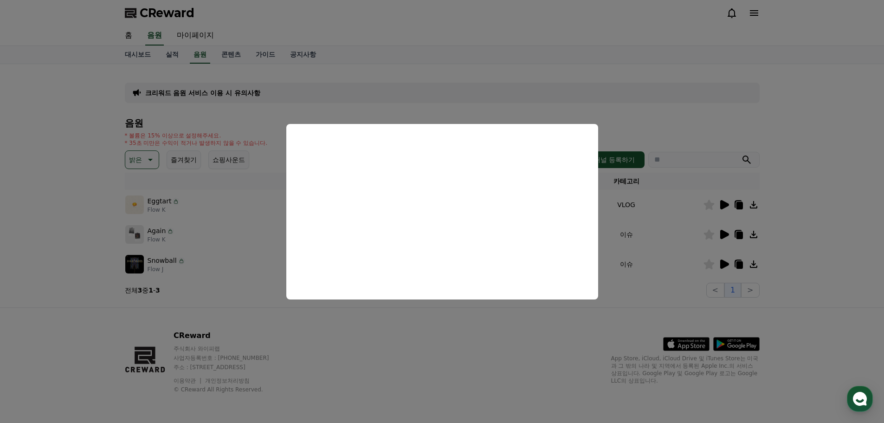
click at [462, 338] on button "close modal" at bounding box center [442, 211] width 884 height 423
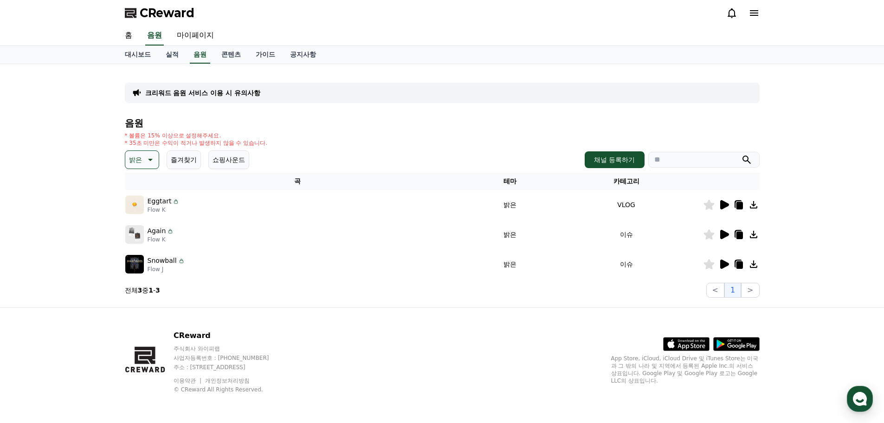
click at [742, 205] on icon at bounding box center [739, 205] width 6 height 7
click at [373, 219] on td "Eggtart Flow K" at bounding box center [298, 205] width 346 height 30
click at [724, 206] on icon at bounding box center [725, 204] width 9 height 9
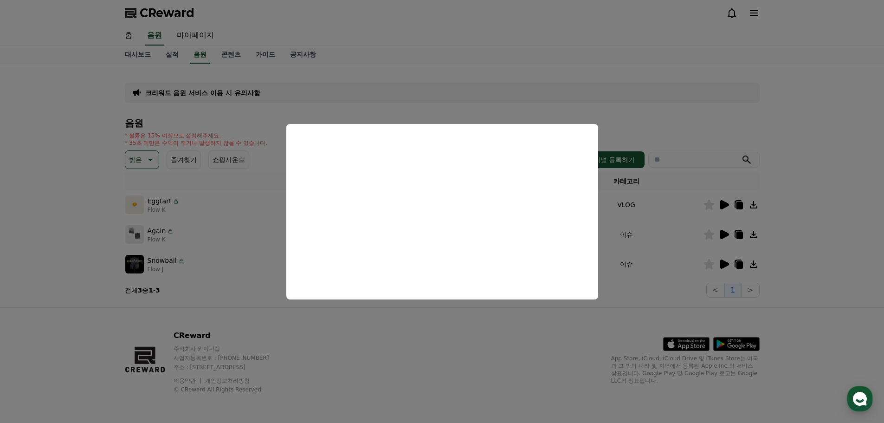
click at [254, 115] on button "close modal" at bounding box center [442, 211] width 884 height 423
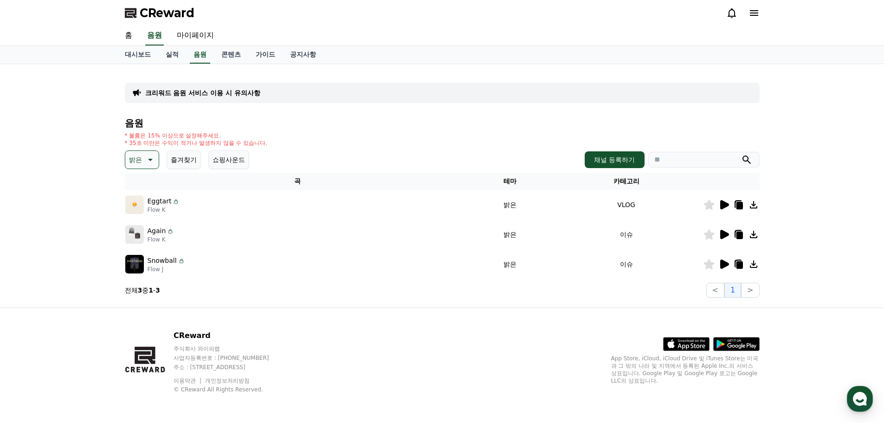
click at [142, 158] on button "밝은" at bounding box center [142, 159] width 34 height 19
click at [144, 187] on button "호기심" at bounding box center [139, 186] width 27 height 20
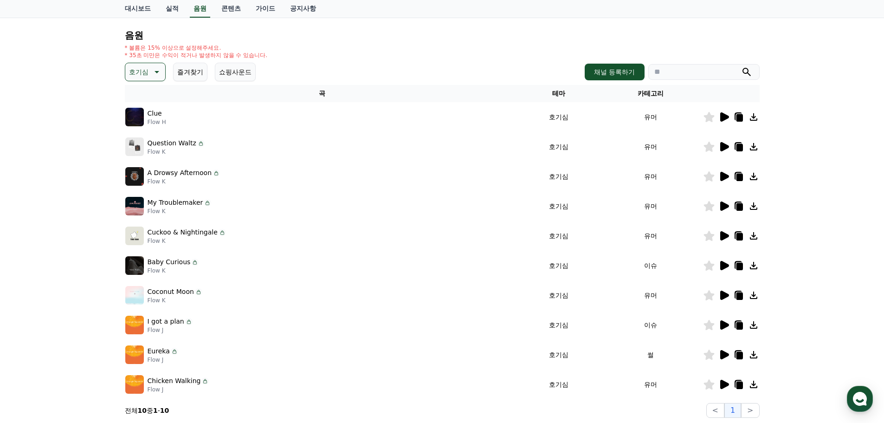
scroll to position [139, 0]
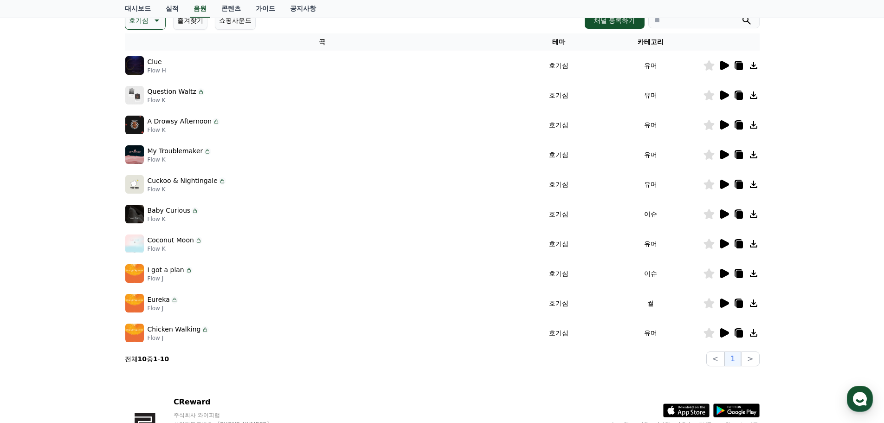
click at [727, 303] on icon at bounding box center [725, 303] width 9 height 9
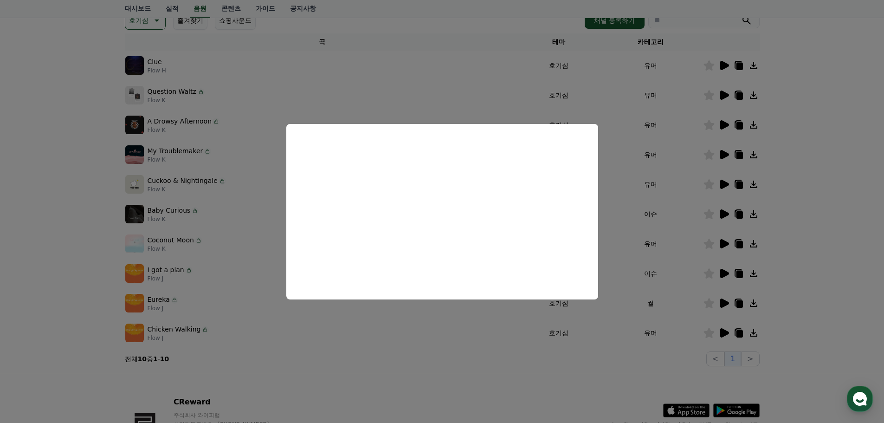
click at [620, 337] on button "close modal" at bounding box center [442, 211] width 884 height 423
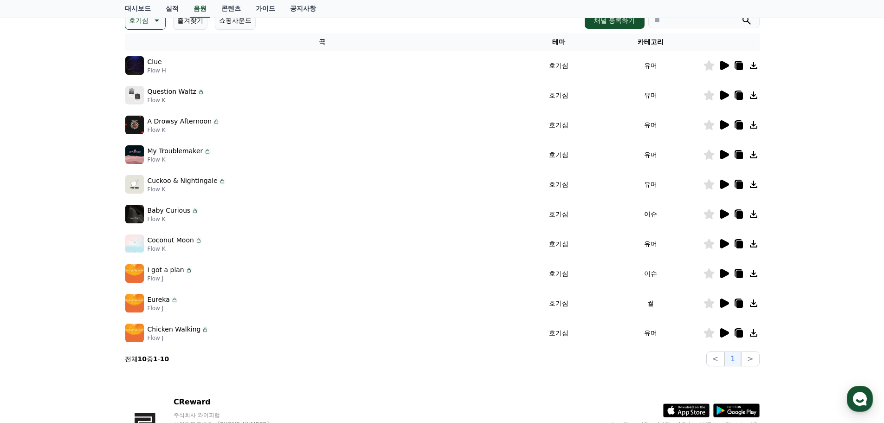
click at [738, 306] on icon at bounding box center [739, 303] width 6 height 7
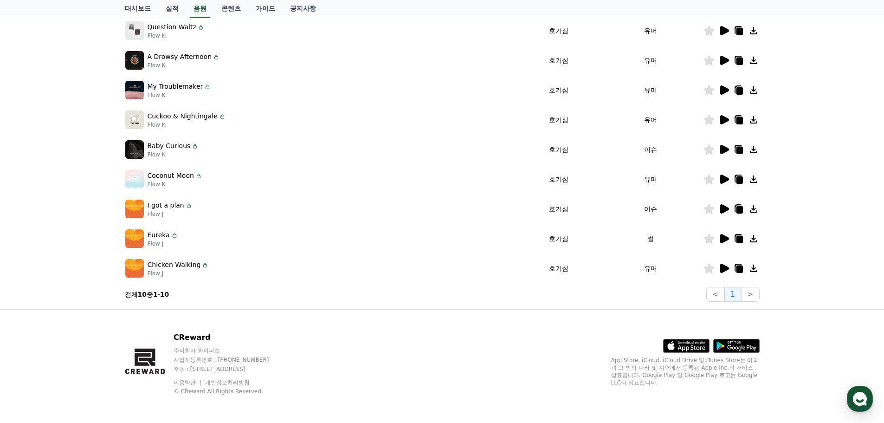
scroll to position [206, 0]
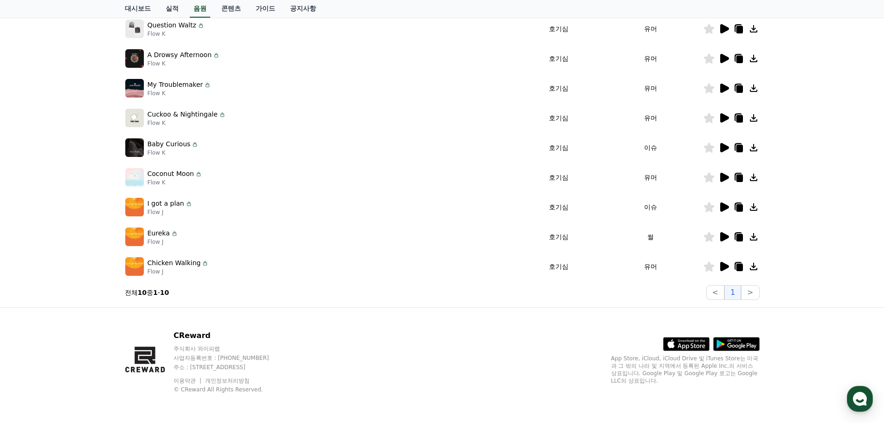
click at [723, 263] on icon at bounding box center [725, 266] width 9 height 9
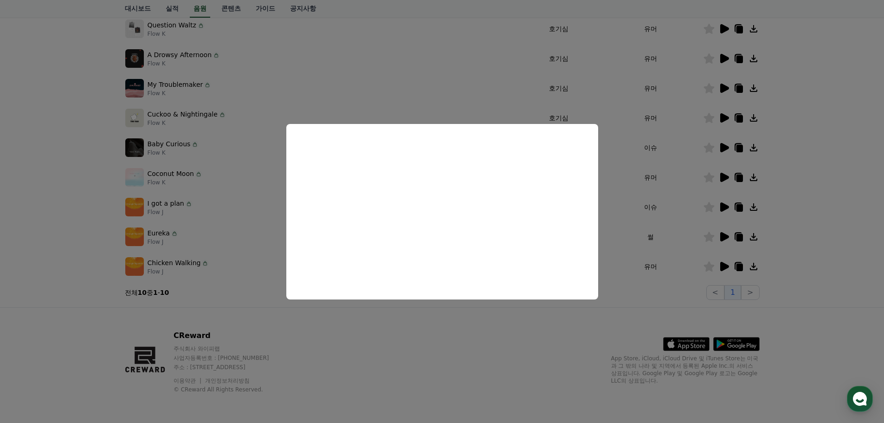
drag, startPoint x: 475, startPoint y: 330, endPoint x: 571, endPoint y: 294, distance: 102.5
click at [475, 330] on button "close modal" at bounding box center [442, 211] width 884 height 423
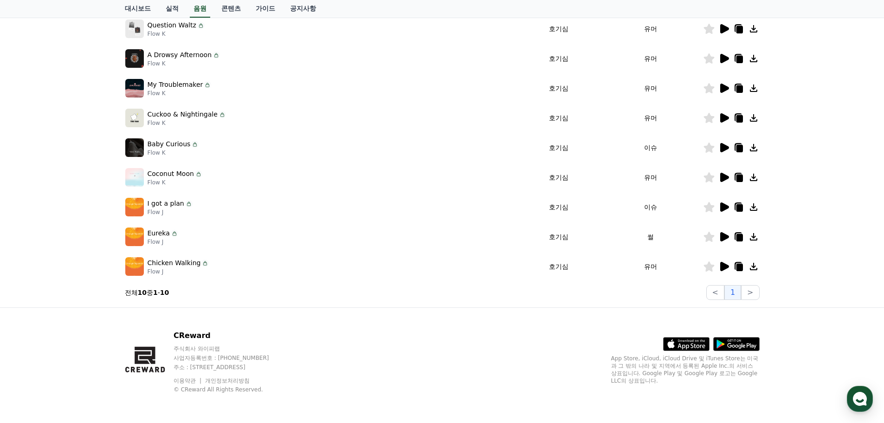
click at [740, 268] on icon at bounding box center [739, 267] width 6 height 7
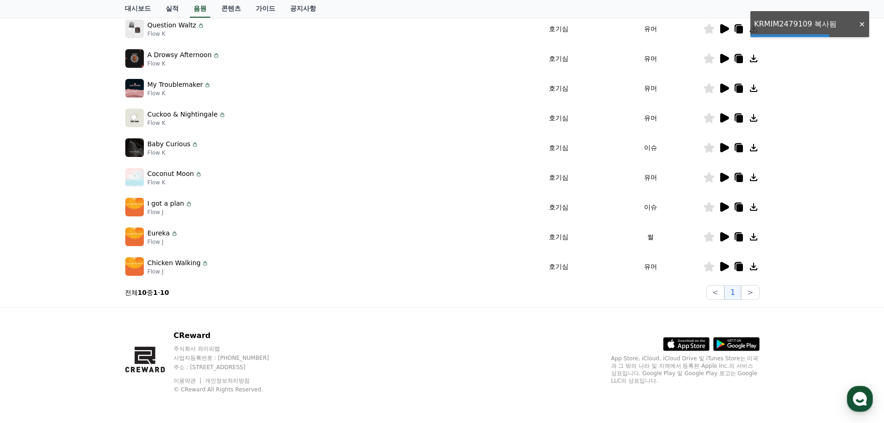
click at [723, 268] on icon at bounding box center [725, 266] width 9 height 9
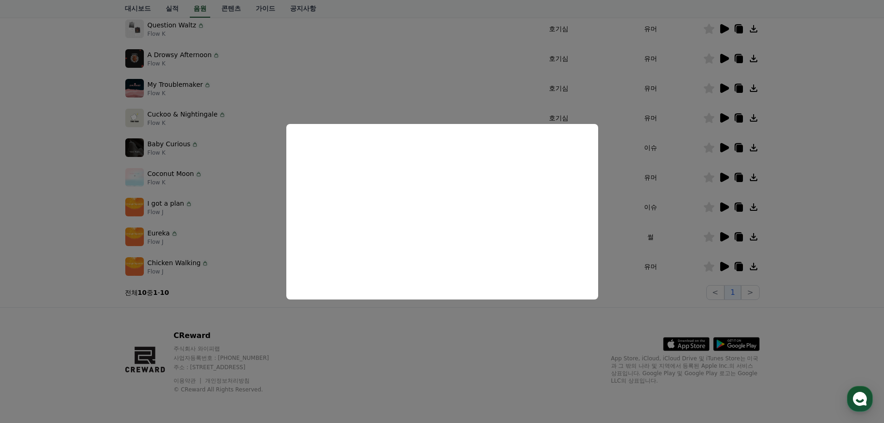
click at [389, 91] on button "close modal" at bounding box center [442, 211] width 884 height 423
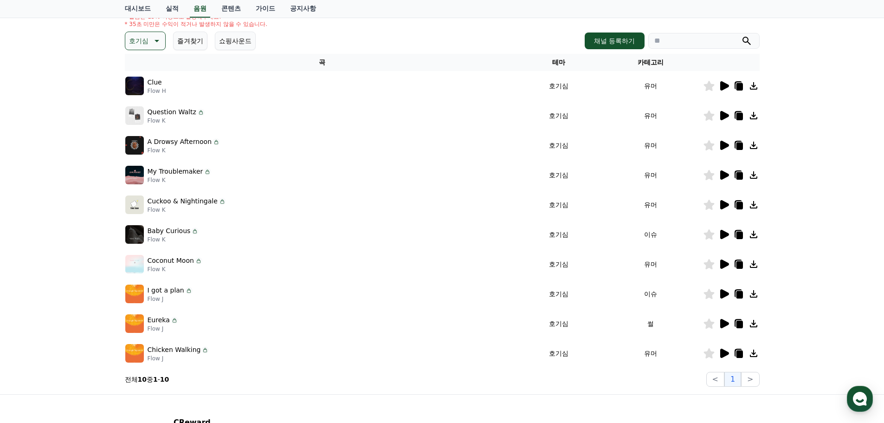
scroll to position [66, 0]
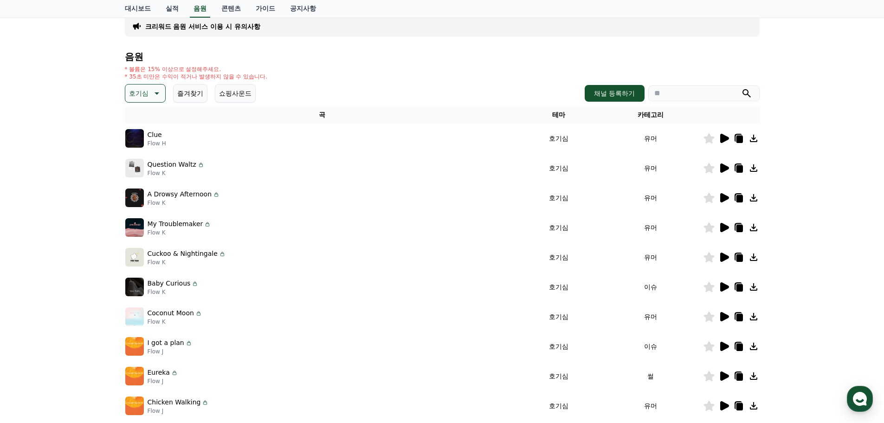
click at [149, 100] on button "호기심" at bounding box center [145, 93] width 41 height 19
click at [145, 191] on button "통통튀는" at bounding box center [142, 192] width 33 height 20
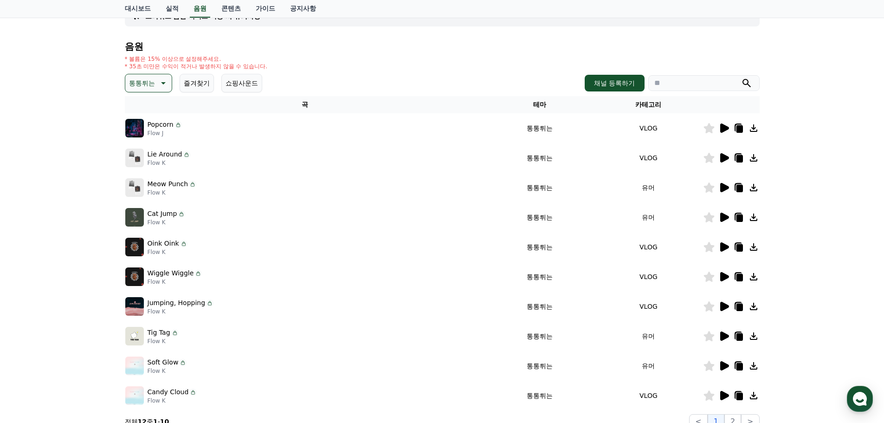
scroll to position [93, 0]
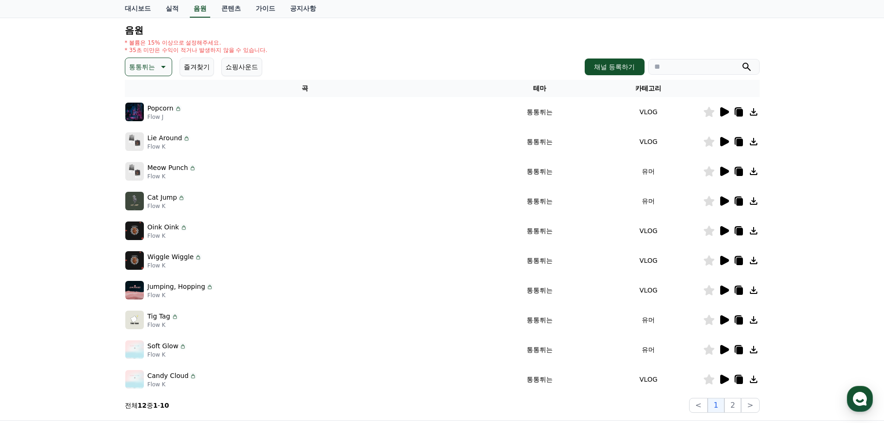
click at [723, 114] on icon at bounding box center [725, 111] width 9 height 9
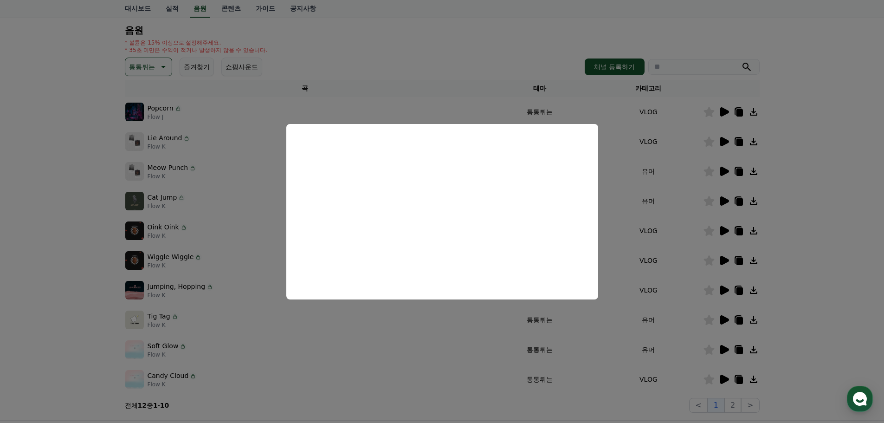
click at [406, 355] on button "close modal" at bounding box center [442, 211] width 884 height 423
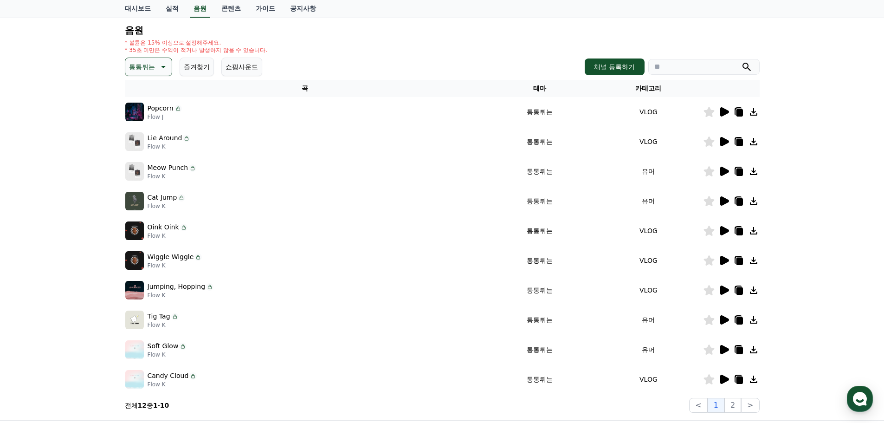
click at [724, 173] on icon at bounding box center [725, 171] width 9 height 9
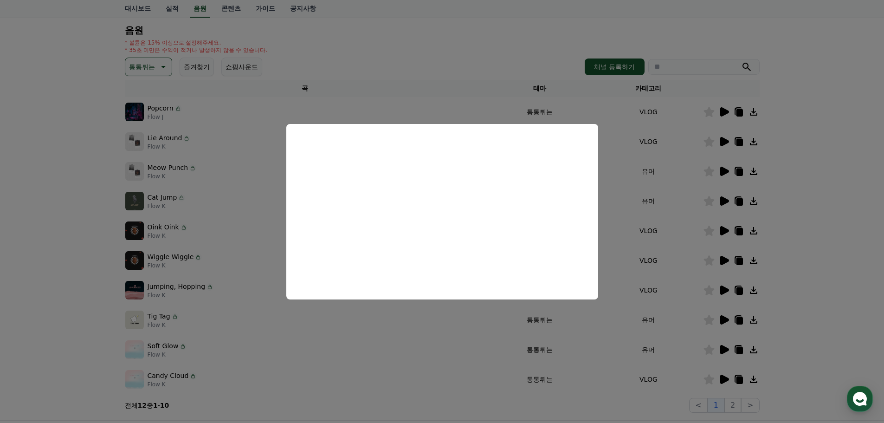
click at [447, 347] on button "close modal" at bounding box center [442, 211] width 884 height 423
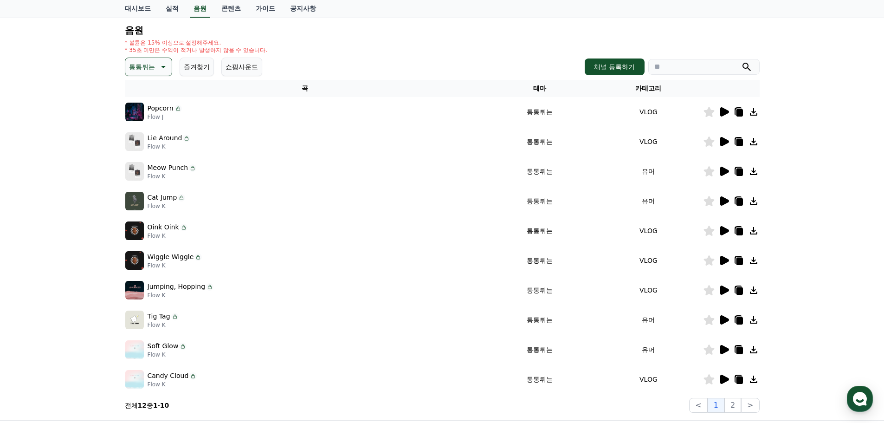
click at [741, 170] on icon at bounding box center [739, 172] width 6 height 7
drag, startPoint x: 741, startPoint y: 199, endPoint x: 702, endPoint y: 194, distance: 38.8
click at [741, 199] on icon at bounding box center [739, 201] width 6 height 7
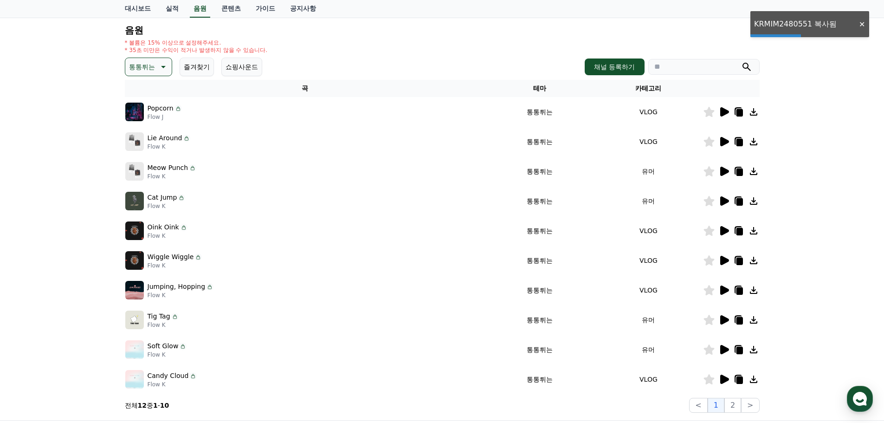
click at [720, 201] on icon at bounding box center [724, 200] width 11 height 11
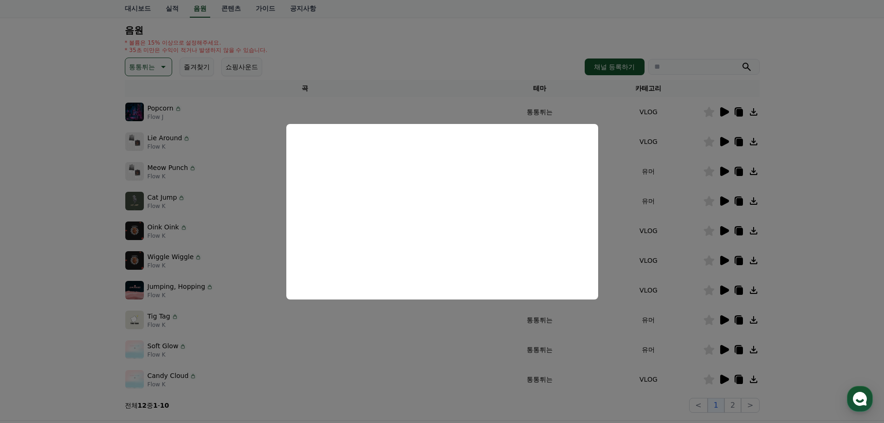
click at [186, 251] on button "close modal" at bounding box center [442, 211] width 884 height 423
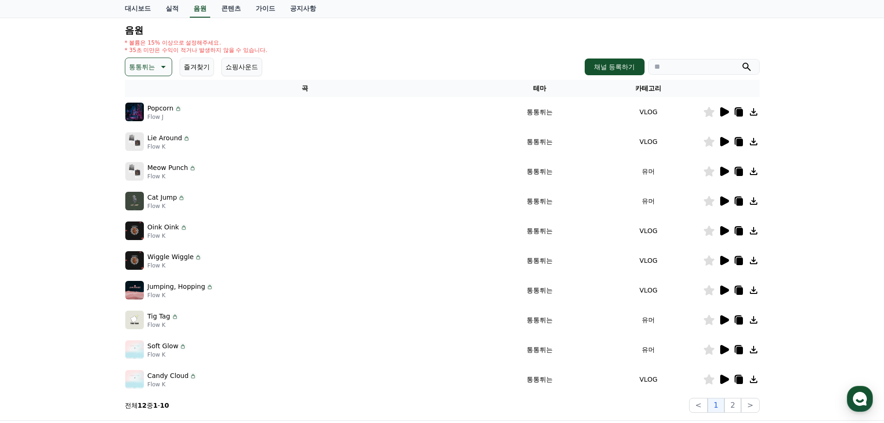
click at [725, 234] on icon at bounding box center [724, 230] width 11 height 11
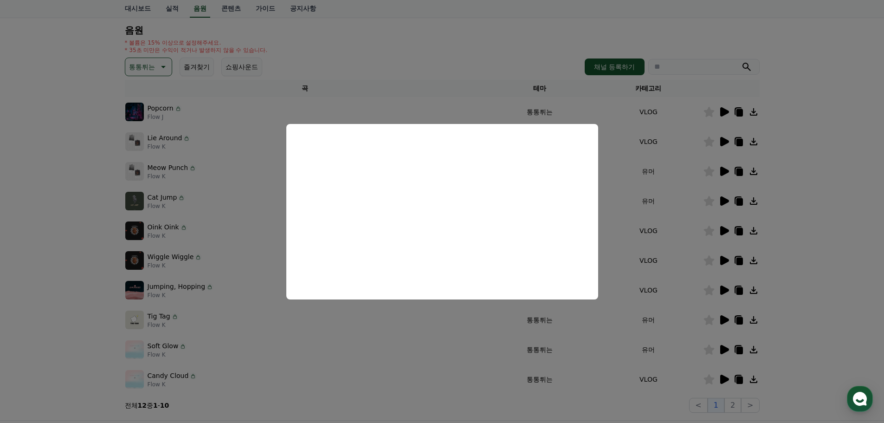
click at [550, 319] on button "close modal" at bounding box center [442, 211] width 884 height 423
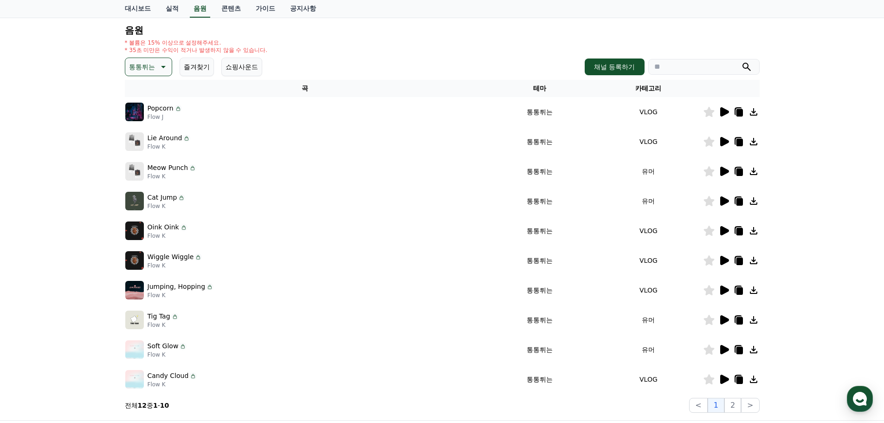
click at [728, 253] on td at bounding box center [731, 261] width 57 height 30
click at [726, 260] on icon at bounding box center [725, 260] width 9 height 9
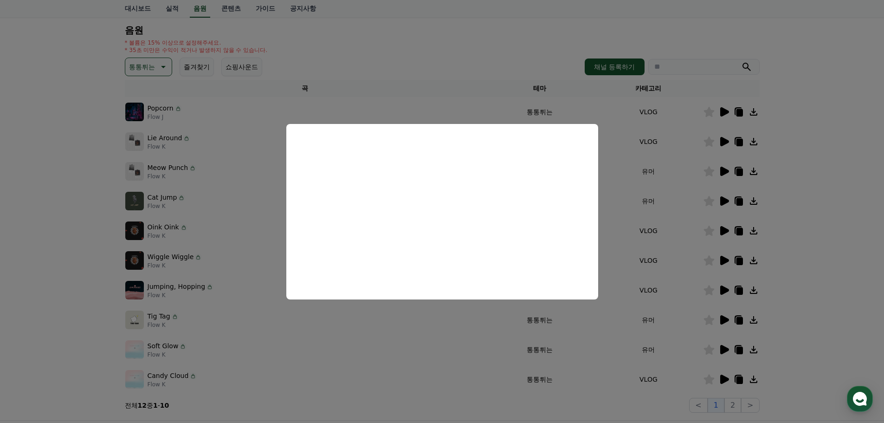
click at [495, 344] on button "close modal" at bounding box center [442, 211] width 884 height 423
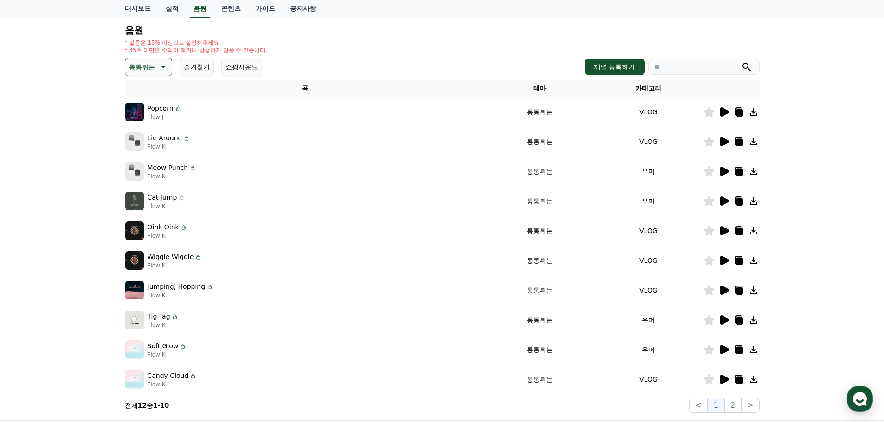
click at [722, 292] on icon at bounding box center [725, 290] width 9 height 9
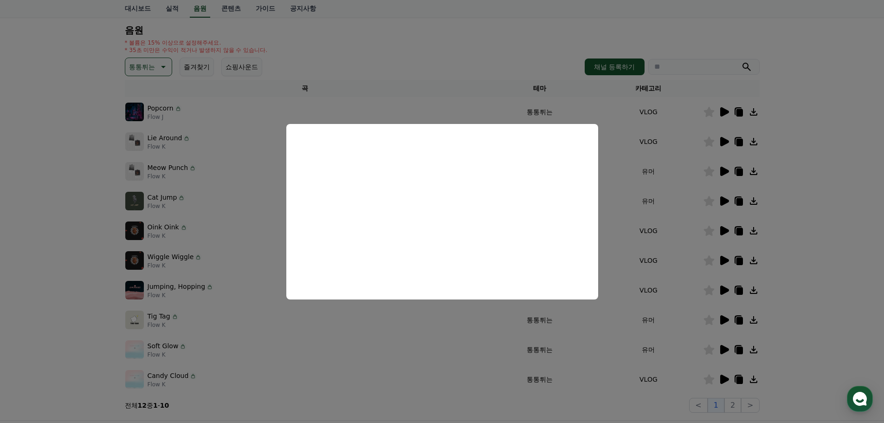
click at [480, 344] on button "close modal" at bounding box center [442, 211] width 884 height 423
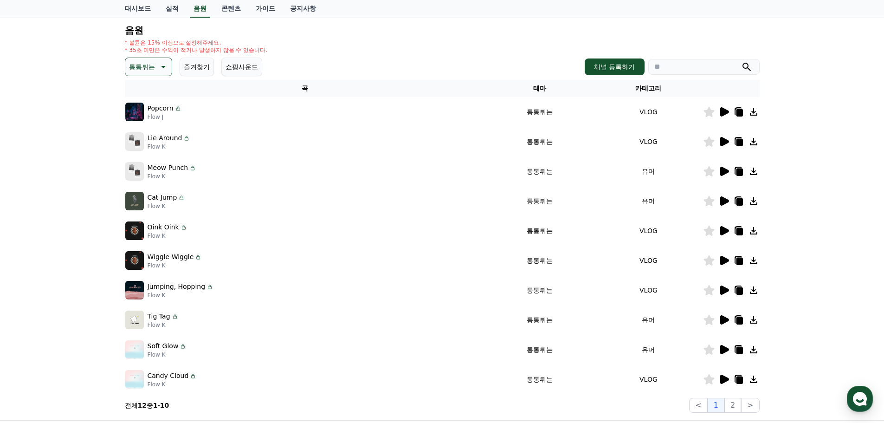
click at [725, 323] on icon at bounding box center [724, 319] width 11 height 11
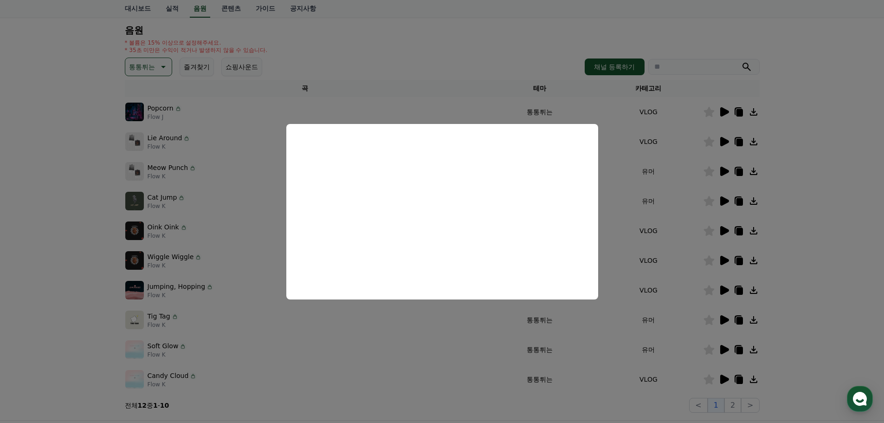
click at [517, 345] on button "close modal" at bounding box center [442, 211] width 884 height 423
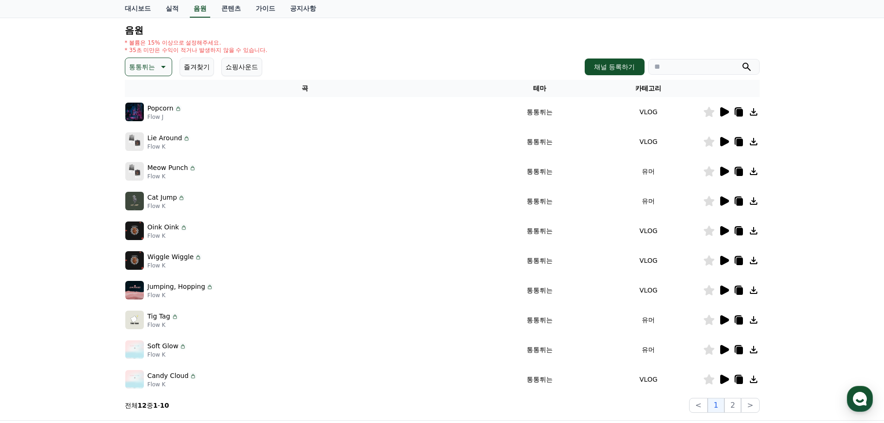
click at [739, 321] on icon at bounding box center [739, 320] width 6 height 7
click at [727, 353] on icon at bounding box center [724, 349] width 11 height 11
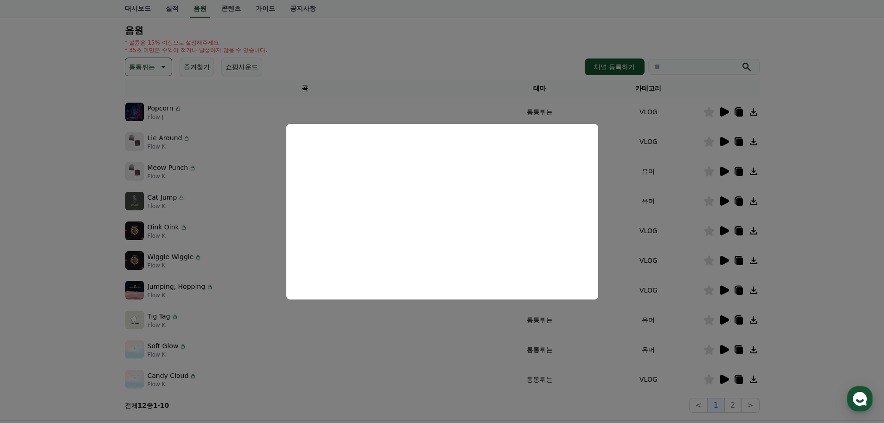
click at [416, 388] on button "close modal" at bounding box center [442, 211] width 884 height 423
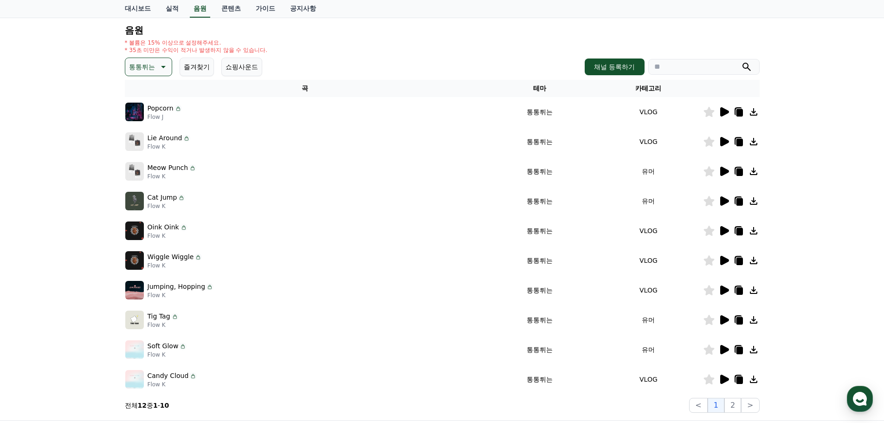
click at [728, 380] on icon at bounding box center [725, 379] width 9 height 9
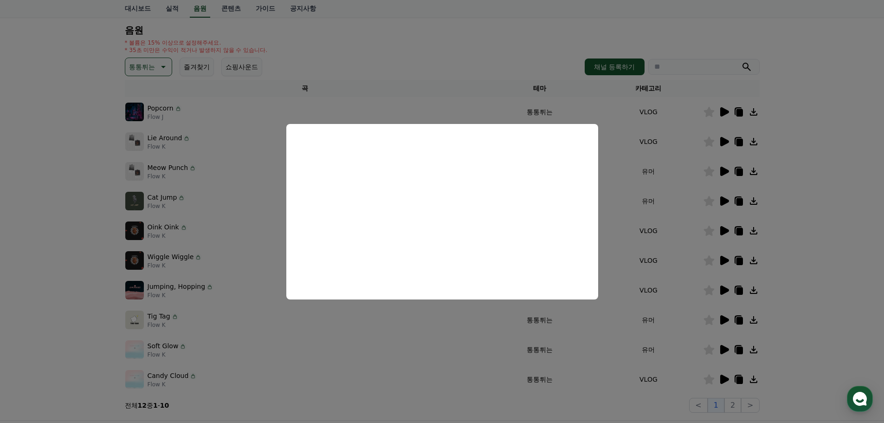
click at [365, 321] on button "close modal" at bounding box center [442, 211] width 884 height 423
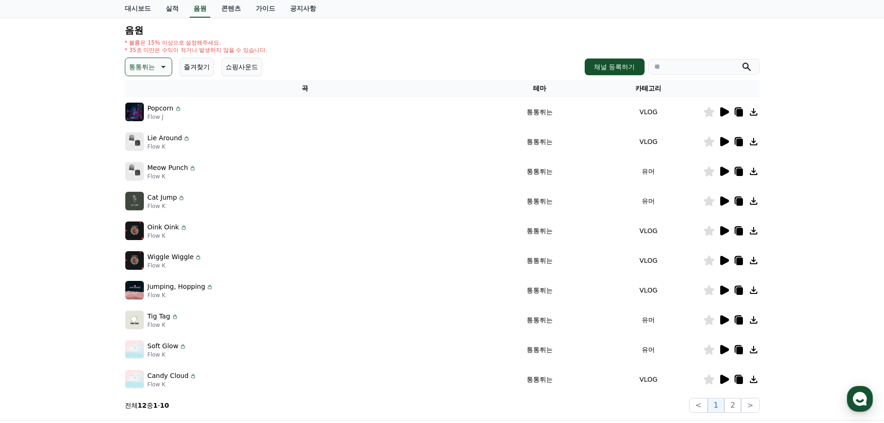
click at [706, 321] on icon at bounding box center [709, 320] width 11 height 10
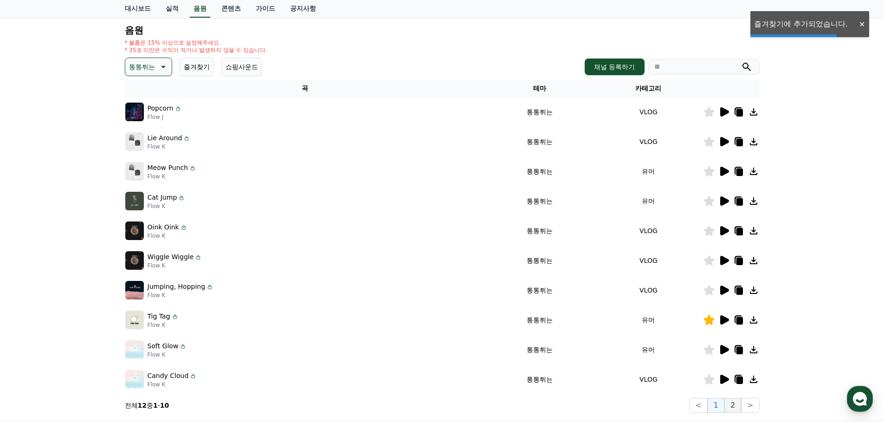
click at [738, 405] on button "2" at bounding box center [733, 405] width 17 height 15
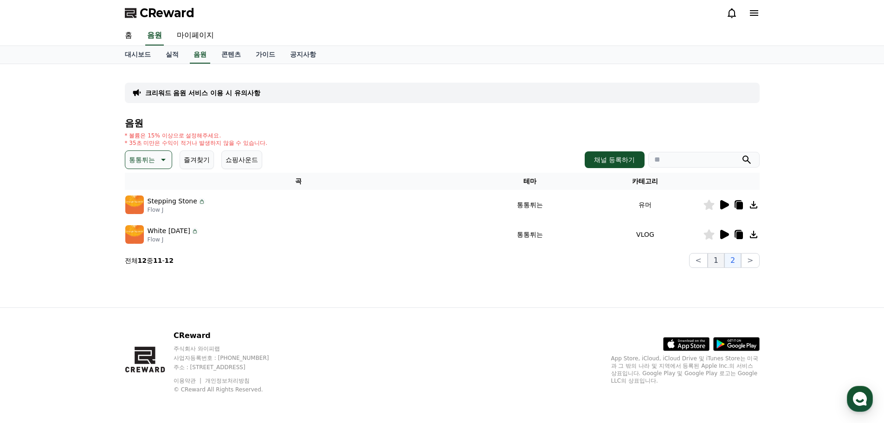
click at [720, 258] on button "1" at bounding box center [716, 260] width 17 height 15
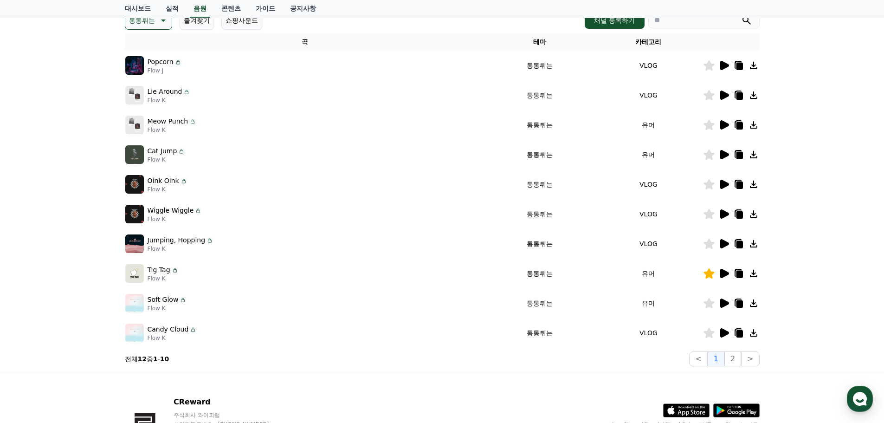
click at [396, 161] on div "Cat Jump Flow K" at bounding box center [305, 154] width 360 height 19
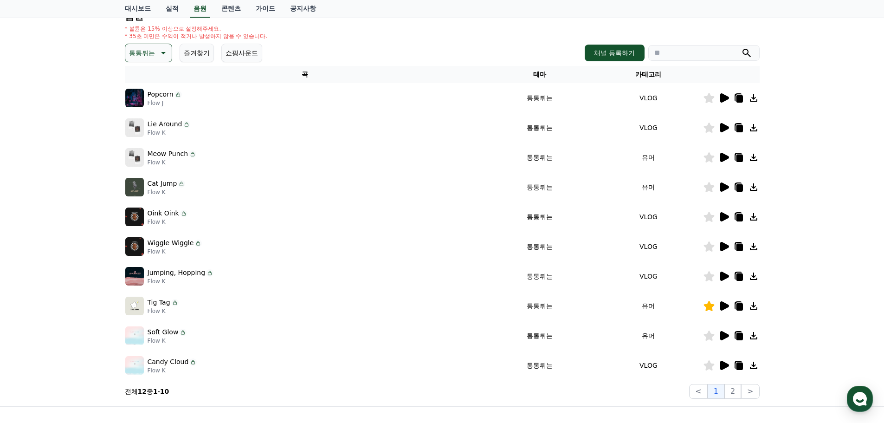
scroll to position [93, 0]
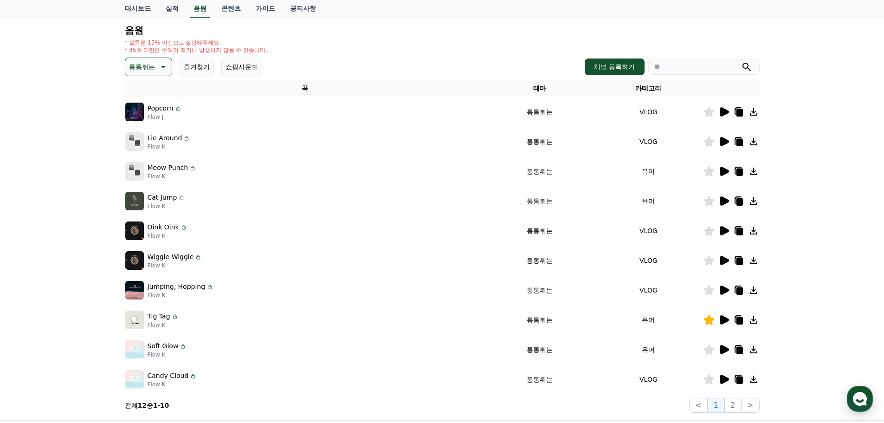
click at [83, 165] on div "크리워드 음원 서비스 이용 시 유의사항 음원 * 볼륨은 15% 이상으로 설정해주세요. * 35초 미만은 수익이 적거나 발생하지 않을 수 있습니…" at bounding box center [442, 195] width 884 height 449
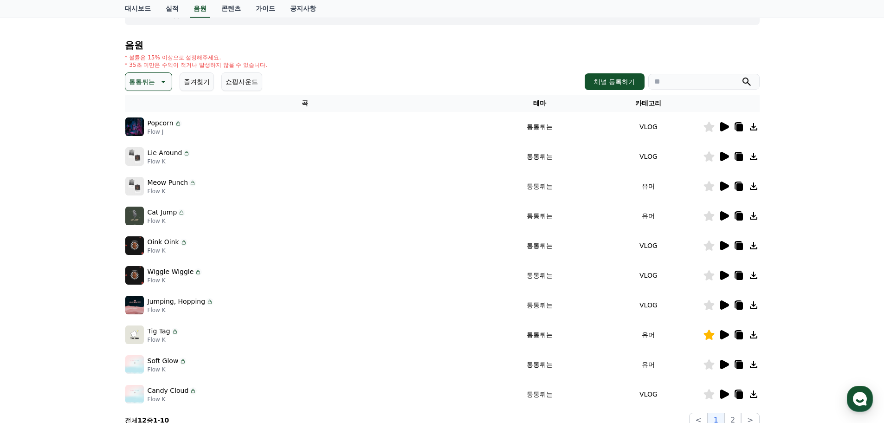
scroll to position [0, 0]
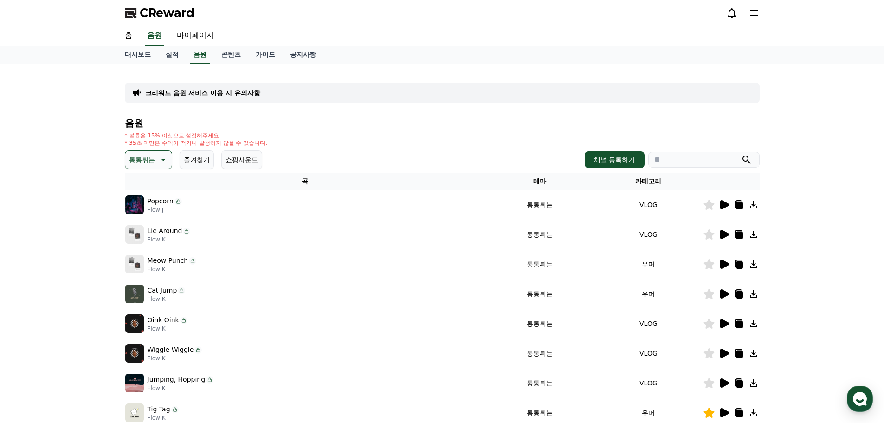
click at [154, 163] on p "통통튀는" at bounding box center [142, 159] width 26 height 13
click at [146, 237] on button "신나는" at bounding box center [139, 236] width 27 height 20
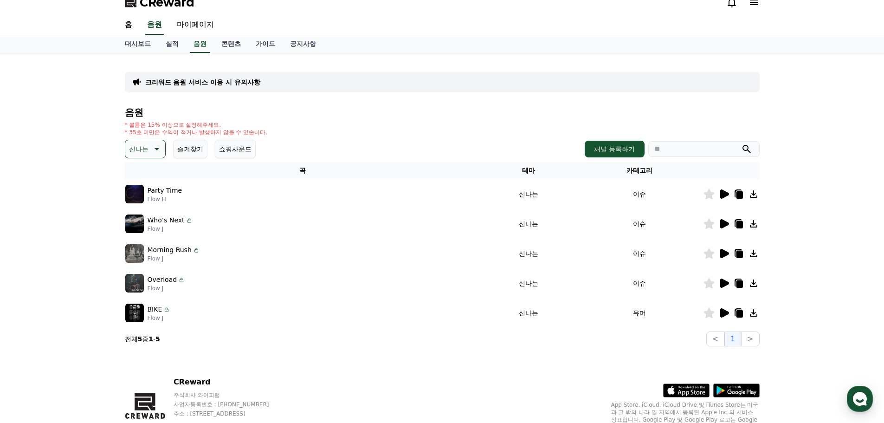
scroll to position [46, 0]
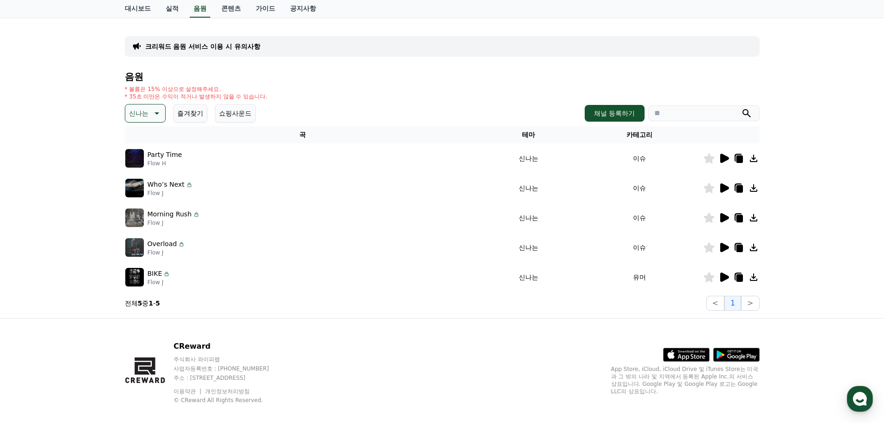
click at [138, 107] on p "신나는" at bounding box center [138, 113] width 19 height 13
click at [148, 174] on button "분위기있는" at bounding box center [146, 171] width 40 height 20
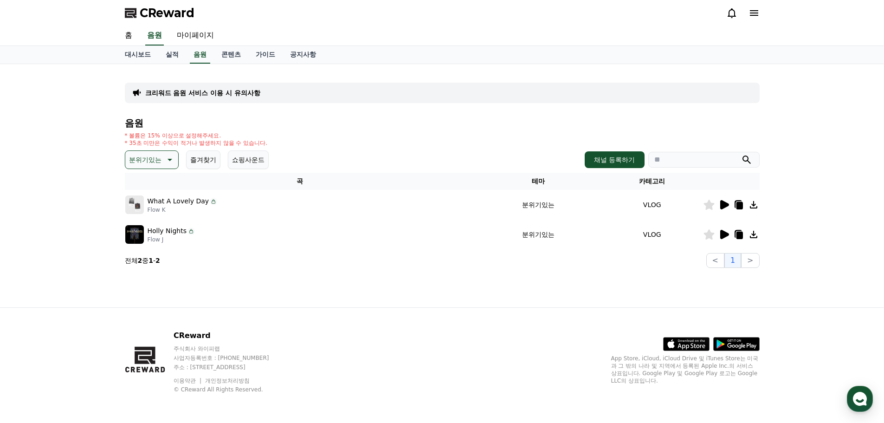
click at [148, 156] on p "분위기있는" at bounding box center [145, 159] width 32 height 13
click at [377, 125] on h4 "음원" at bounding box center [442, 123] width 635 height 10
click at [726, 208] on icon at bounding box center [724, 204] width 11 height 11
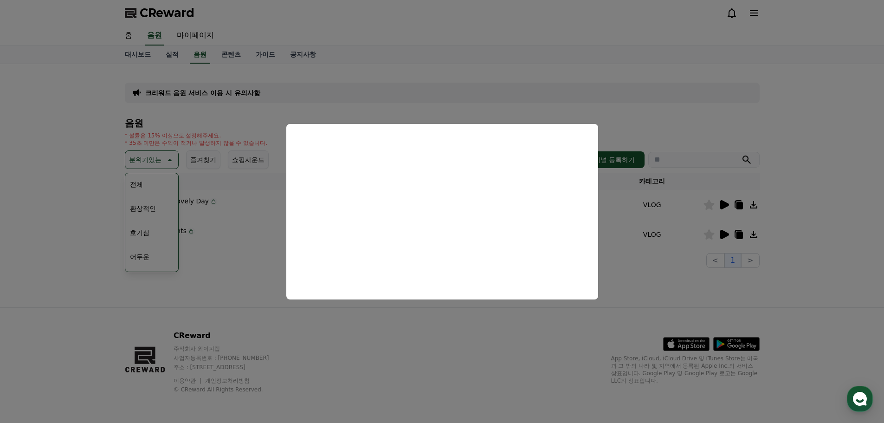
click at [214, 137] on button "close modal" at bounding box center [442, 211] width 884 height 423
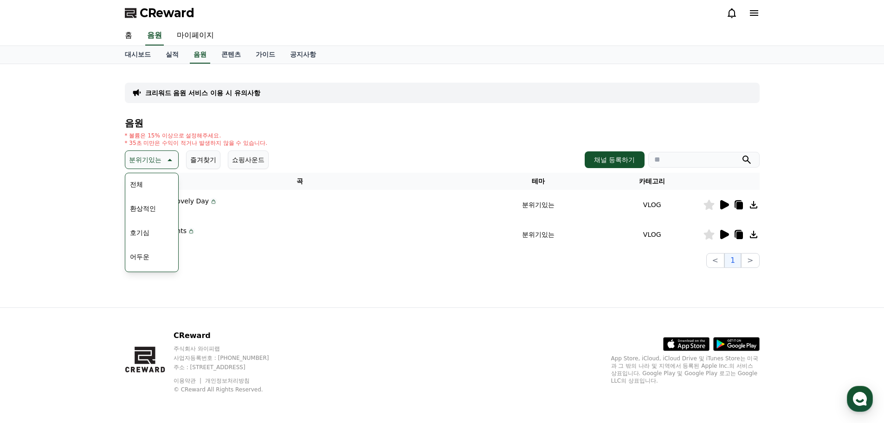
click at [157, 158] on p "분위기있는" at bounding box center [145, 159] width 32 height 13
click at [155, 160] on p "분위기있는" at bounding box center [145, 159] width 32 height 13
click at [141, 188] on button "귀여운" at bounding box center [139, 188] width 27 height 20
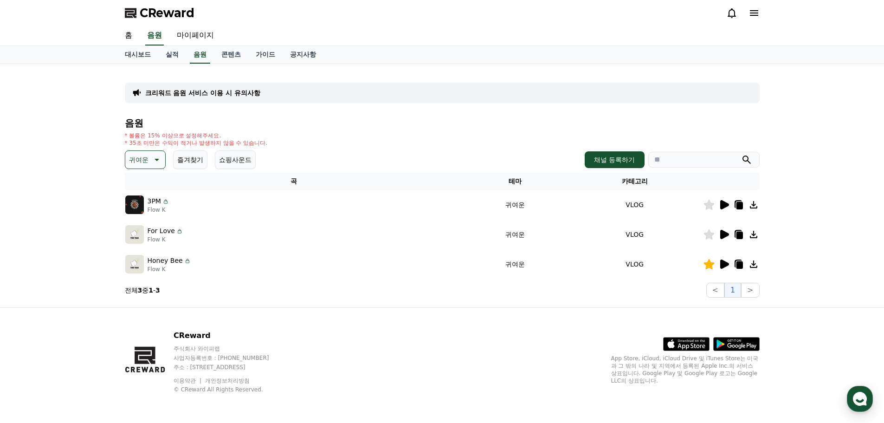
click at [150, 166] on button "귀여운" at bounding box center [145, 159] width 41 height 19
click at [143, 215] on button "감동적인" at bounding box center [142, 212] width 33 height 20
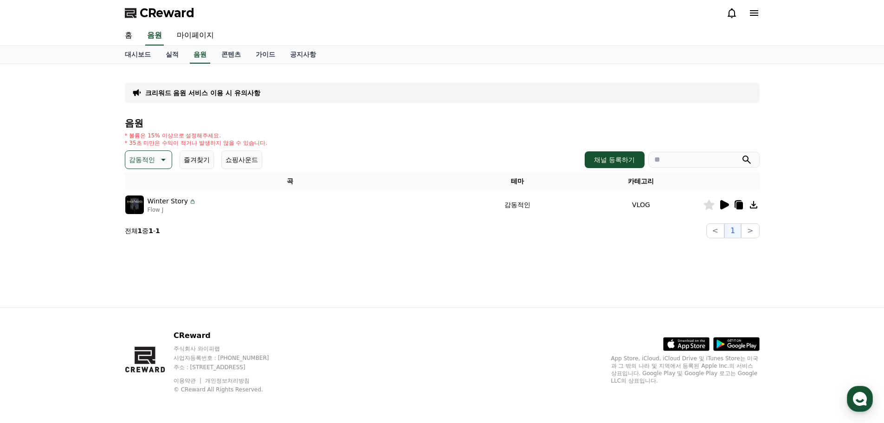
click at [725, 205] on icon at bounding box center [725, 204] width 9 height 9
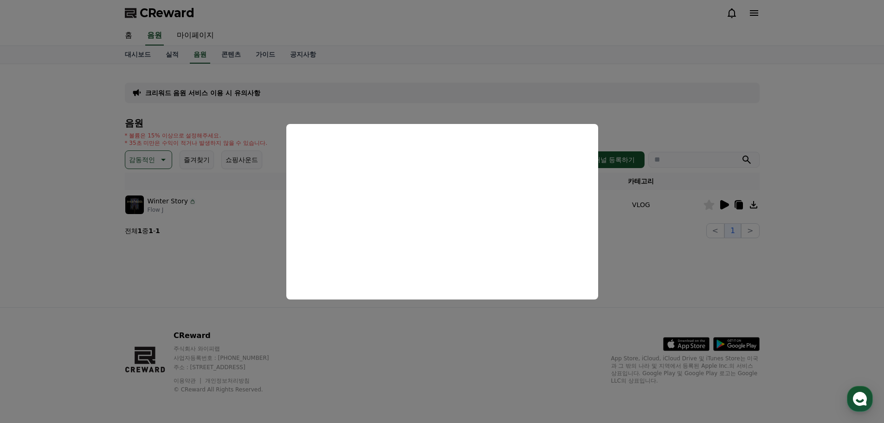
click at [394, 86] on button "close modal" at bounding box center [442, 211] width 884 height 423
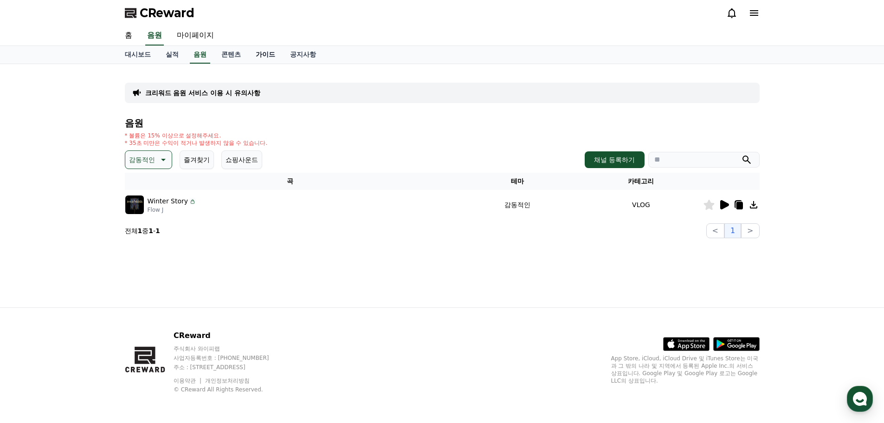
click at [260, 50] on link "가이드" at bounding box center [265, 55] width 34 height 18
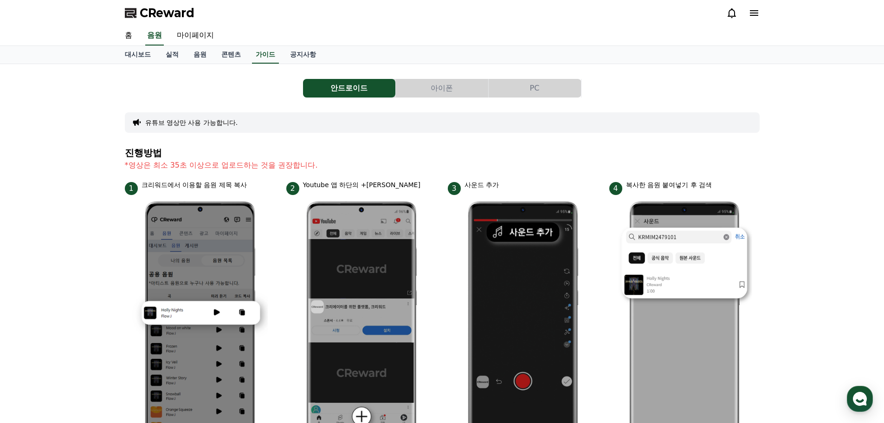
click at [545, 87] on button "PC" at bounding box center [535, 88] width 92 height 19
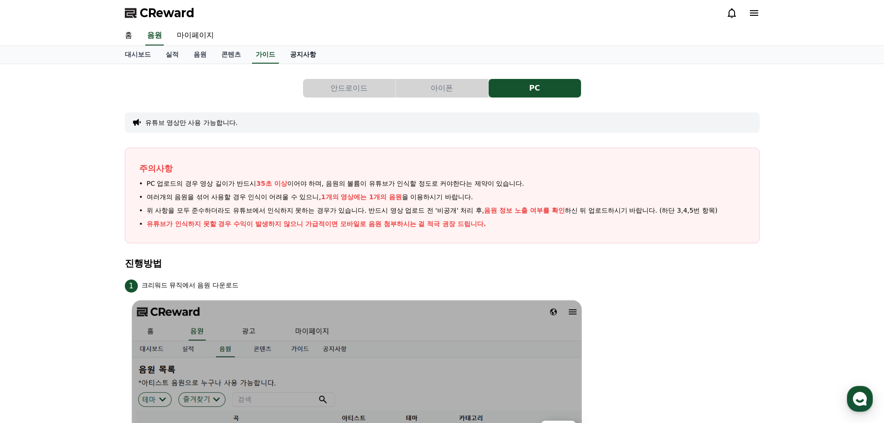
click at [306, 56] on link "공지사항" at bounding box center [303, 55] width 41 height 18
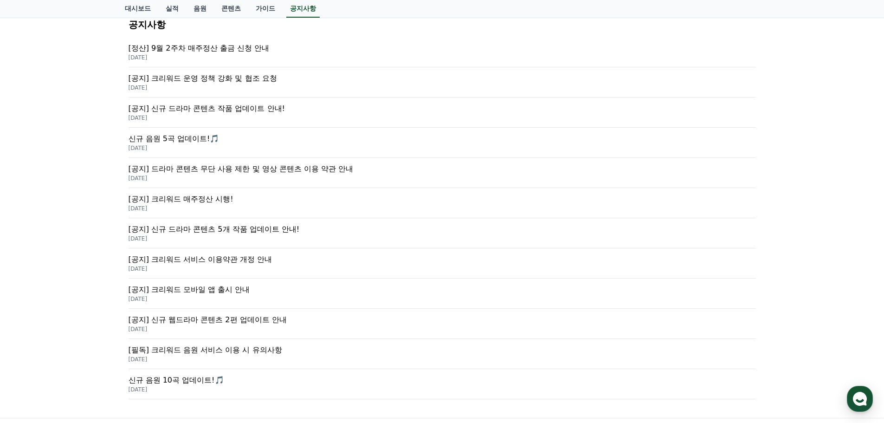
scroll to position [186, 0]
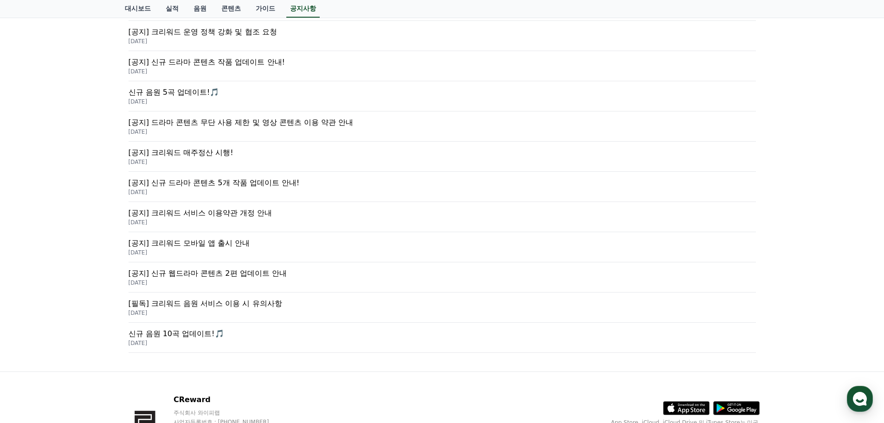
click at [255, 217] on p "[공지] 크리워드 서비스 이용약관 개정 안내" at bounding box center [443, 213] width 628 height 11
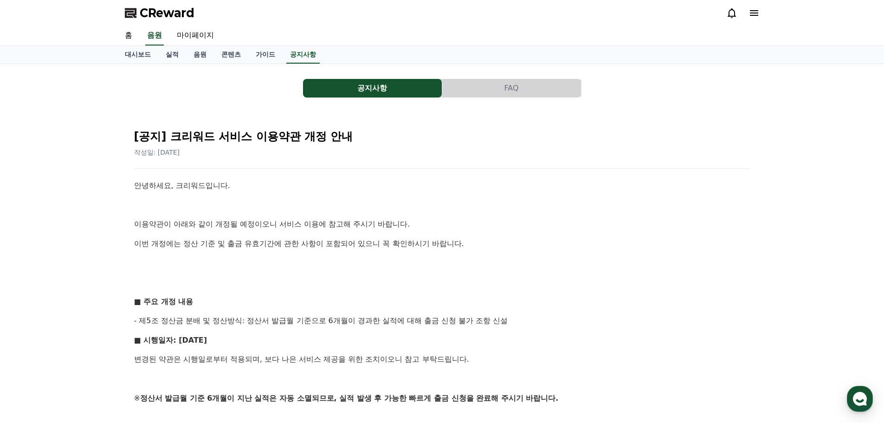
scroll to position [93, 0]
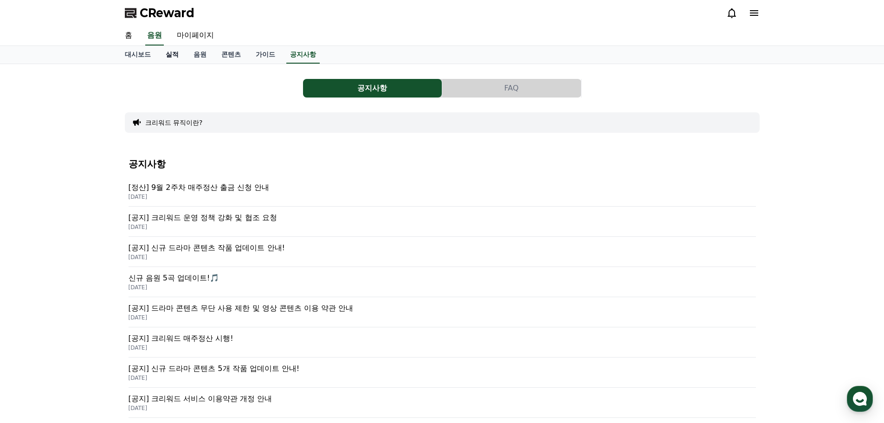
click at [166, 52] on link "실적" at bounding box center [172, 55] width 28 height 18
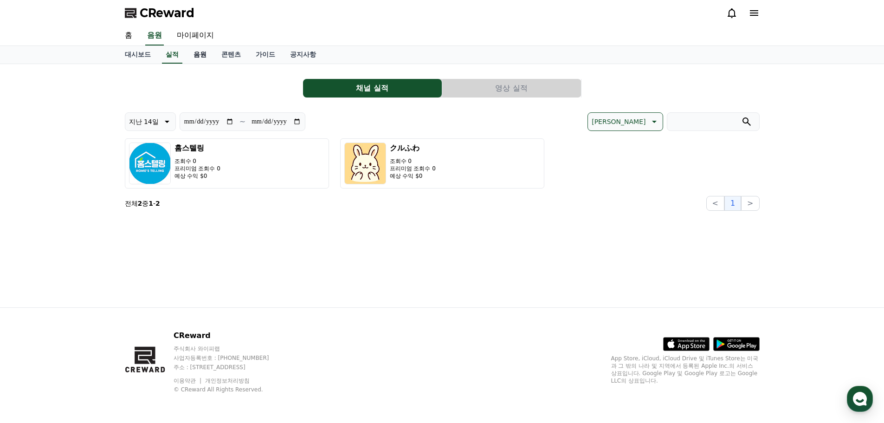
click at [204, 56] on link "음원" at bounding box center [200, 55] width 28 height 18
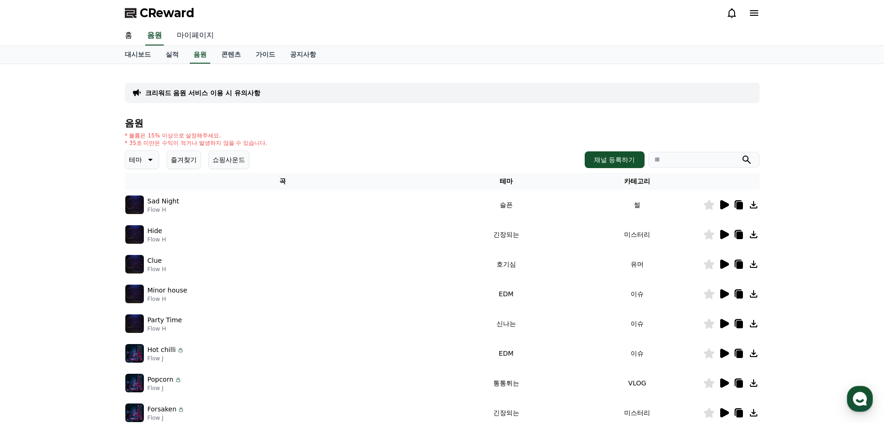
click at [205, 42] on link "마이페이지" at bounding box center [195, 35] width 52 height 19
select select "**********"
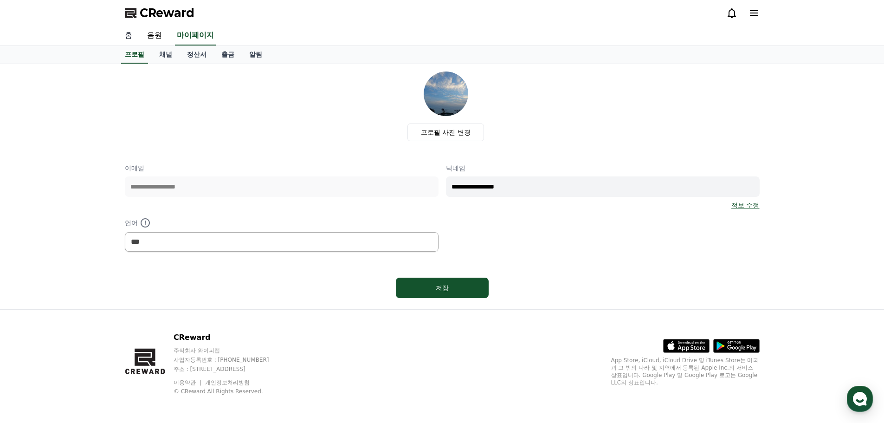
click at [130, 35] on link "홈" at bounding box center [128, 35] width 22 height 19
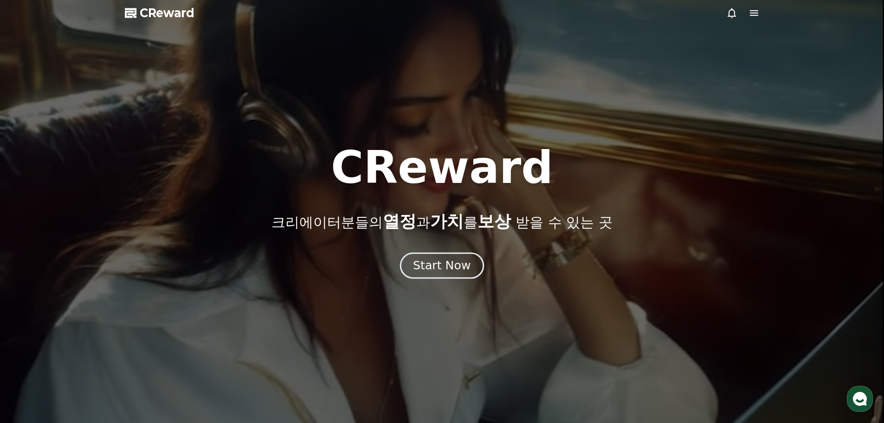
click at [452, 271] on div "Start Now" at bounding box center [442, 266] width 58 height 16
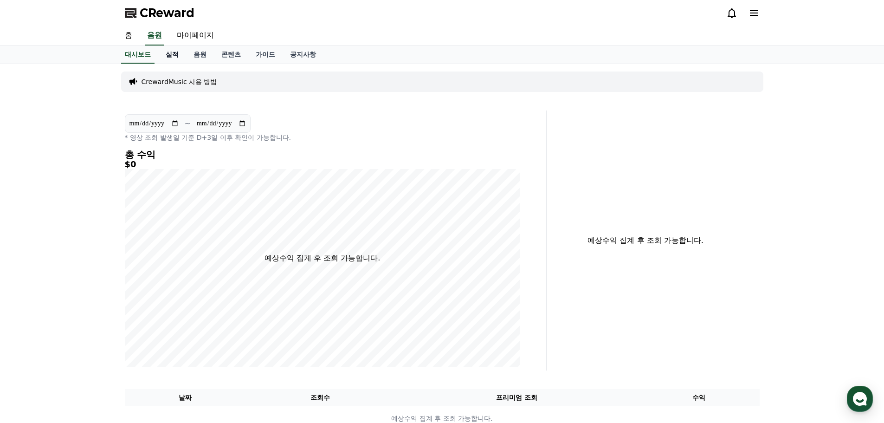
click at [176, 56] on link "실적" at bounding box center [172, 55] width 28 height 18
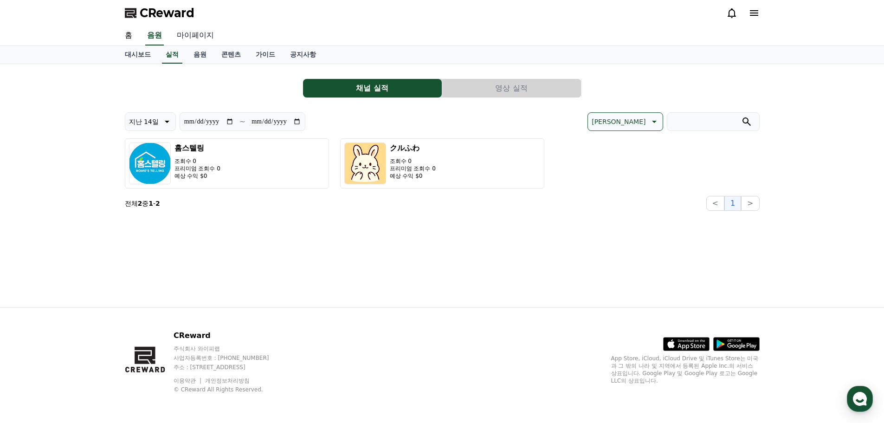
click at [192, 35] on link "마이페이지" at bounding box center [195, 35] width 52 height 19
select select "**********"
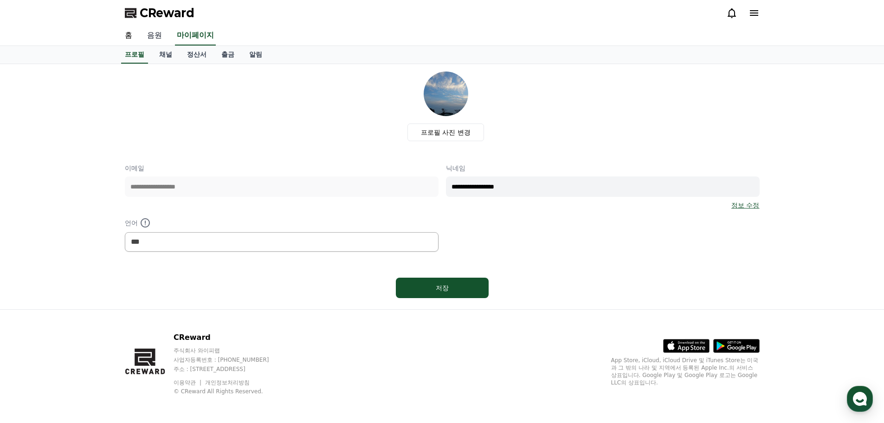
click at [160, 40] on link "음원" at bounding box center [155, 35] width 30 height 19
